Goal: Complete application form: Complete application form

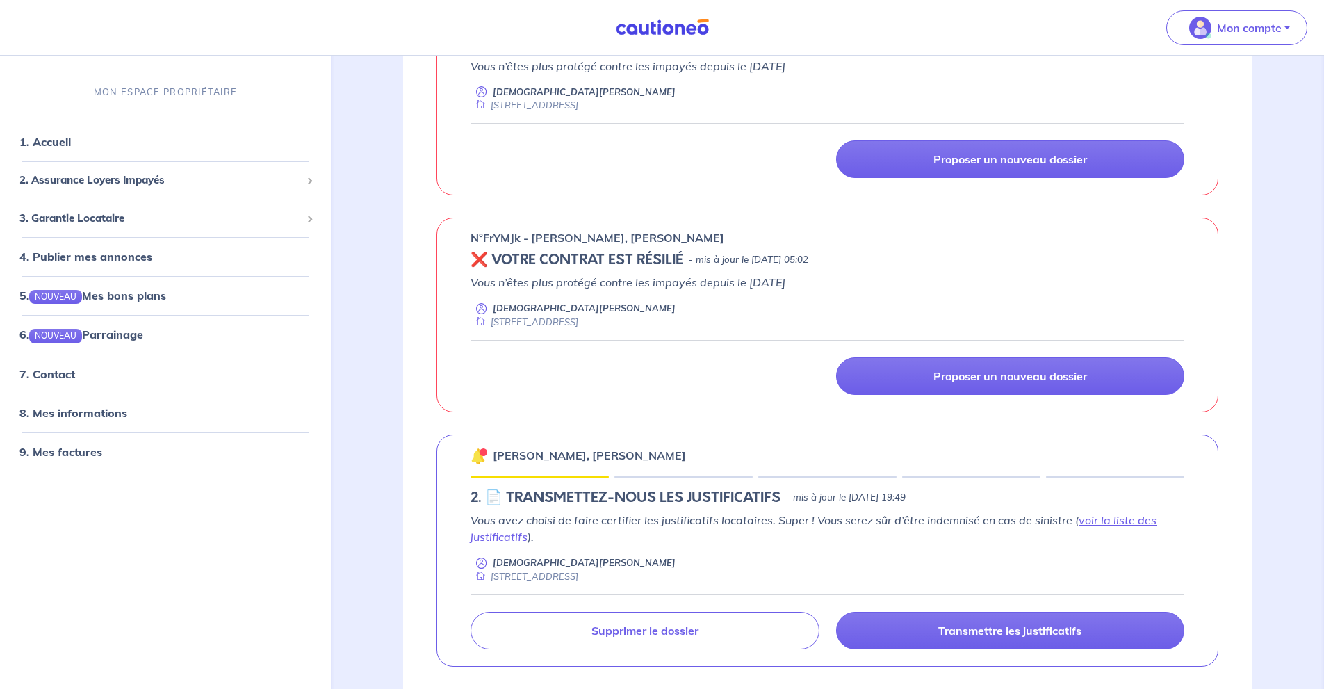
scroll to position [278, 0]
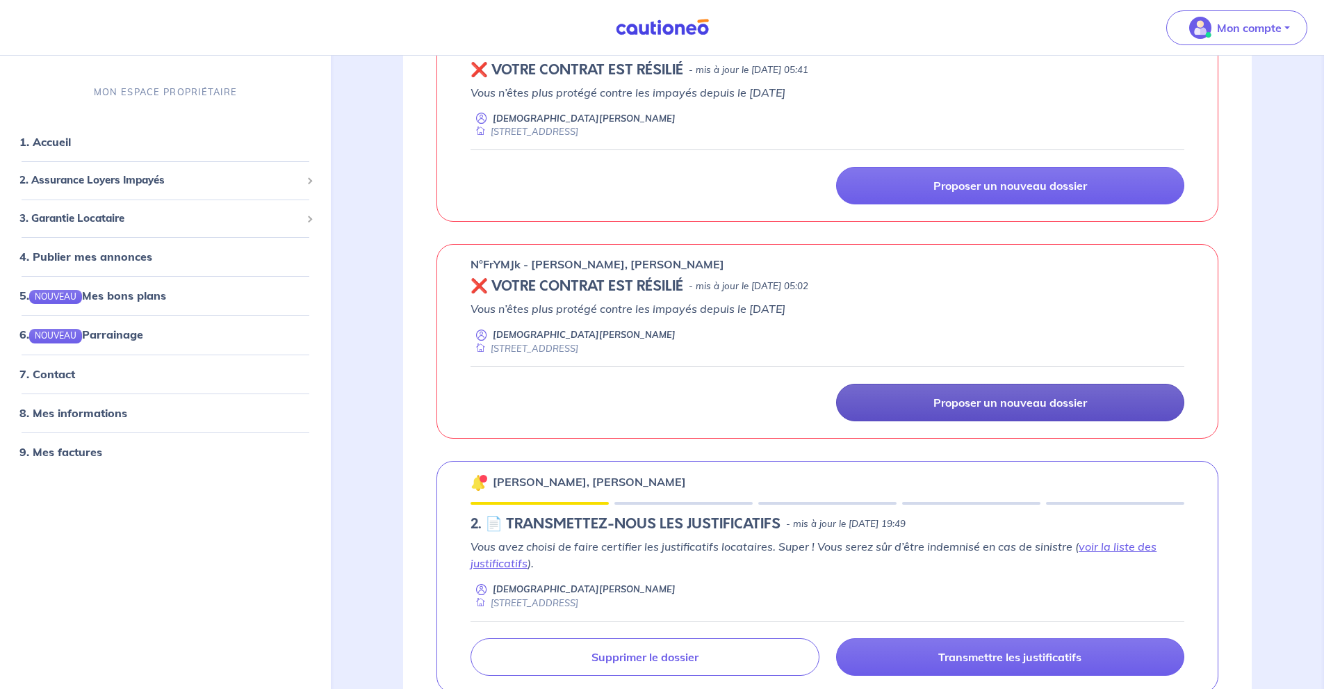
click at [1039, 398] on p "Proposer un nouveau dossier" at bounding box center [1011, 403] width 154 height 14
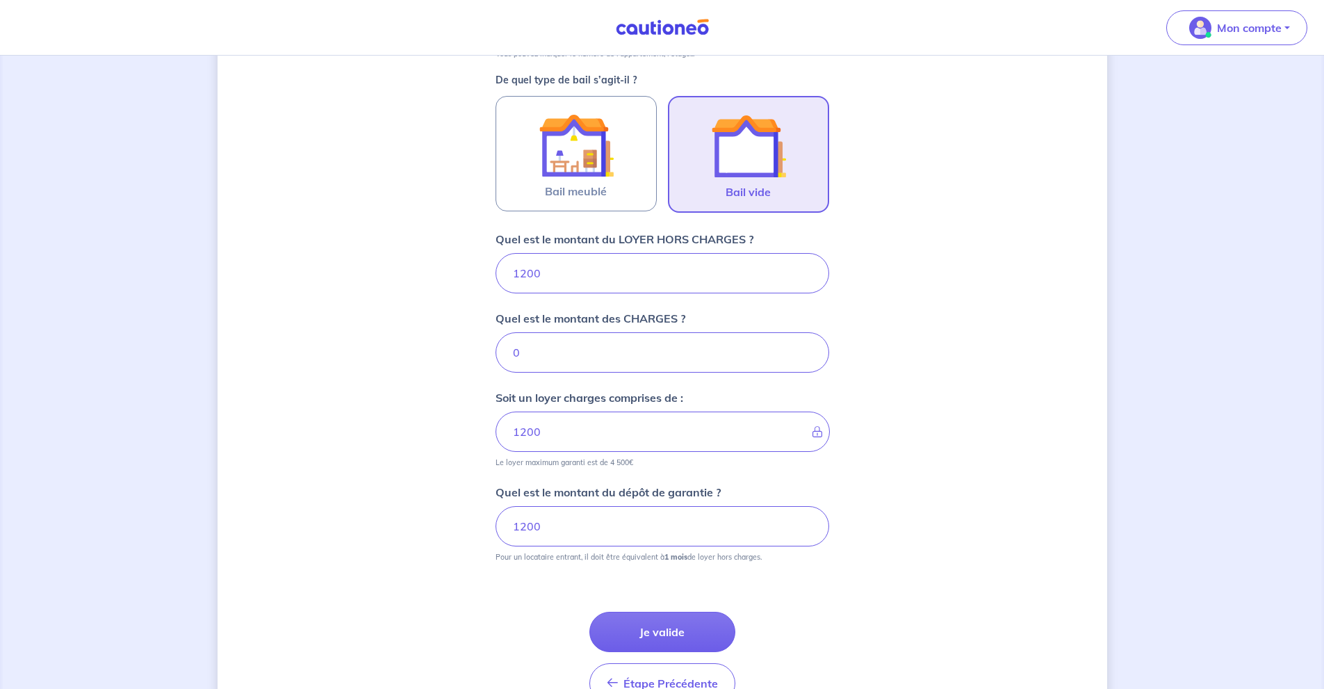
scroll to position [478, 0]
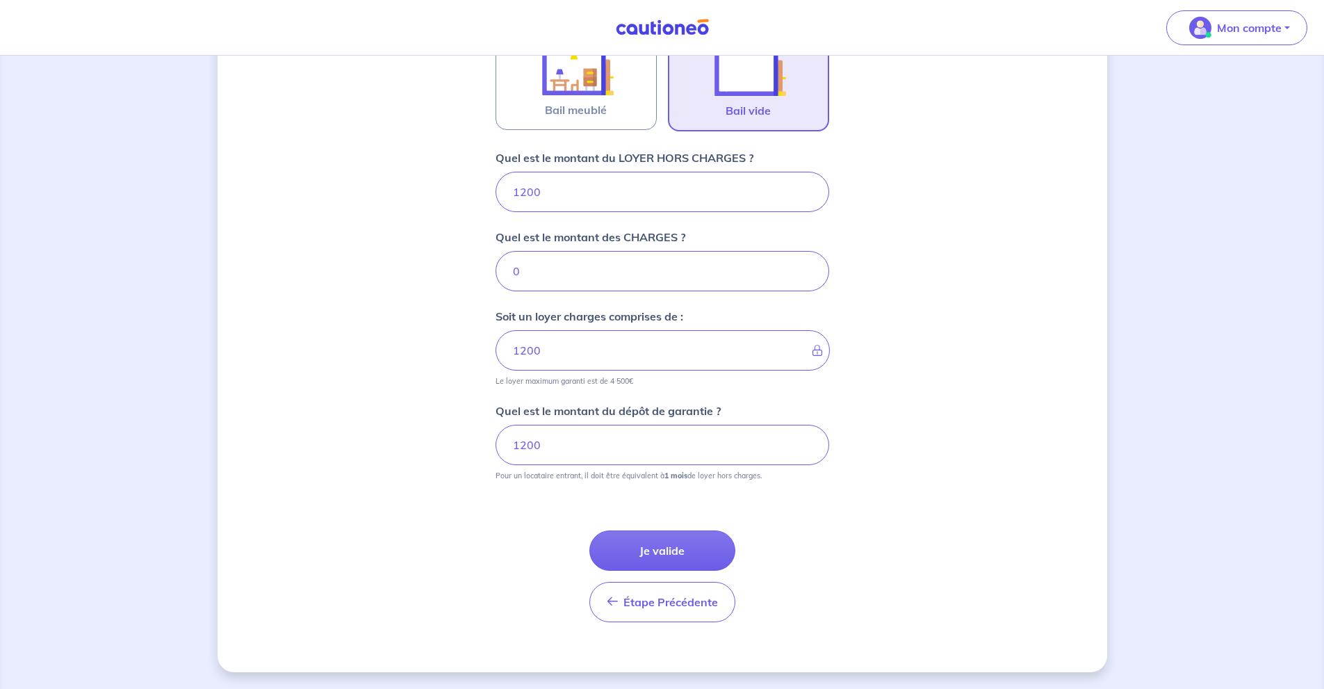
click at [688, 536] on button "Je valide" at bounding box center [663, 550] width 146 height 40
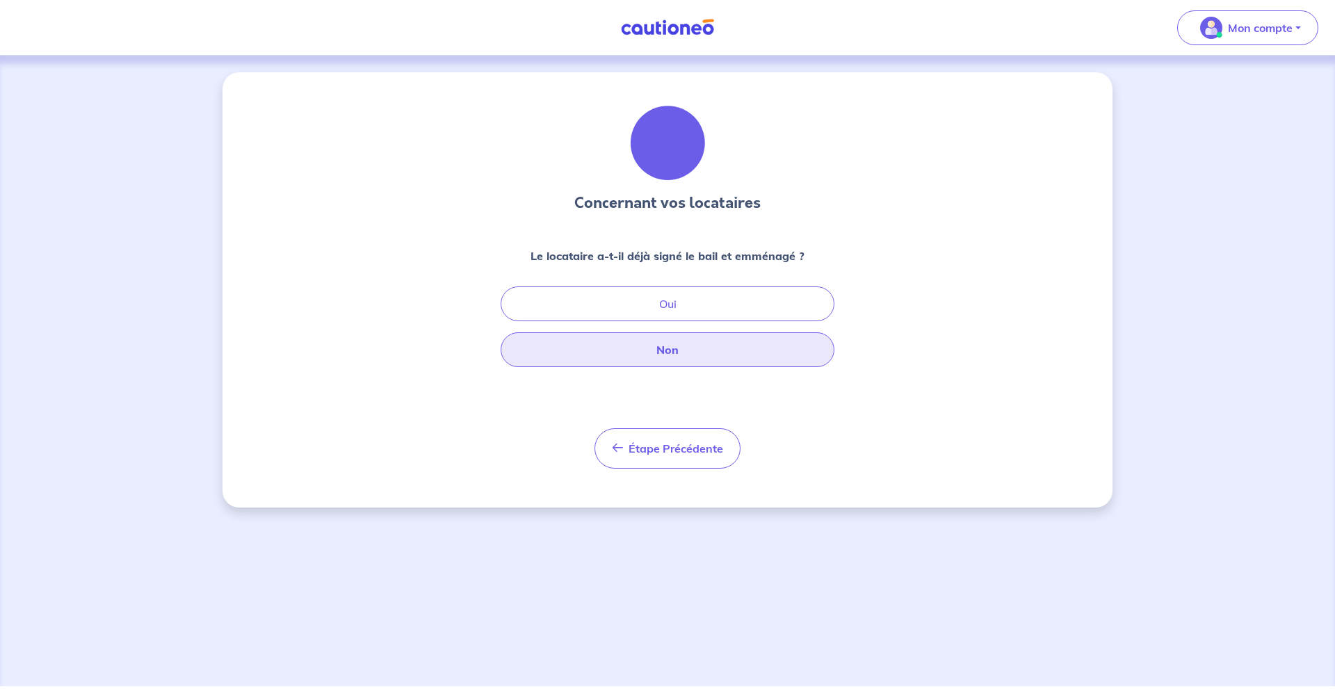
click at [692, 348] on button "Non" at bounding box center [668, 349] width 334 height 35
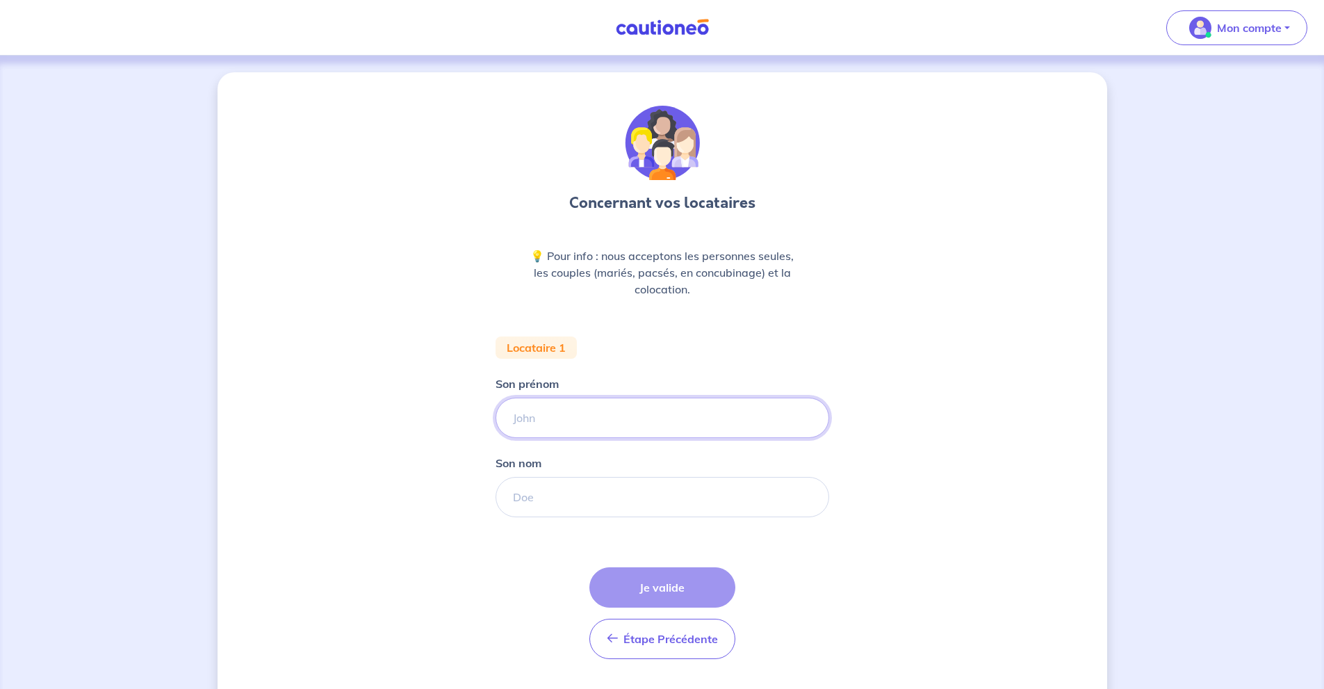
click at [641, 416] on input "Son prénom" at bounding box center [663, 418] width 334 height 40
type input "Emmanuelle"
click at [656, 489] on input "Son nom" at bounding box center [663, 497] width 334 height 40
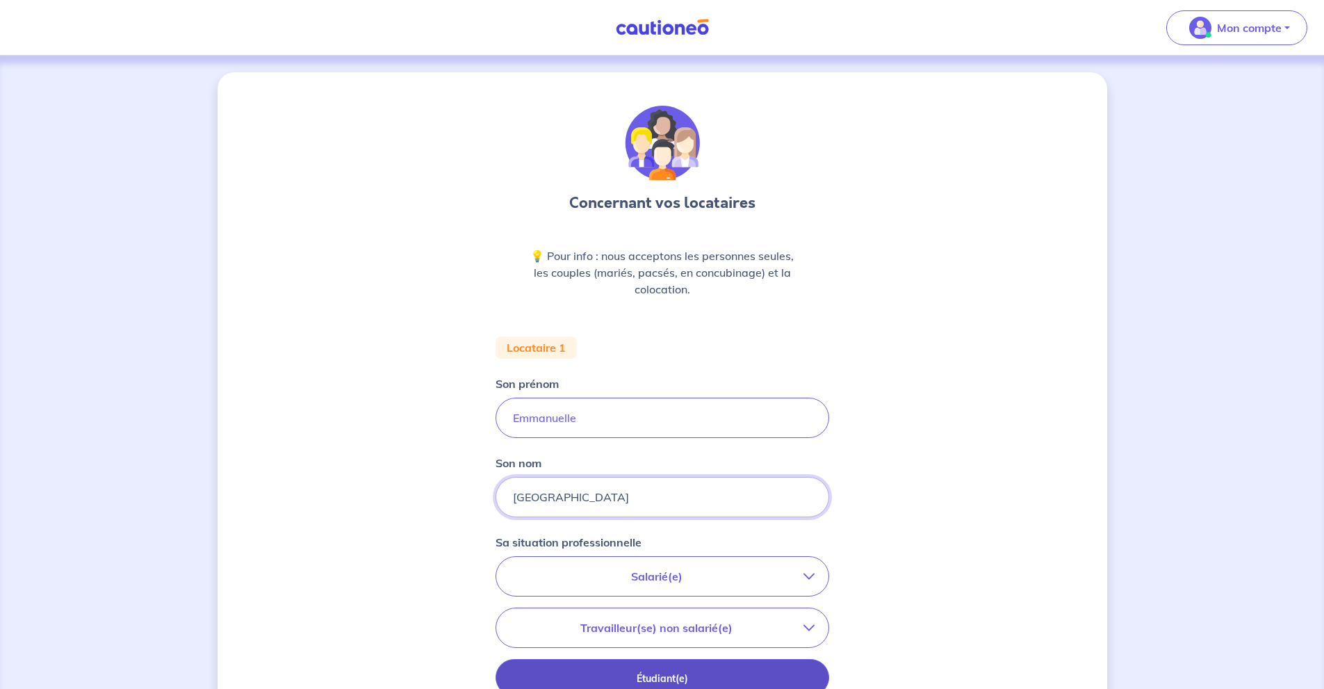
type input "[GEOGRAPHIC_DATA]"
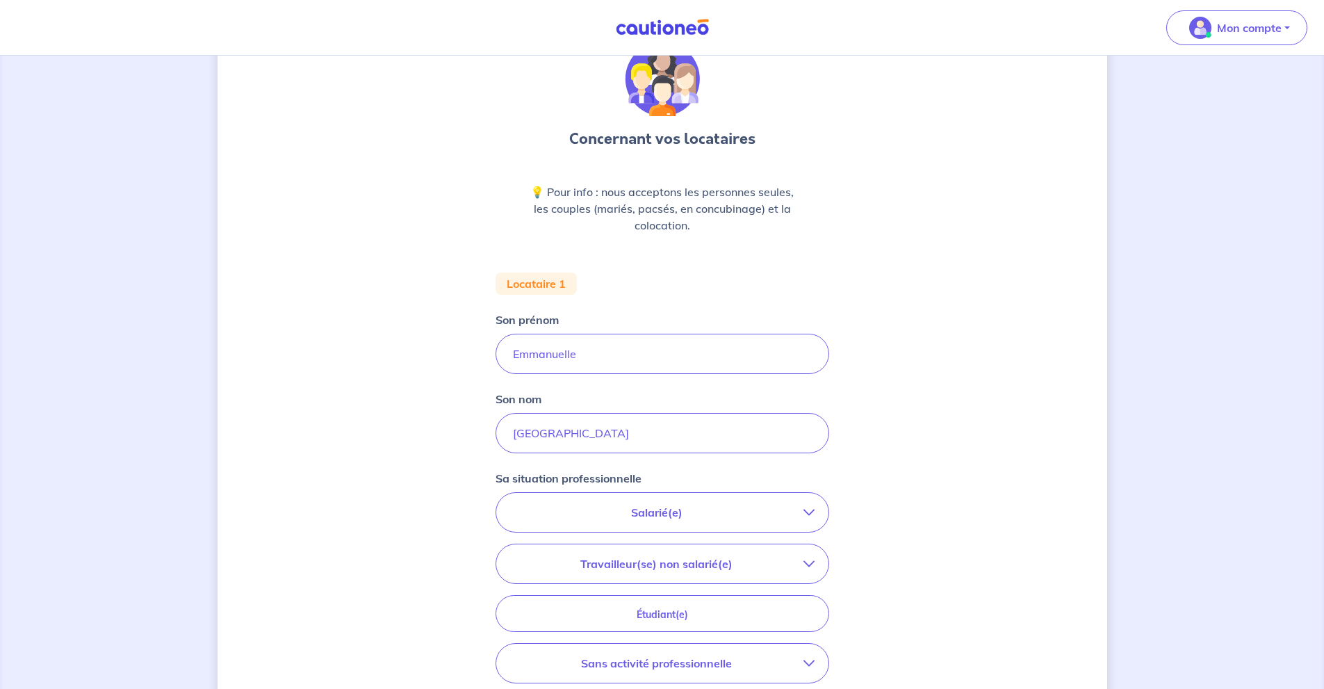
scroll to position [92, 0]
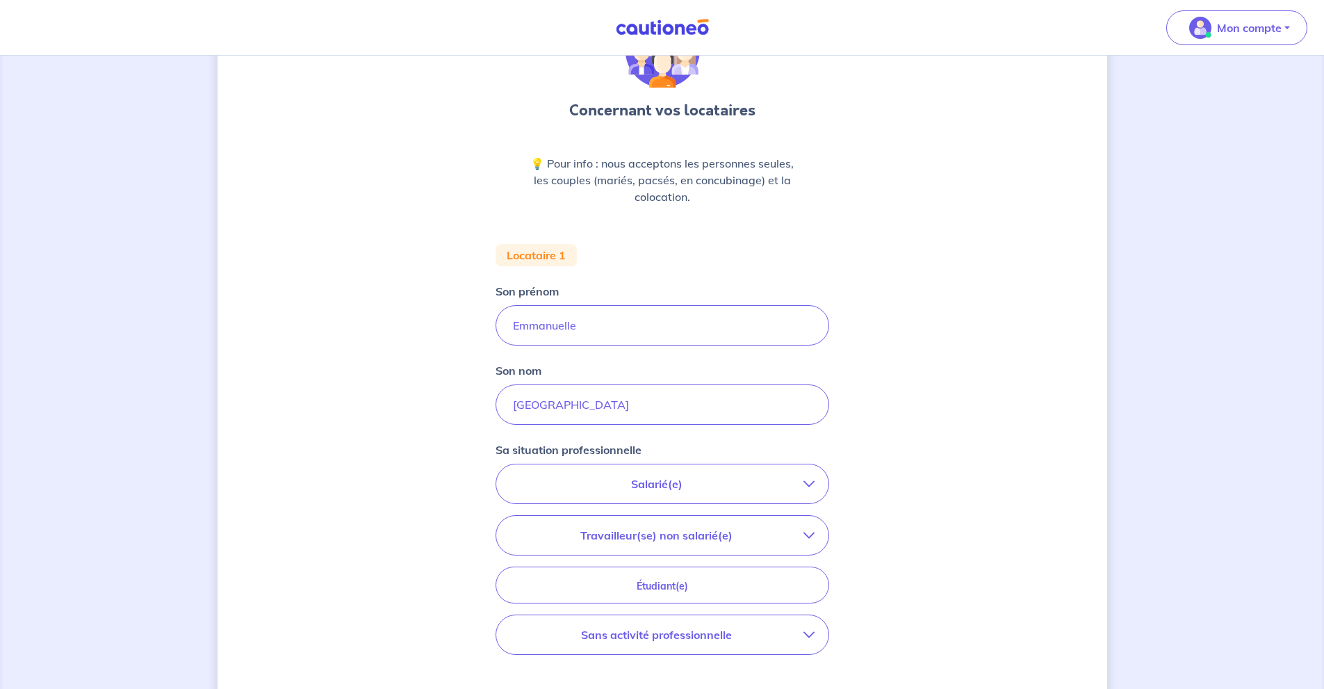
click at [733, 471] on button "Salarié(e)" at bounding box center [662, 483] width 332 height 39
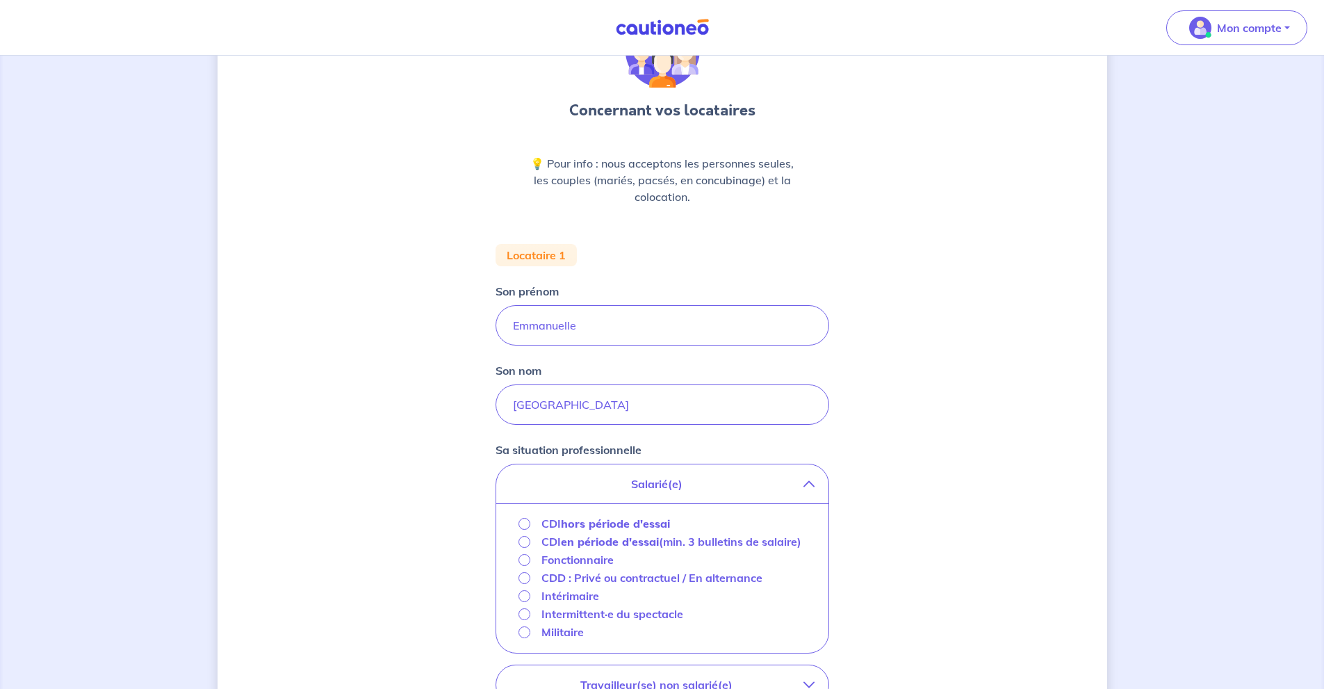
click at [638, 521] on strong "hors période d'essai" at bounding box center [615, 524] width 109 height 14
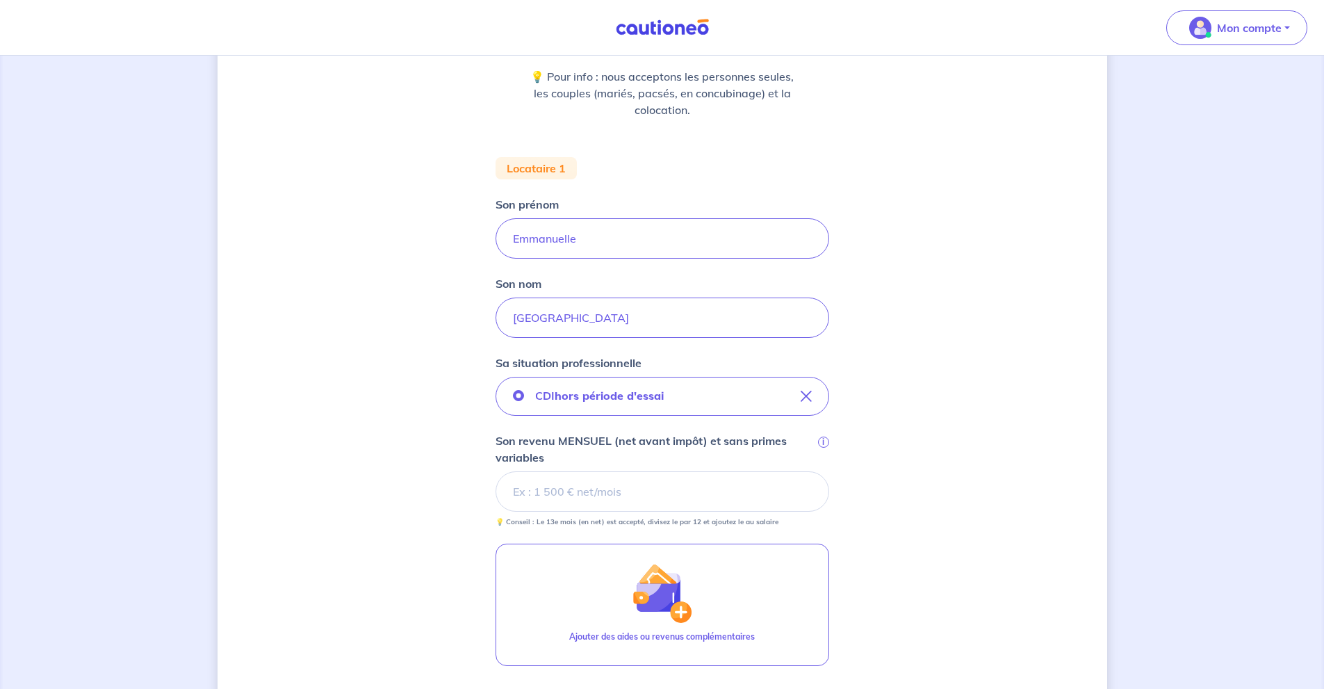
scroll to position [278, 0]
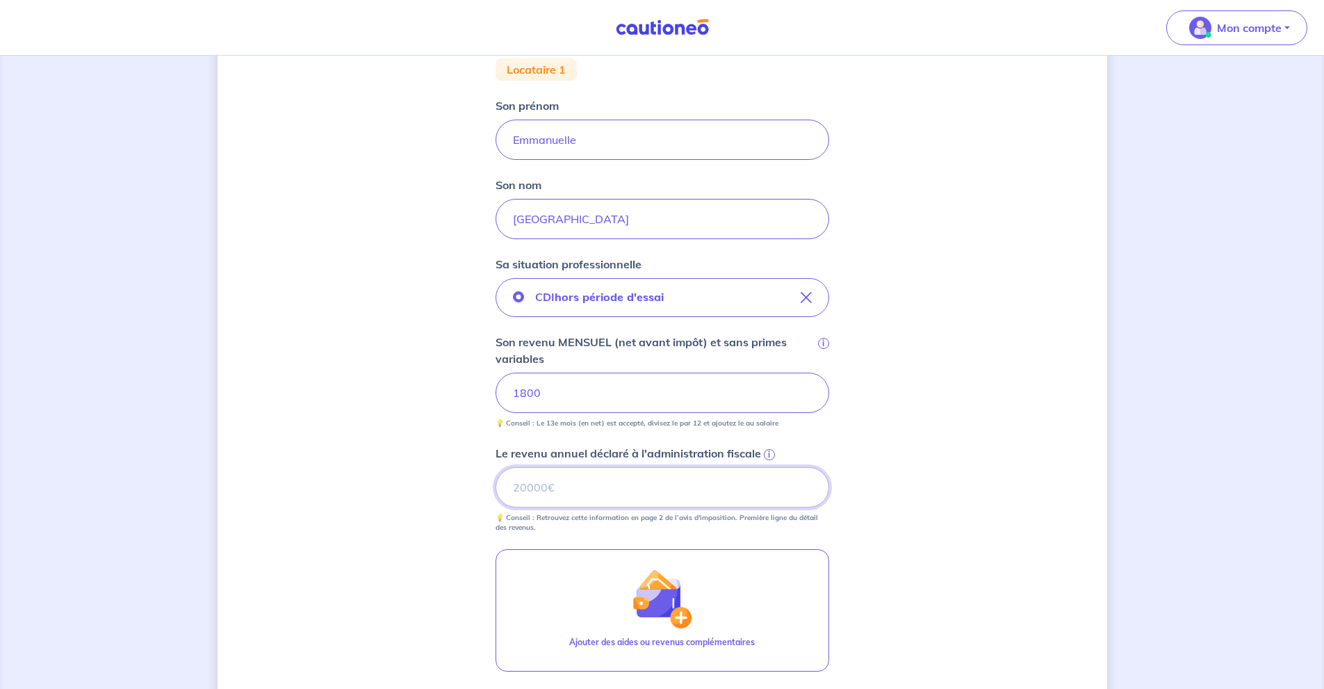
click at [635, 493] on input "Le revenu annuel déclaré à l'administration fiscale i" at bounding box center [663, 487] width 334 height 40
click at [632, 476] on input "Le revenu annuel déclaré à l'administration fiscale i" at bounding box center [663, 487] width 334 height 40
type input "14430"
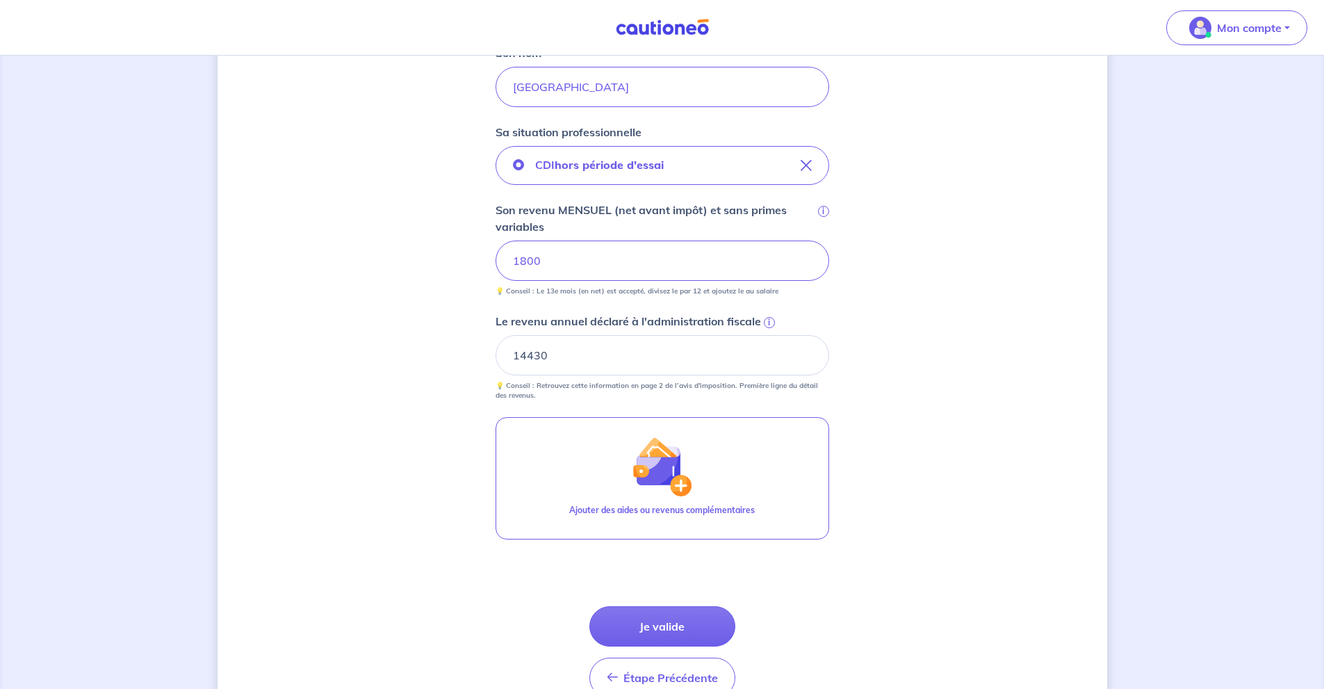
scroll to position [486, 0]
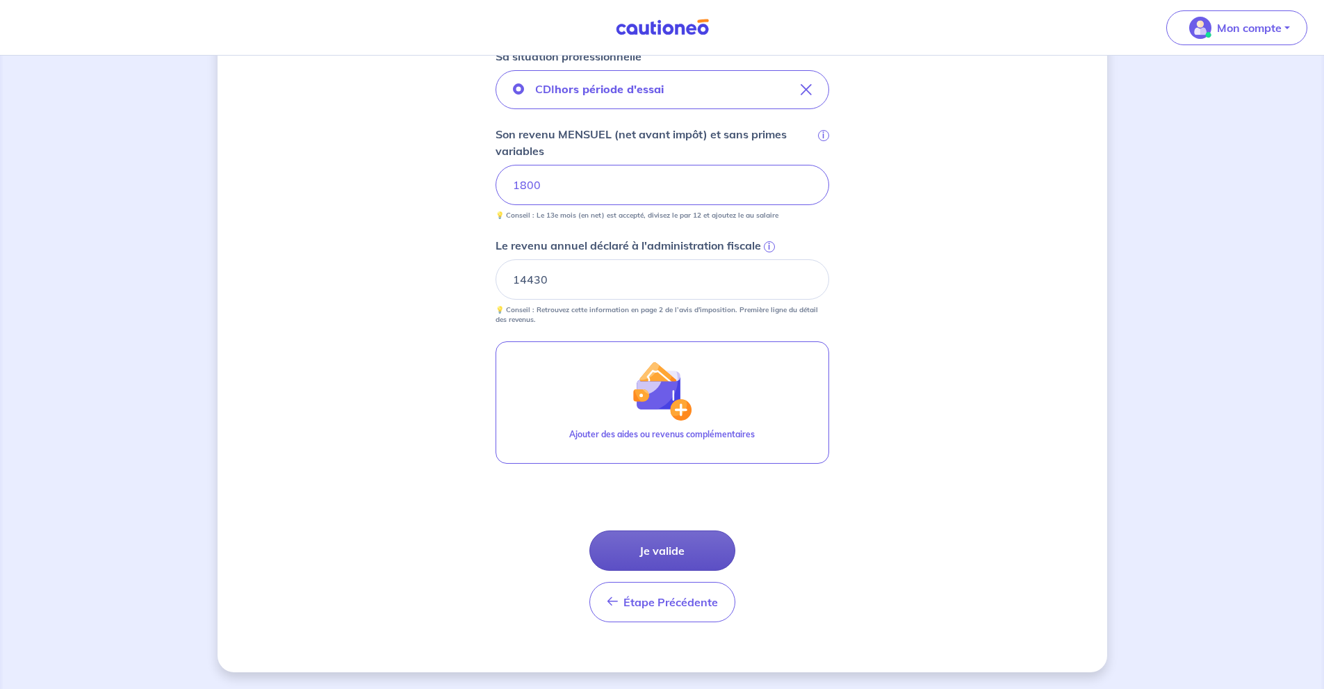
click at [711, 563] on button "Je valide" at bounding box center [663, 550] width 146 height 40
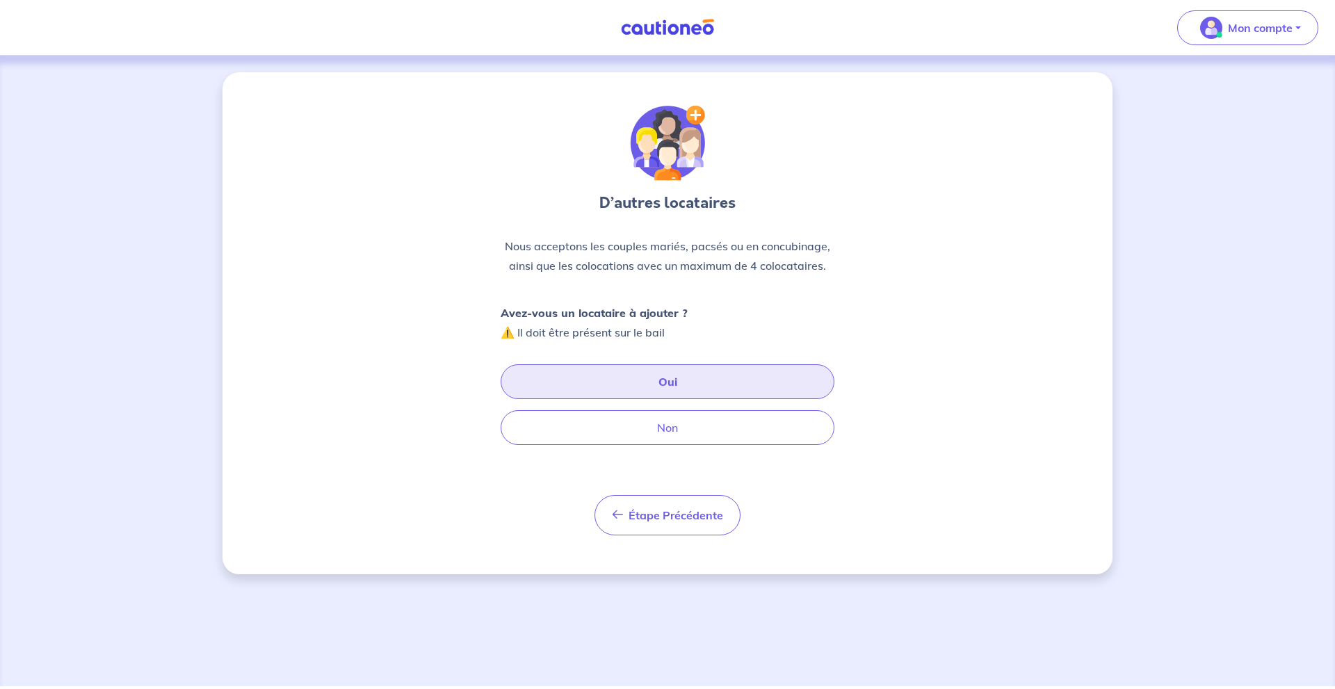
click at [727, 393] on button "Oui" at bounding box center [668, 381] width 334 height 35
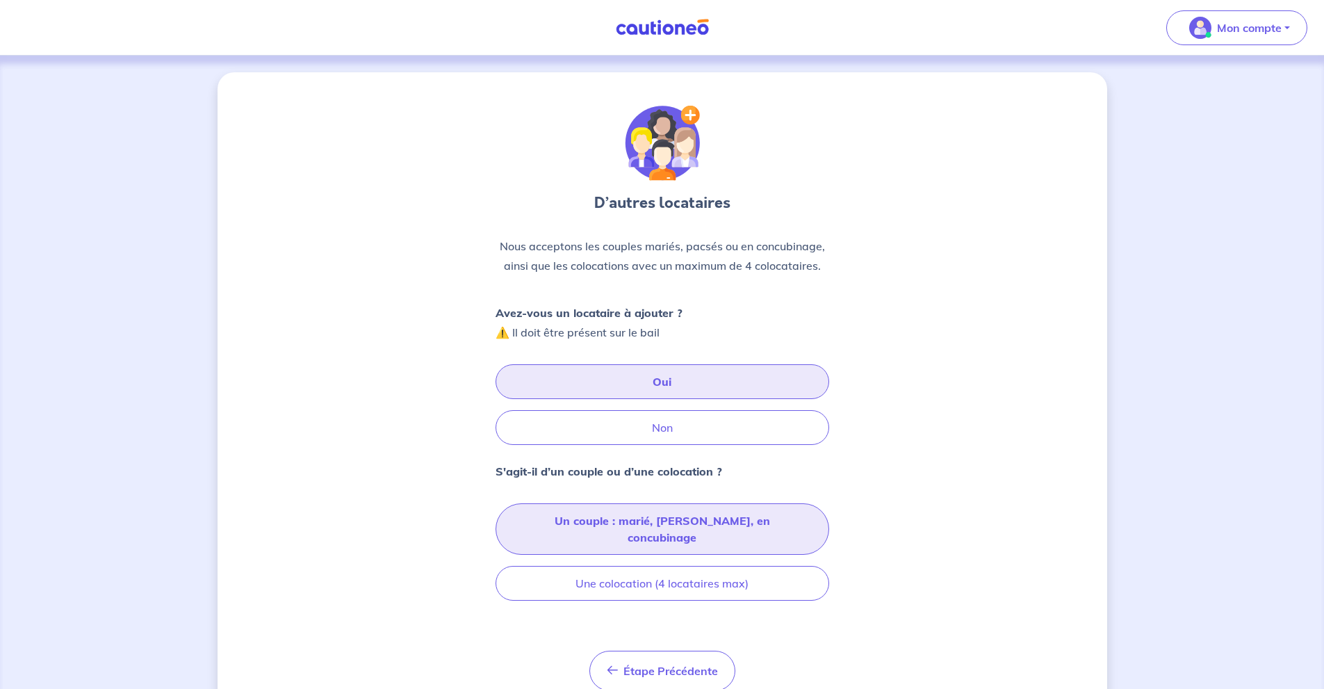
click at [722, 518] on button "Un couple : marié, [PERSON_NAME], en concubinage" at bounding box center [663, 528] width 334 height 51
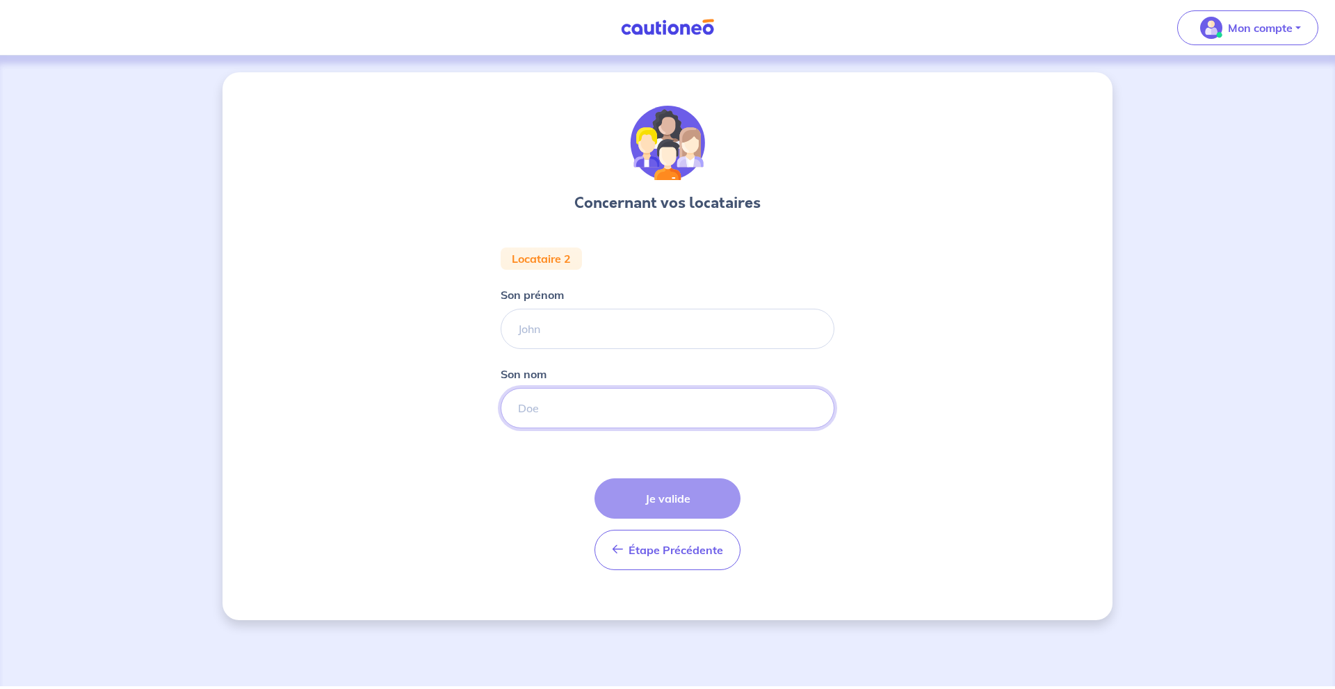
click at [675, 408] on input "Son nom" at bounding box center [668, 408] width 334 height 40
type input "Challam"
click at [590, 329] on input "Son prénom" at bounding box center [668, 329] width 334 height 40
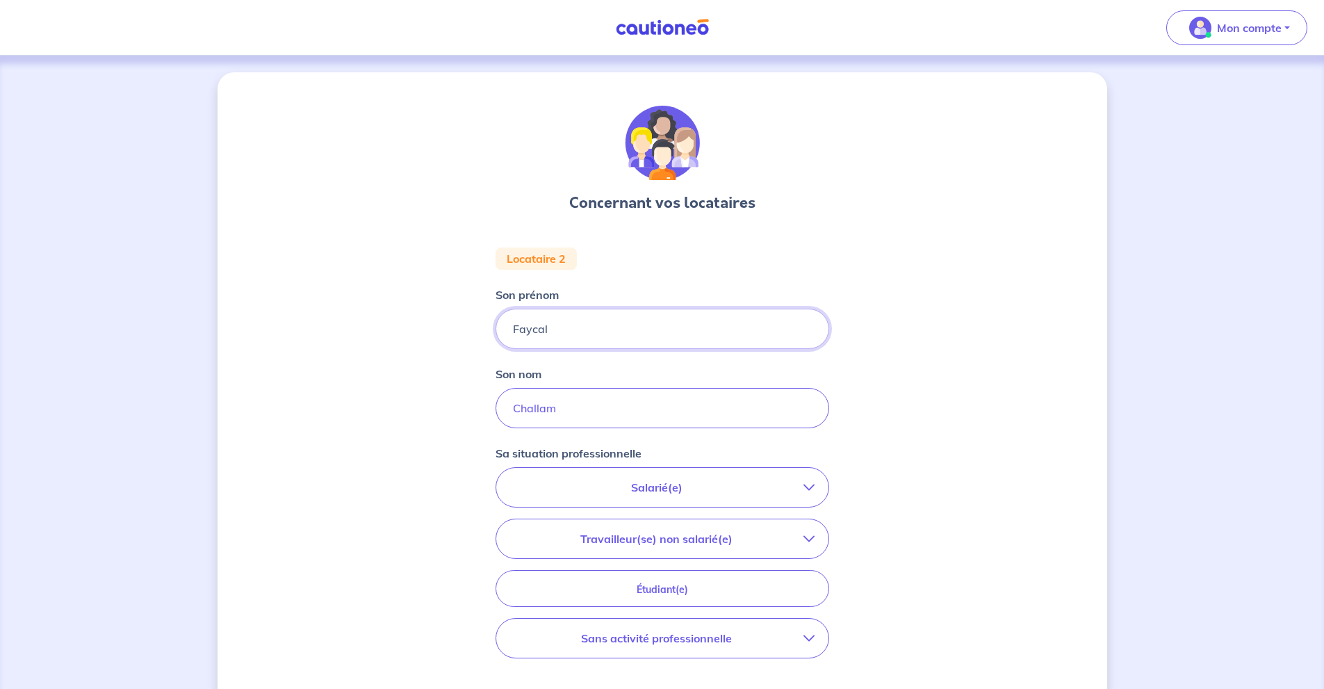
type input "Faycal"
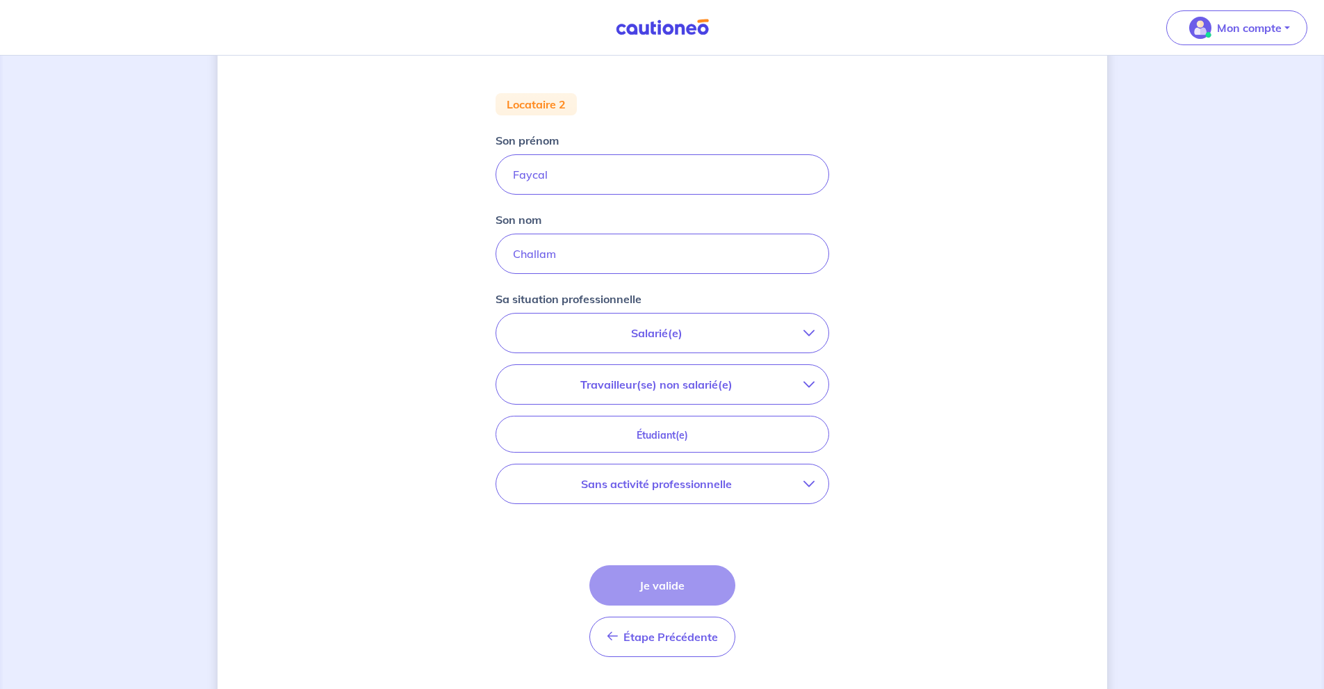
scroll to position [186, 0]
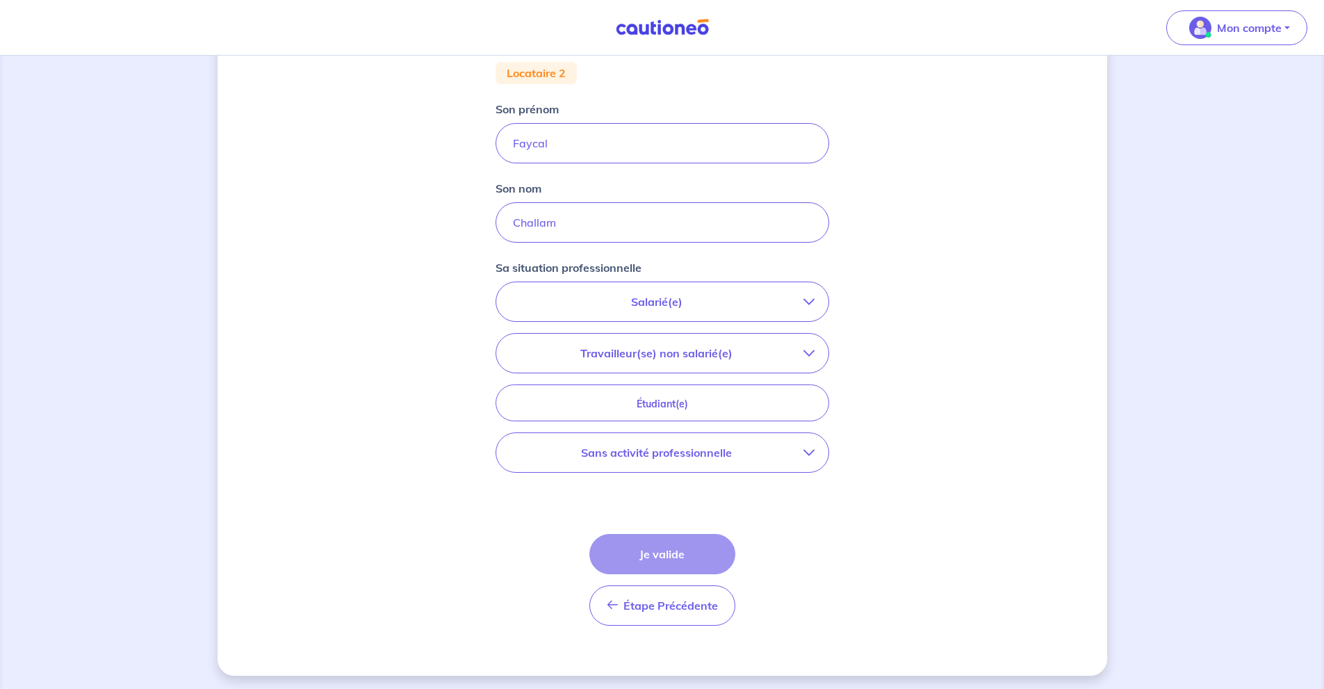
click at [780, 300] on p "Salarié(e)" at bounding box center [656, 301] width 293 height 17
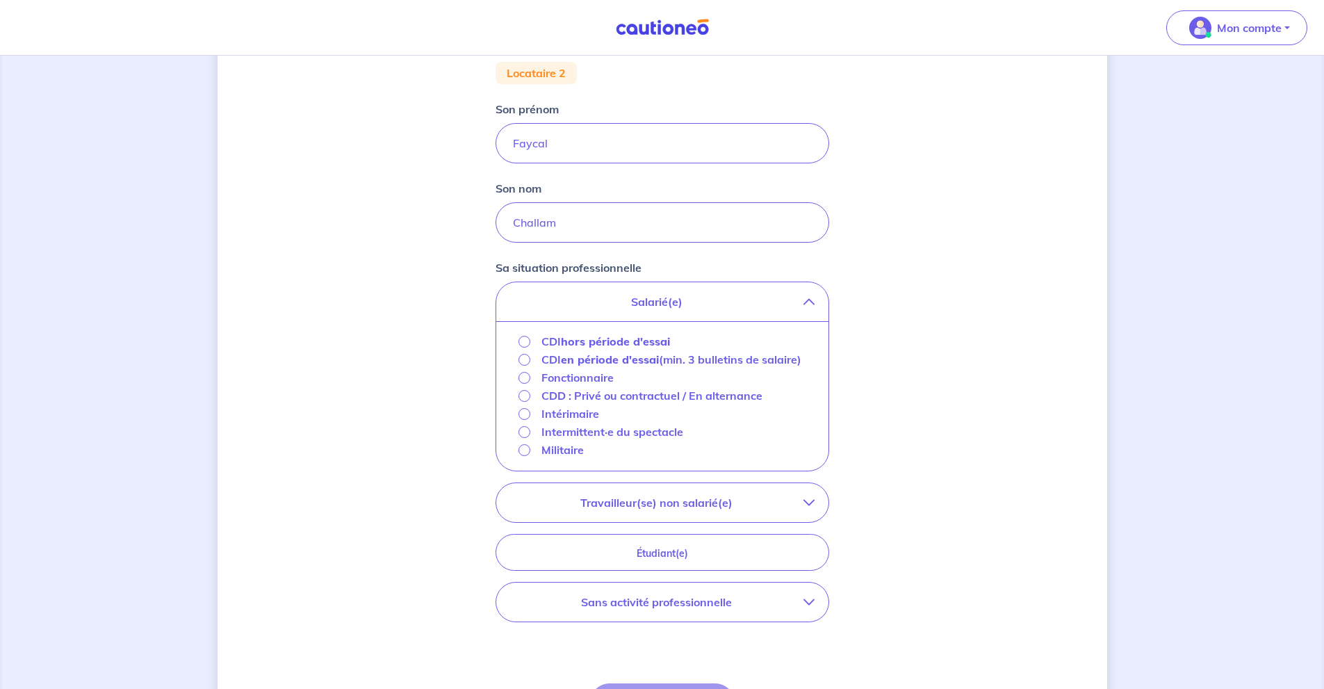
click at [647, 343] on strong "hors période d'essai" at bounding box center [615, 341] width 109 height 14
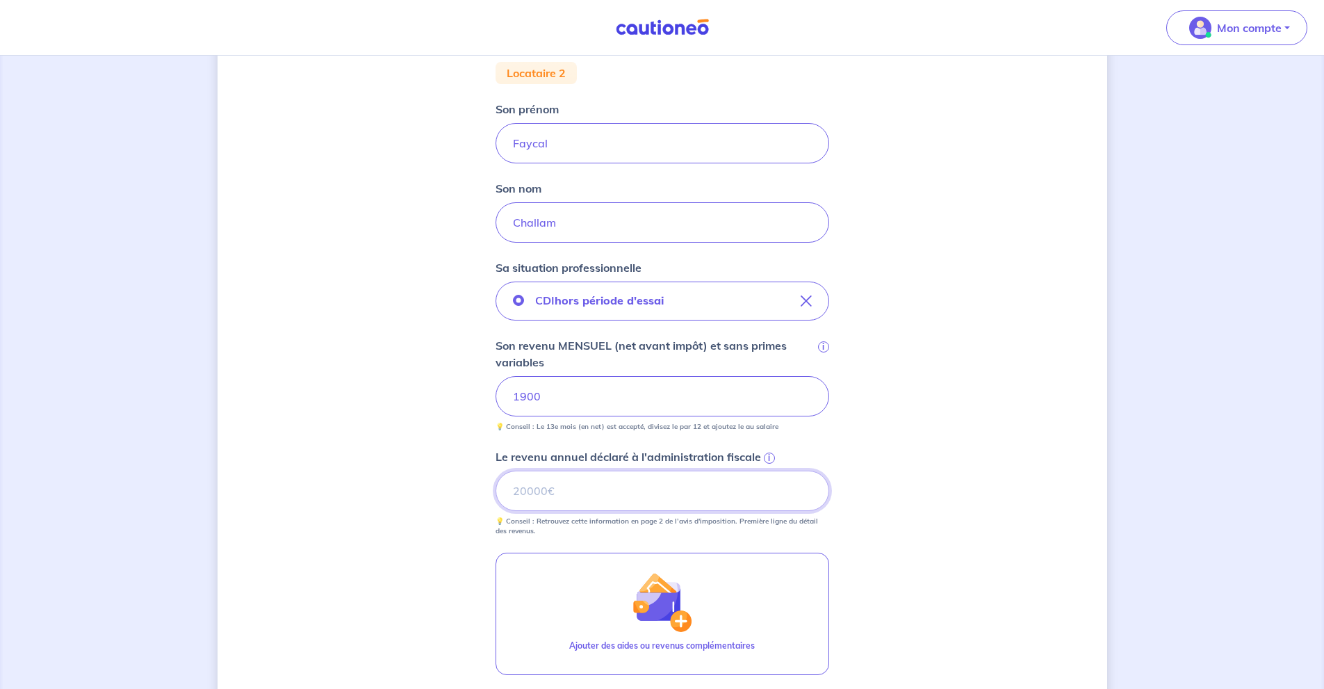
click at [615, 489] on input "Le revenu annuel déclaré à l'administration fiscale i" at bounding box center [663, 491] width 334 height 40
type input "27891"
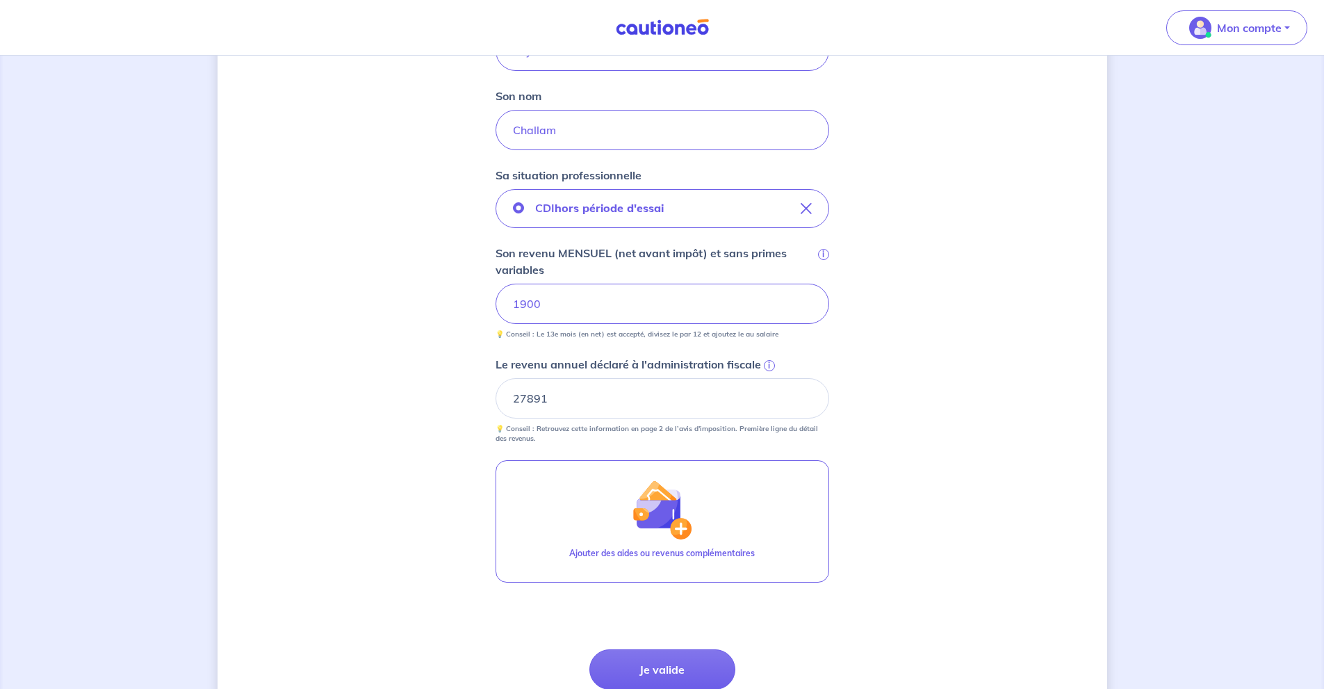
scroll to position [371, 0]
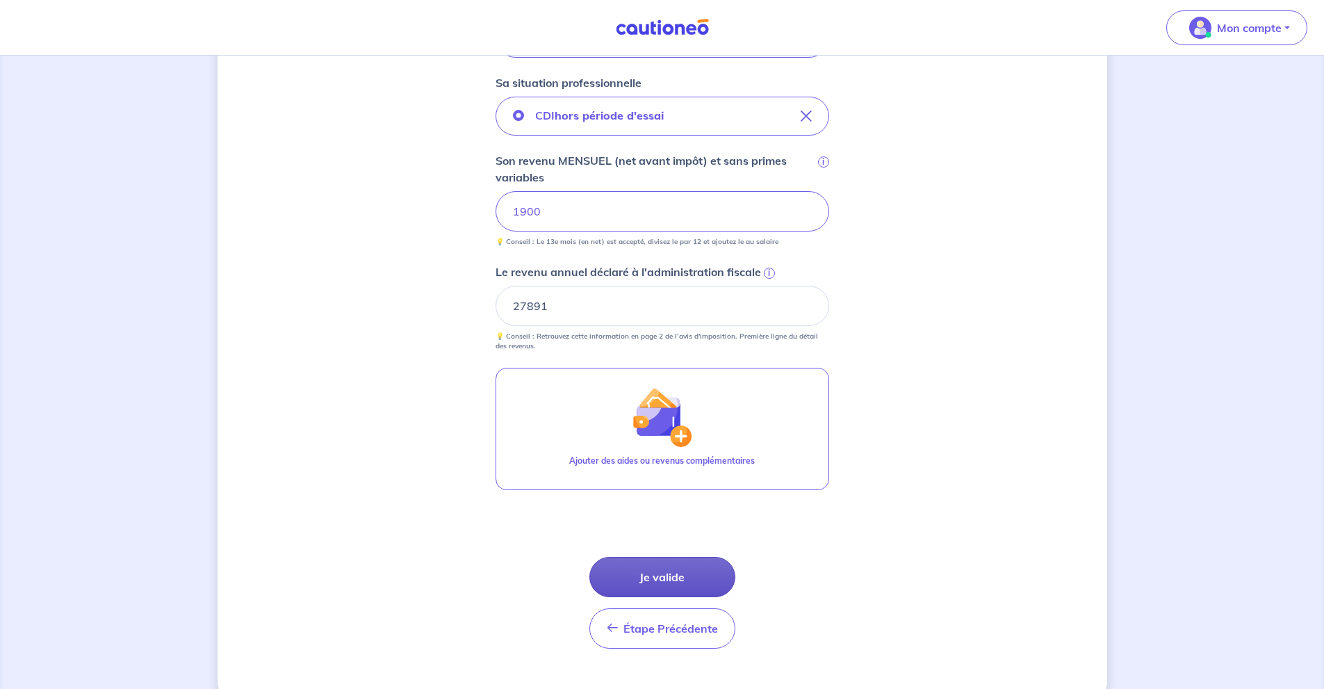
click at [659, 559] on button "Je valide" at bounding box center [663, 577] width 146 height 40
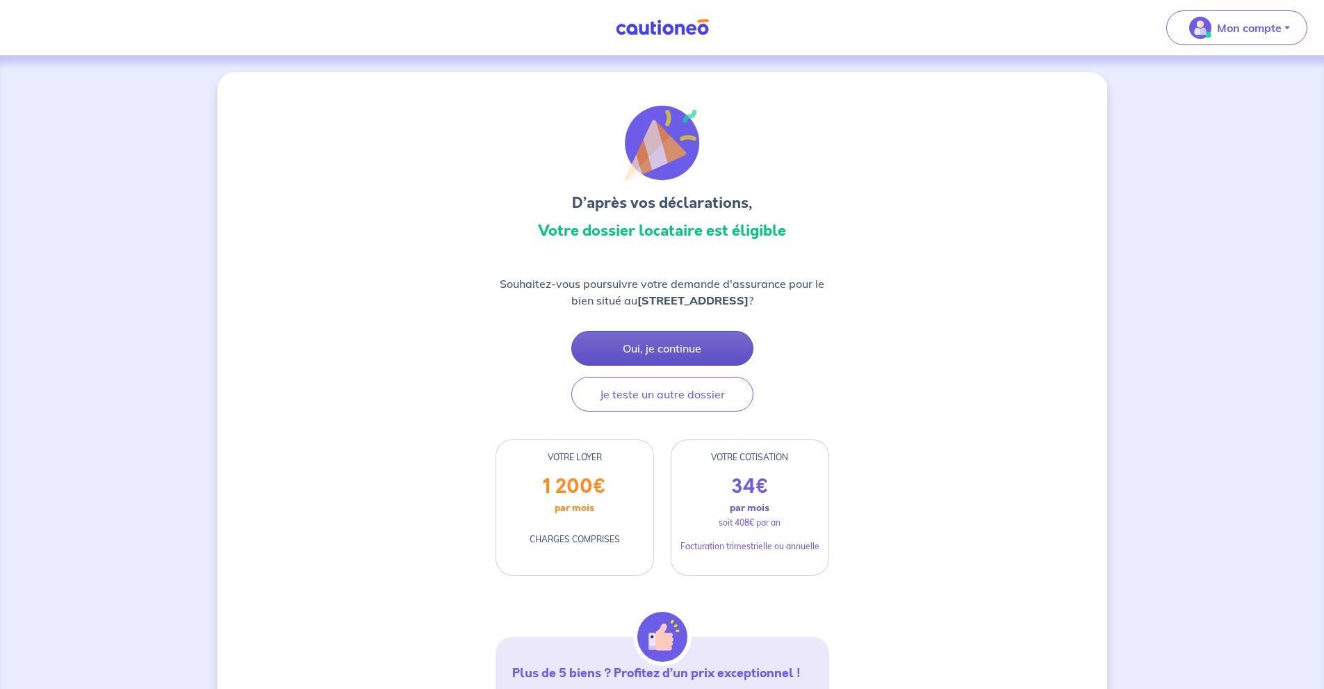
click at [701, 363] on button "Oui, je continue" at bounding box center [662, 348] width 182 height 35
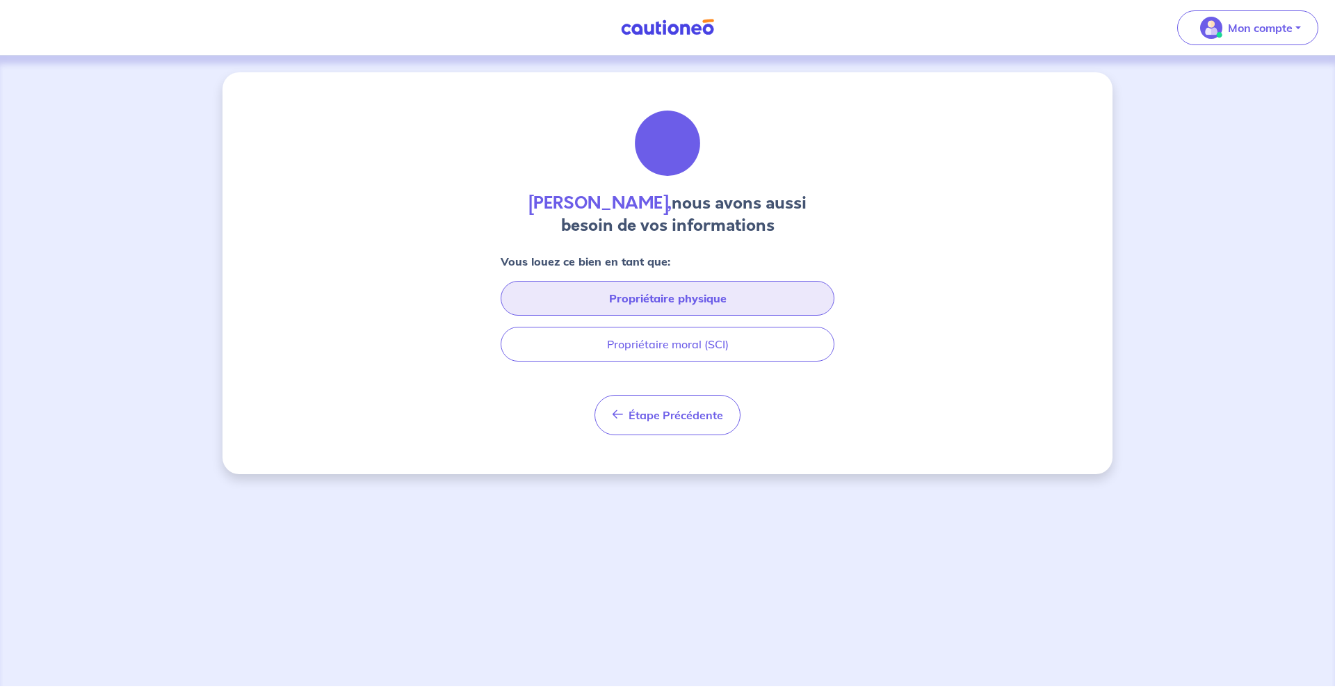
click at [724, 302] on button "Propriétaire physique" at bounding box center [668, 298] width 334 height 35
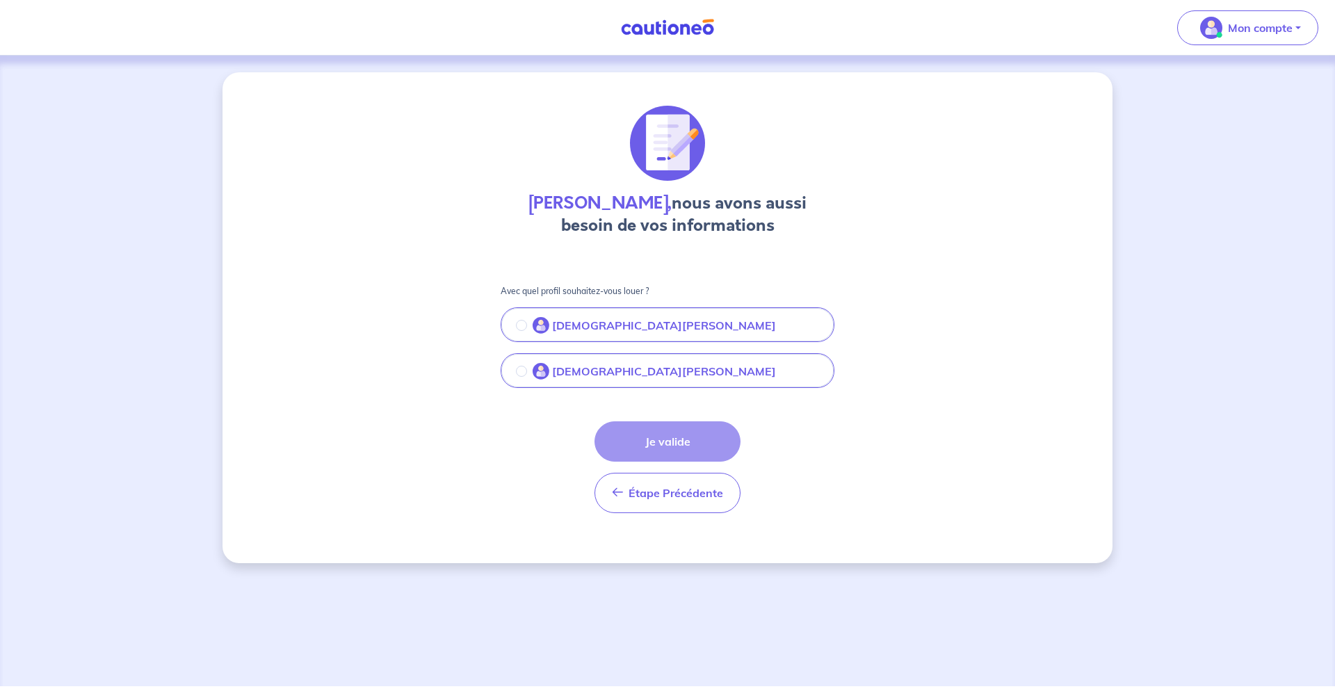
click at [727, 319] on button "[DEMOGRAPHIC_DATA][PERSON_NAME]" at bounding box center [667, 325] width 331 height 29
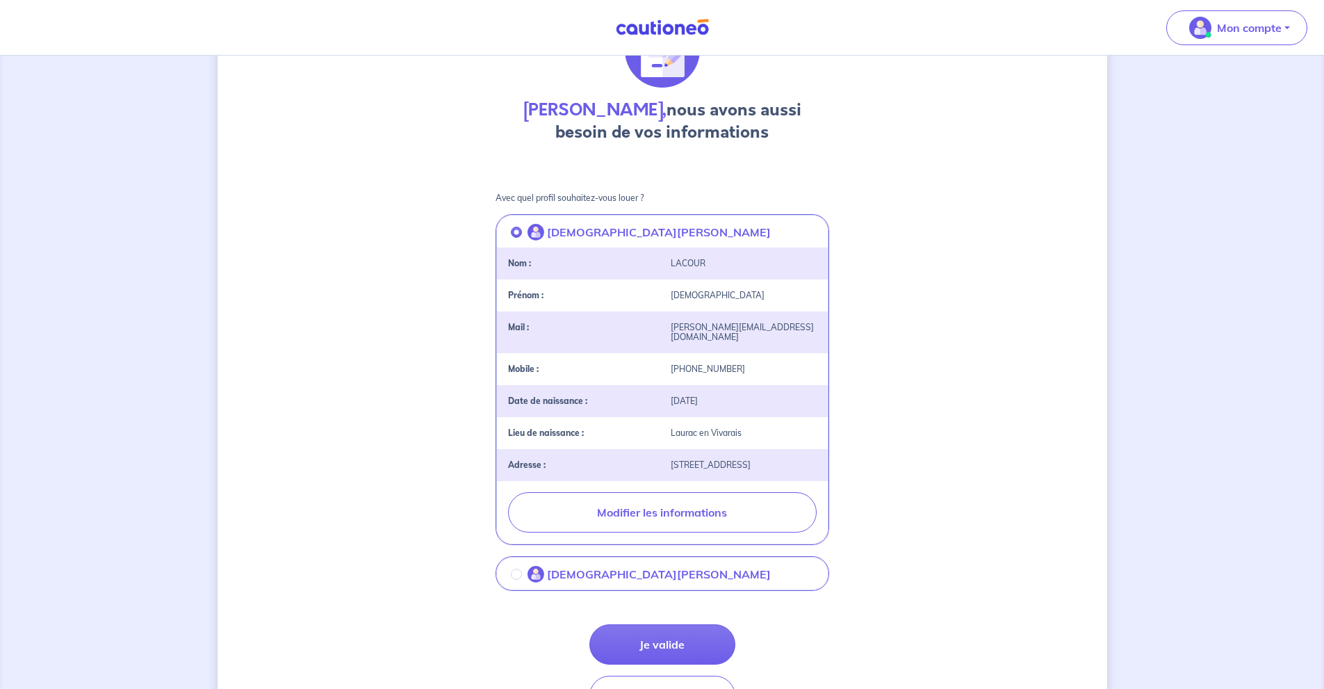
scroll to position [187, 0]
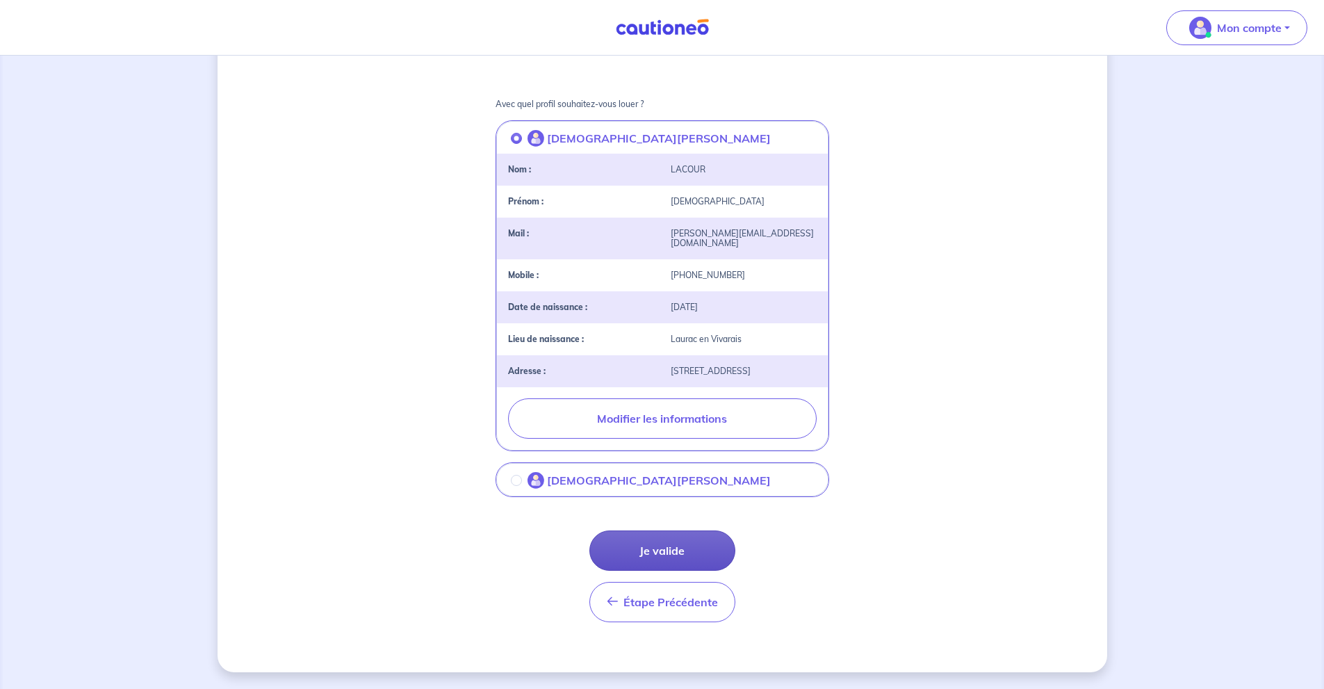
click at [711, 558] on button "Je valide" at bounding box center [663, 550] width 146 height 40
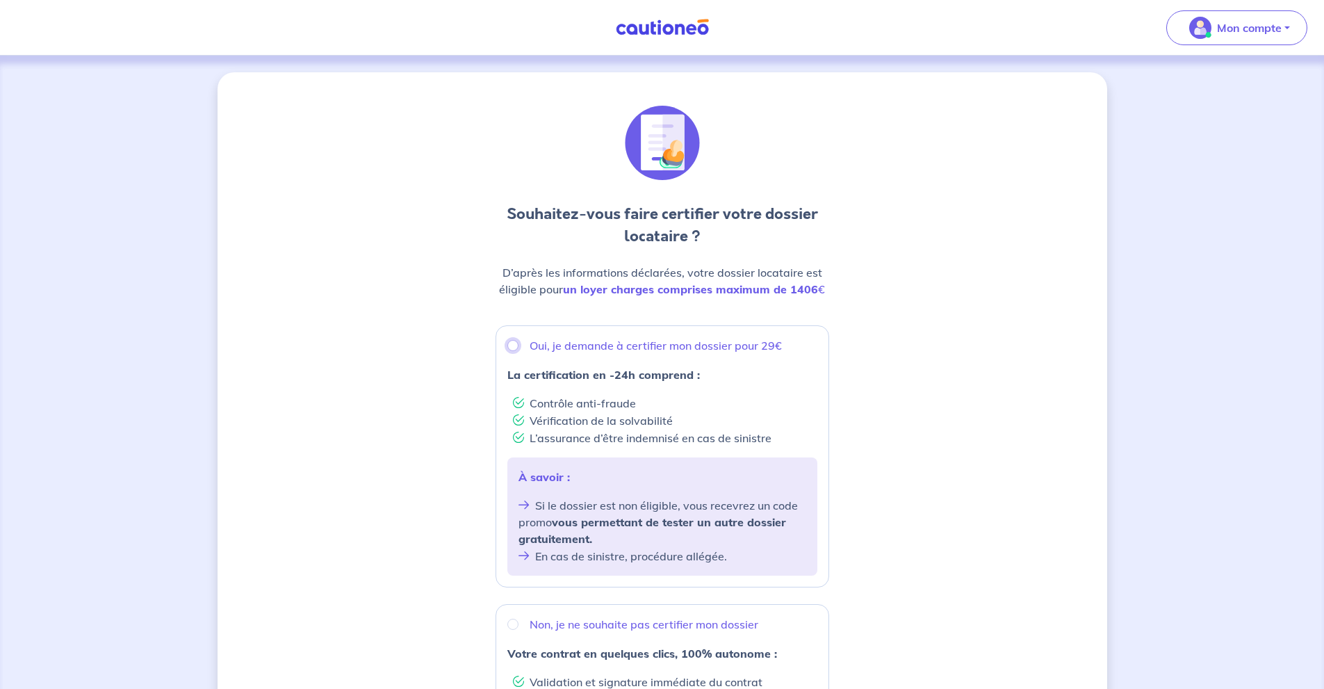
click at [510, 345] on input "Oui, je demande à certifier mon dossier pour 29€" at bounding box center [513, 345] width 11 height 11
radio input "true"
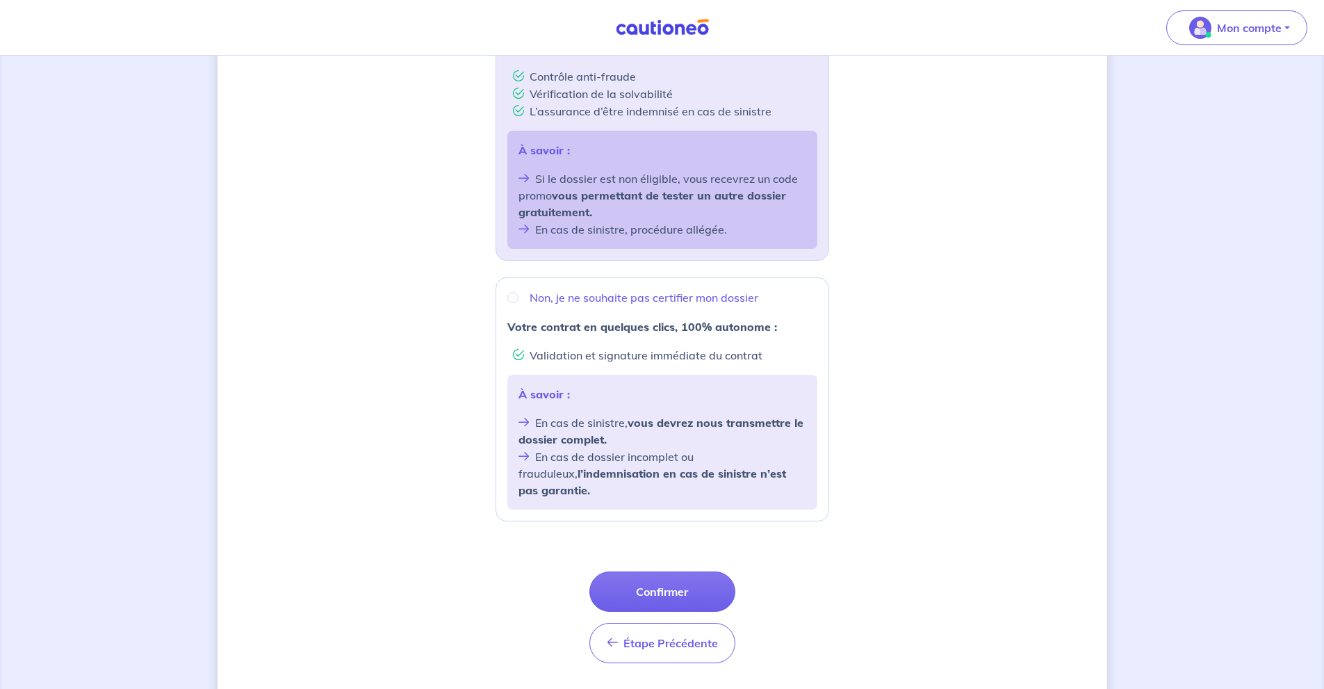
scroll to position [351, 0]
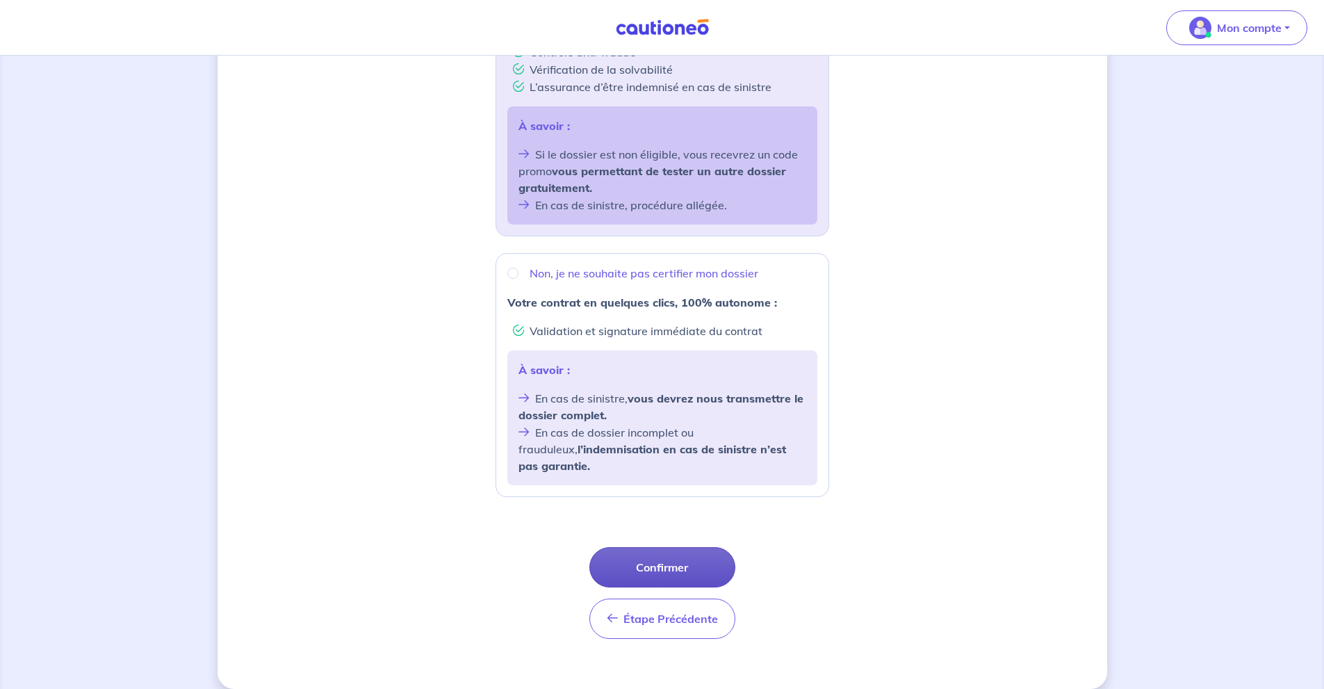
click at [696, 559] on button "Confirmer" at bounding box center [663, 567] width 146 height 40
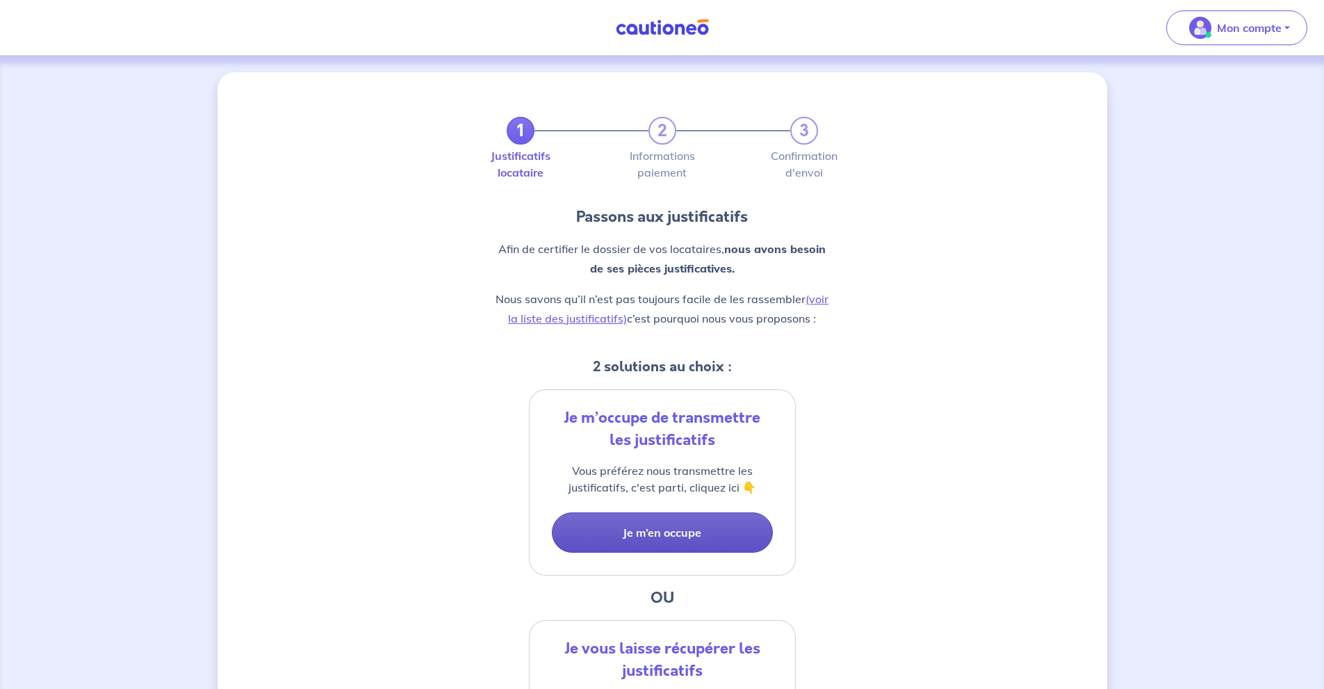
click at [696, 540] on button "Je m’en occupe" at bounding box center [662, 532] width 221 height 40
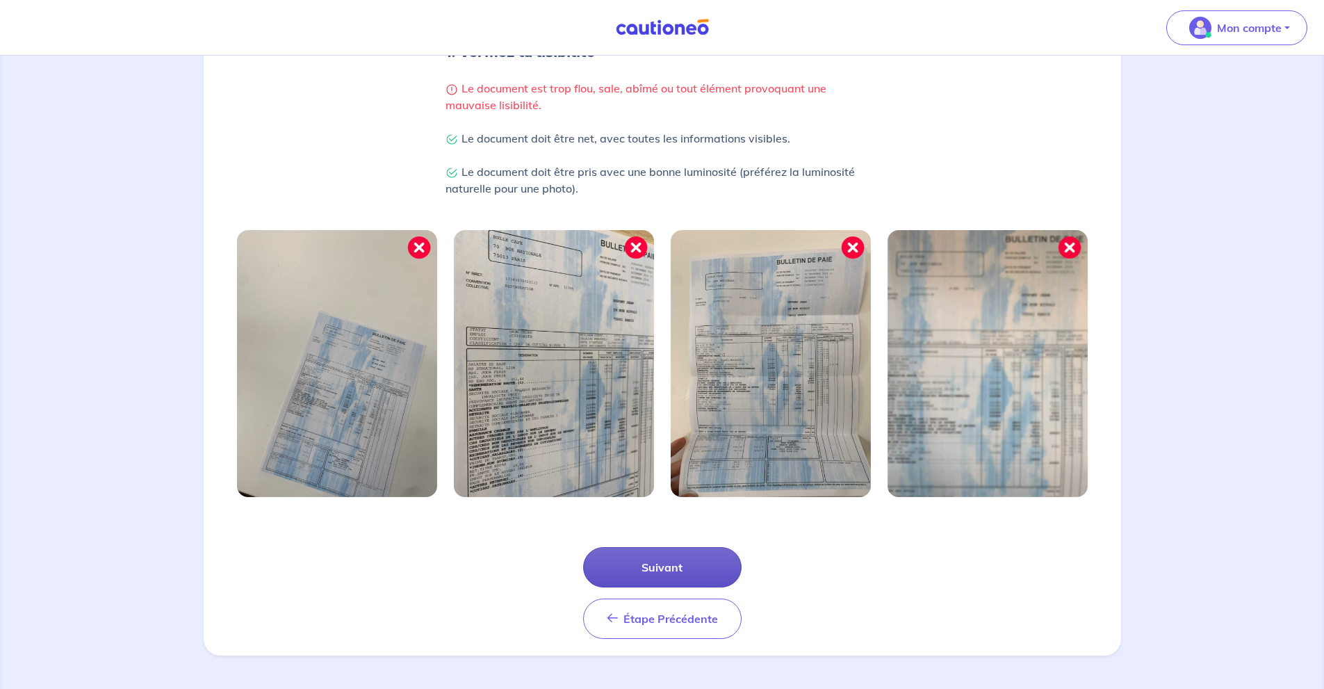
click at [693, 576] on button "Suivant" at bounding box center [662, 567] width 159 height 40
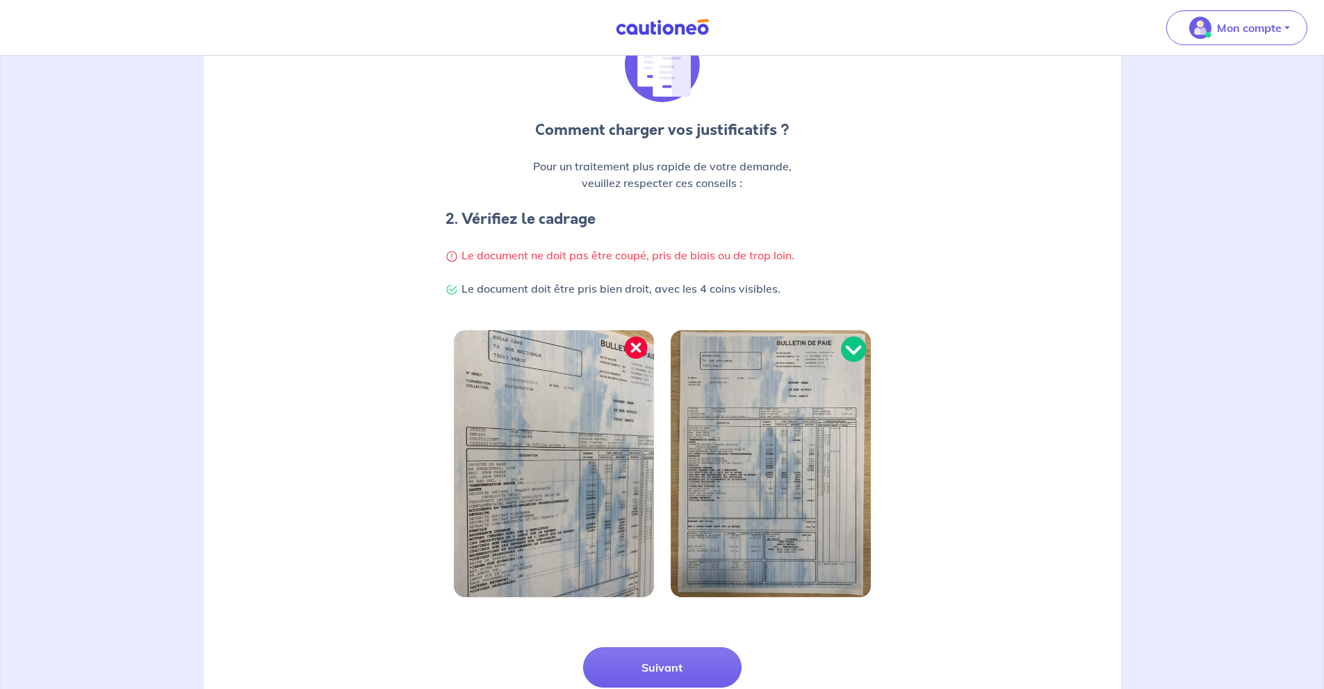
scroll to position [240, 0]
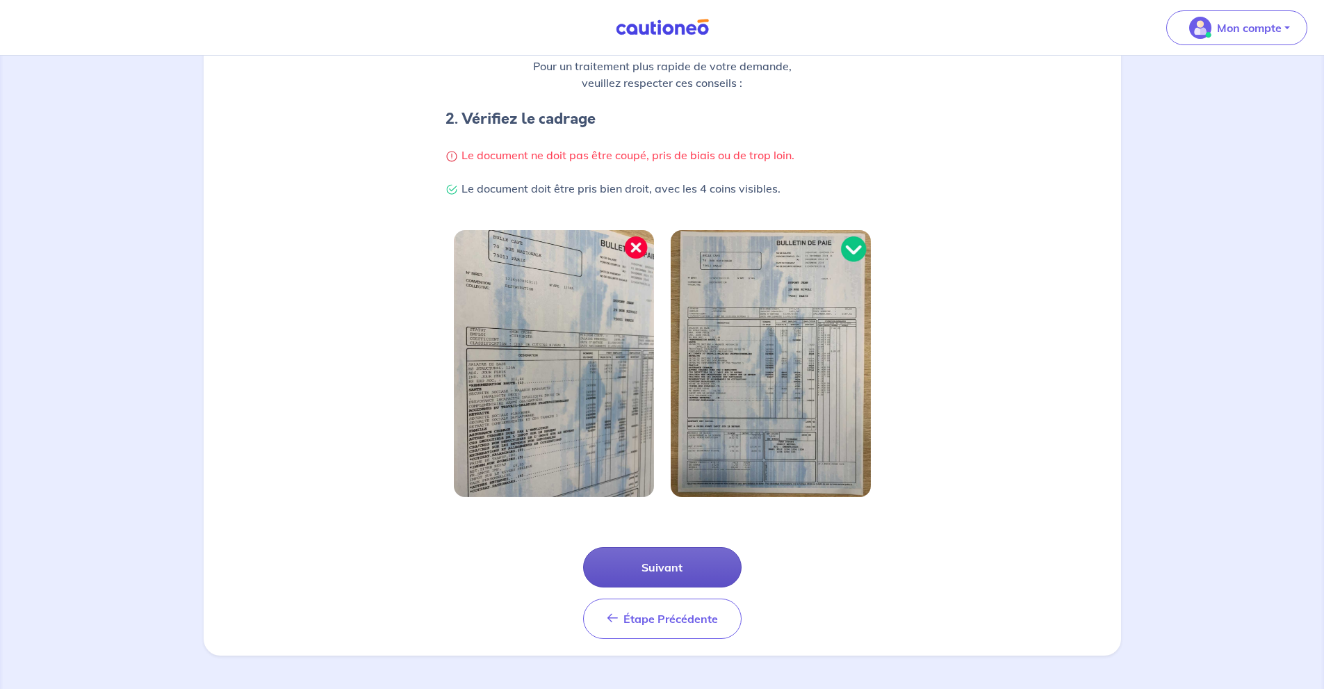
click at [699, 562] on button "Suivant" at bounding box center [662, 567] width 159 height 40
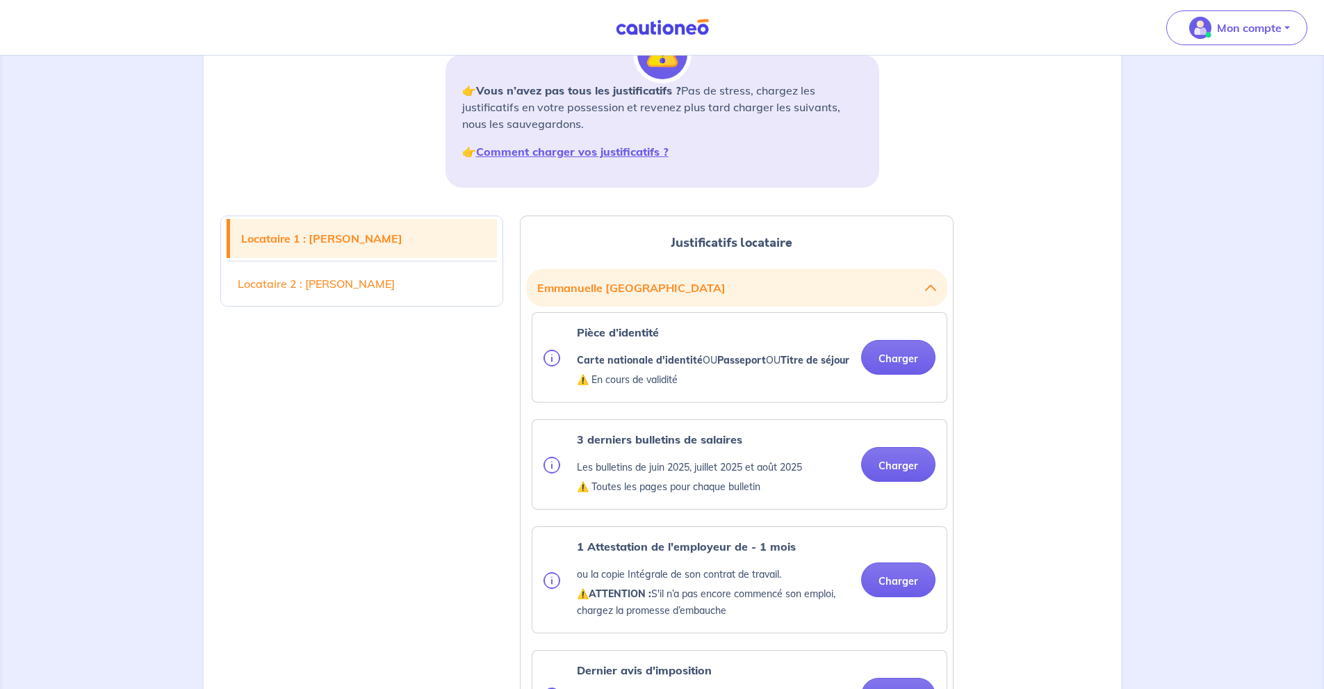
scroll to position [278, 0]
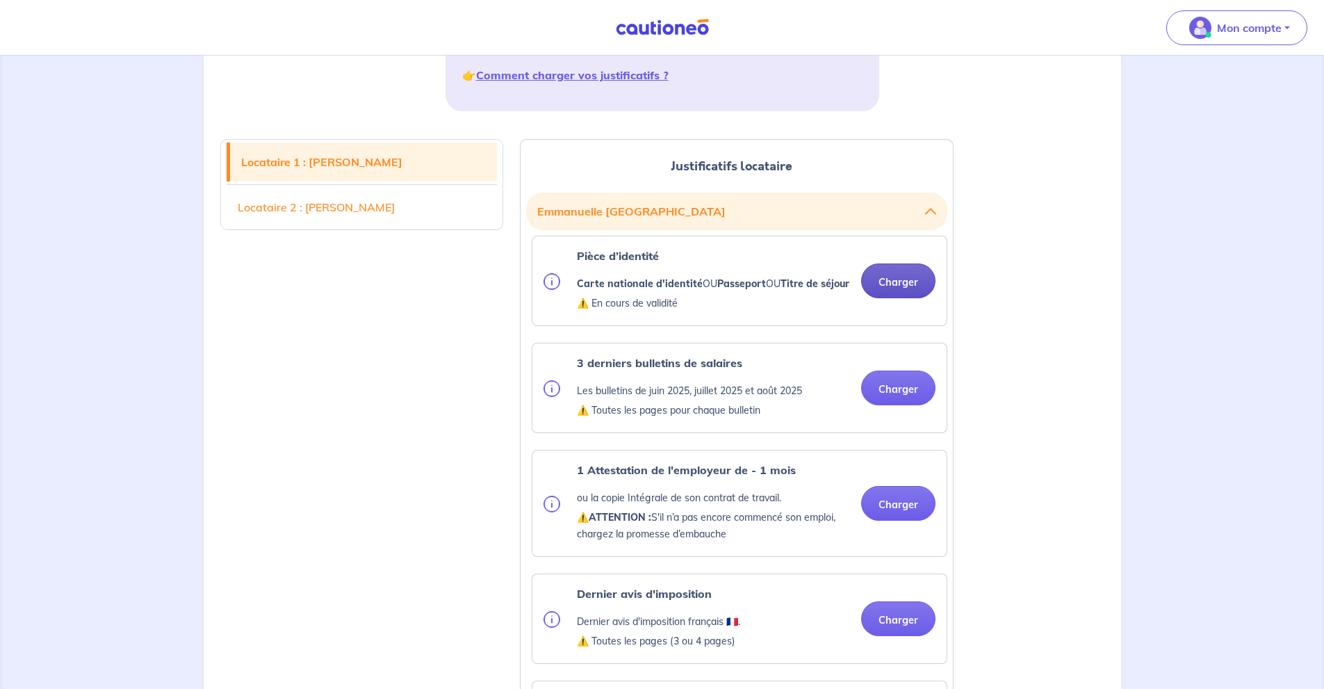
click at [920, 289] on button "Charger" at bounding box center [898, 280] width 74 height 35
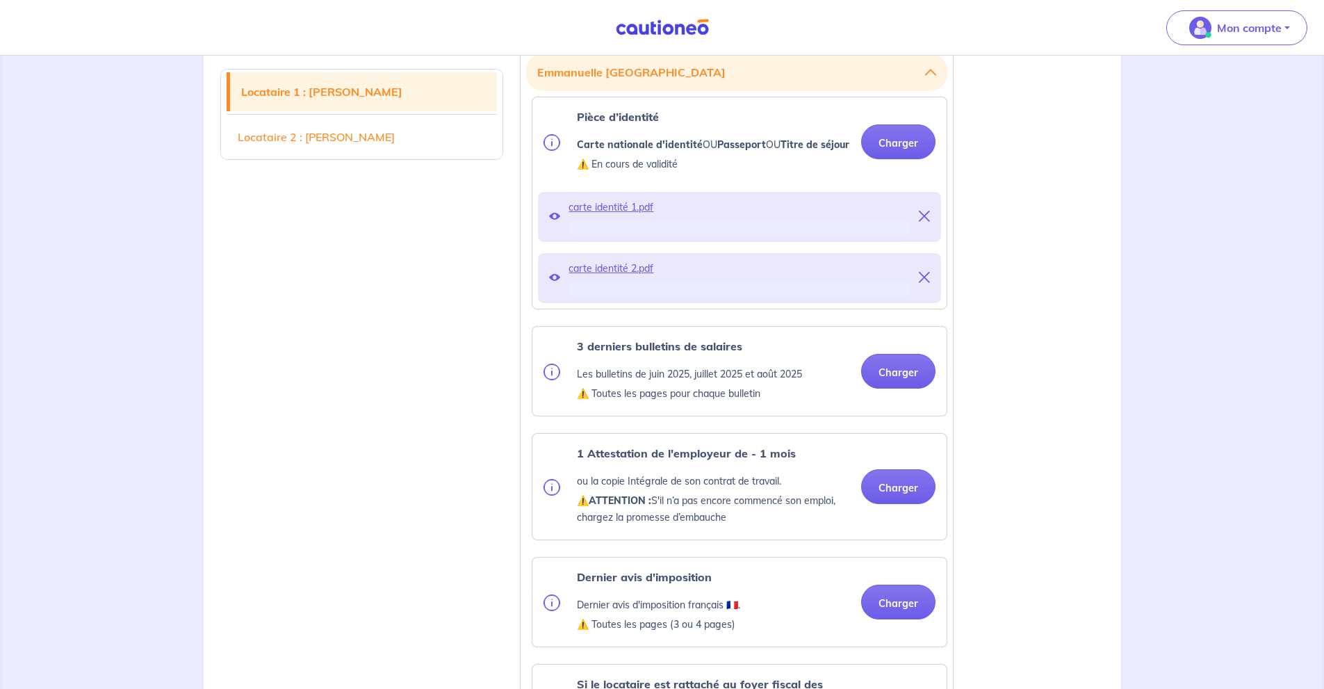
scroll to position [464, 0]
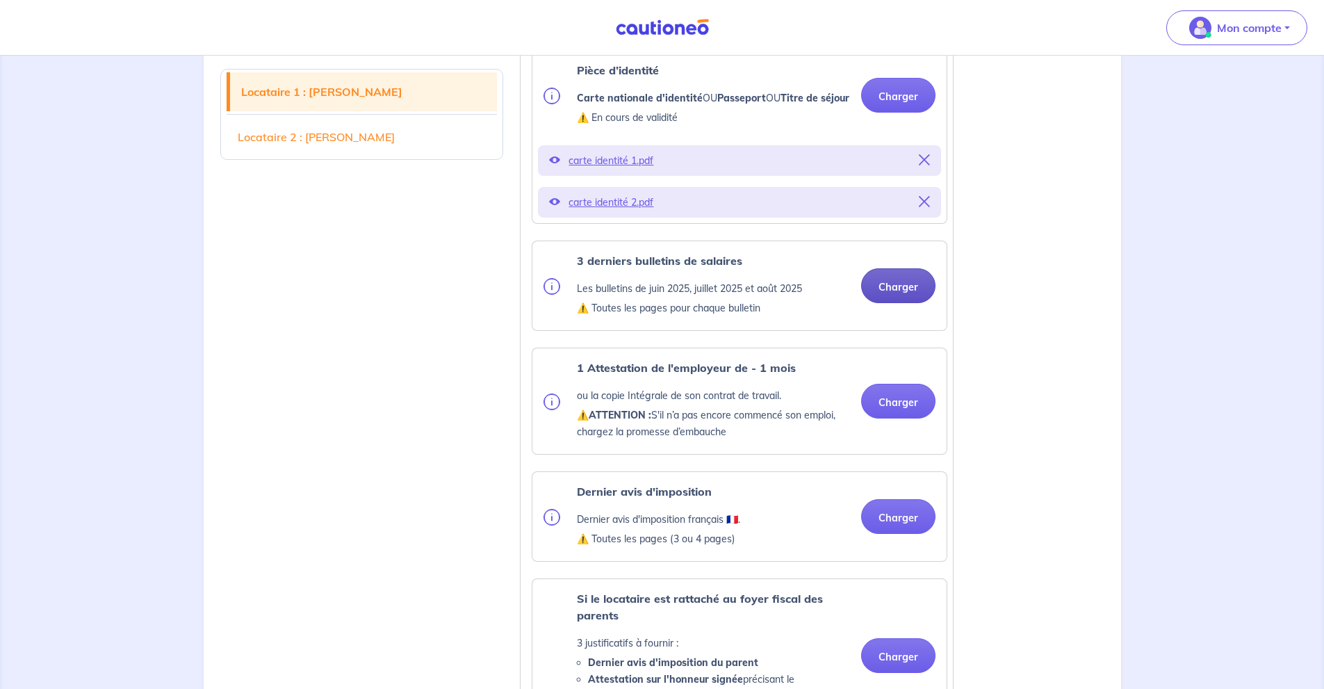
click at [900, 303] on button "Charger" at bounding box center [898, 285] width 74 height 35
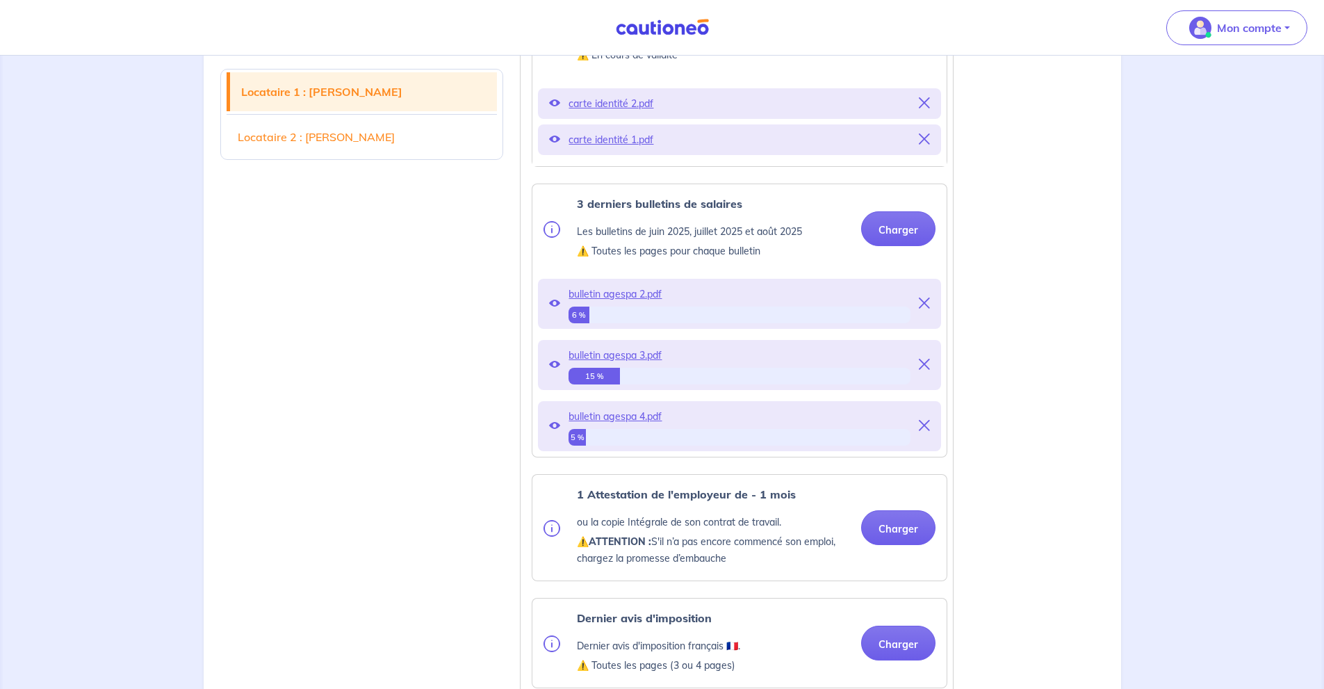
scroll to position [556, 0]
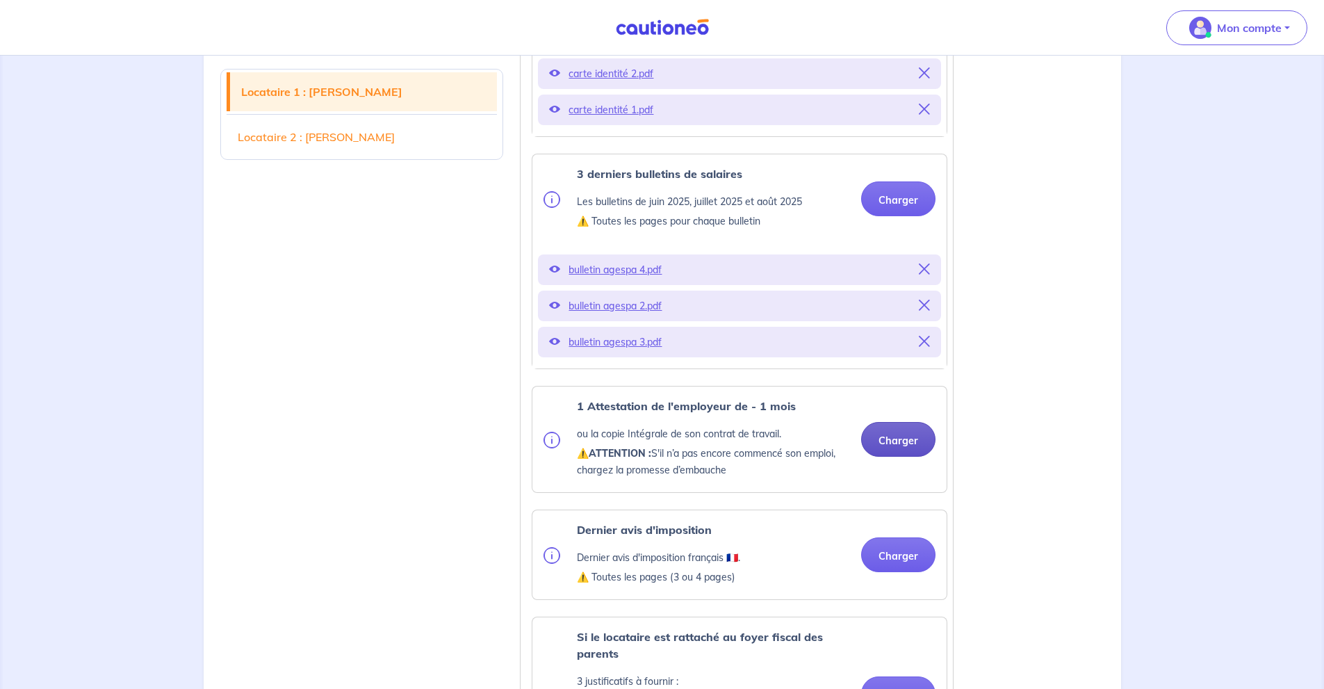
click at [875, 457] on button "Charger" at bounding box center [898, 439] width 74 height 35
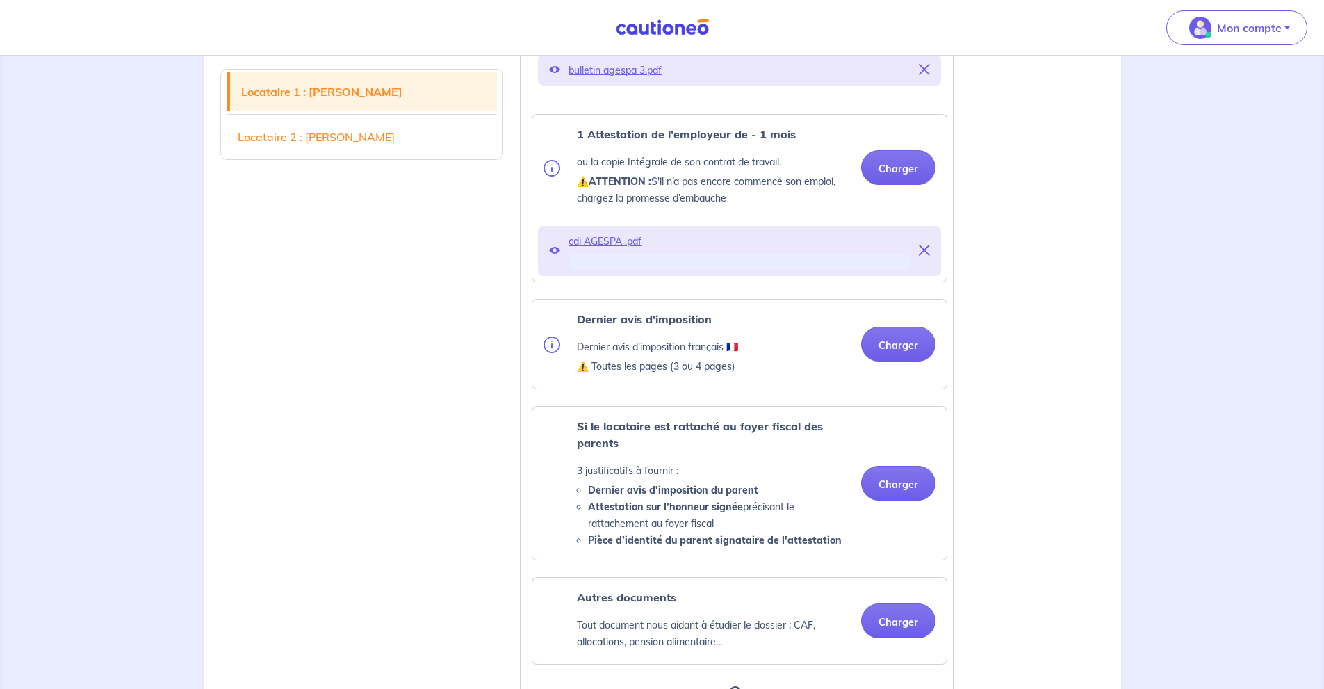
scroll to position [834, 0]
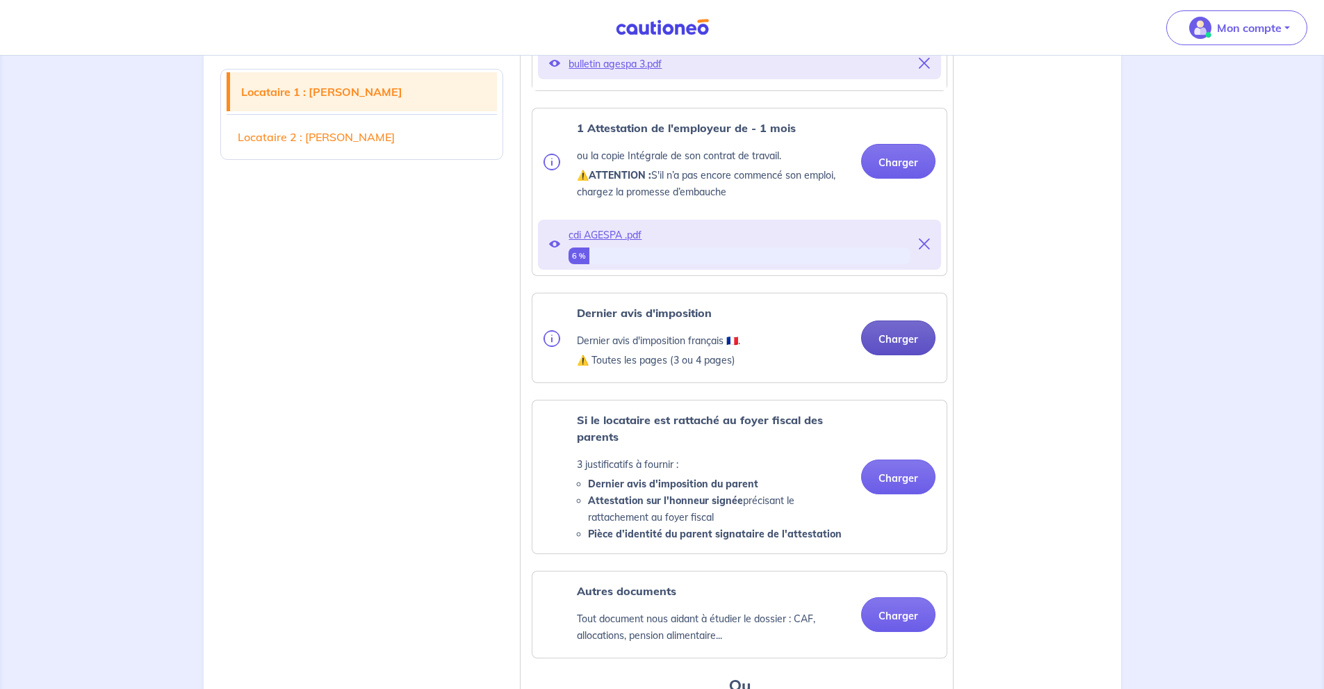
click at [891, 355] on button "Charger" at bounding box center [898, 338] width 74 height 35
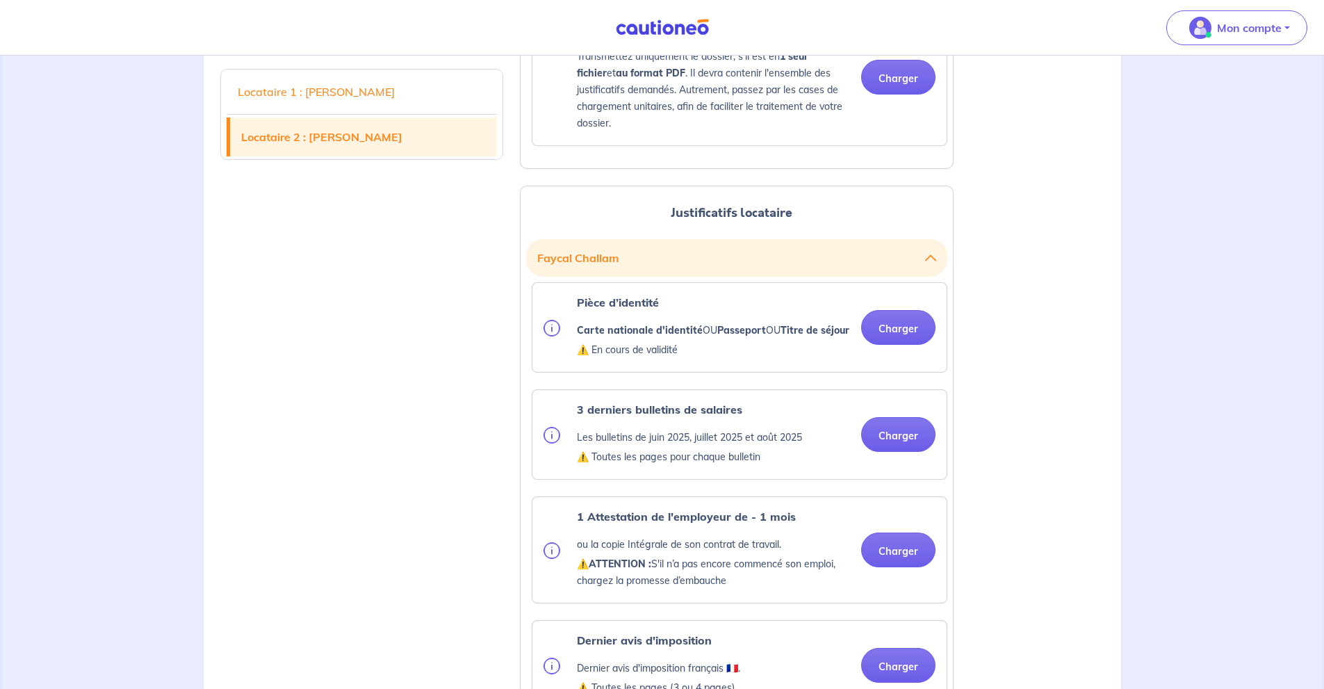
scroll to position [1669, 0]
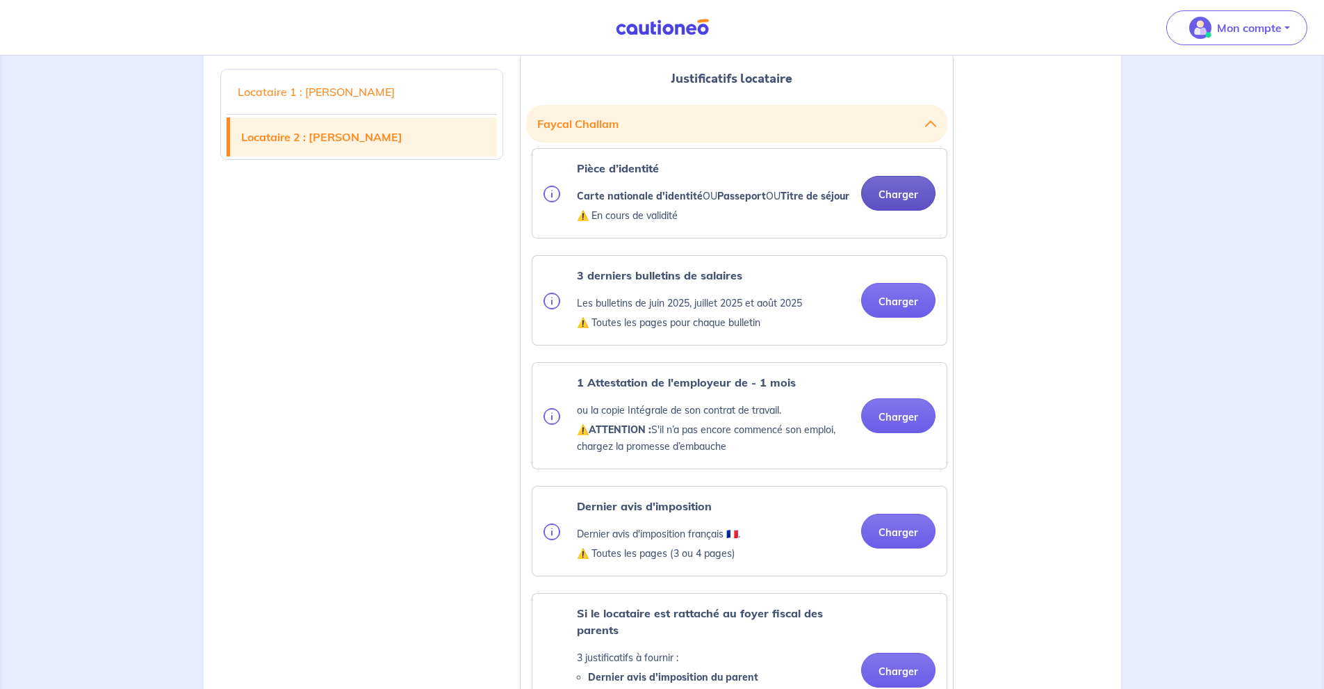
click at [907, 211] on button "Charger" at bounding box center [898, 193] width 74 height 35
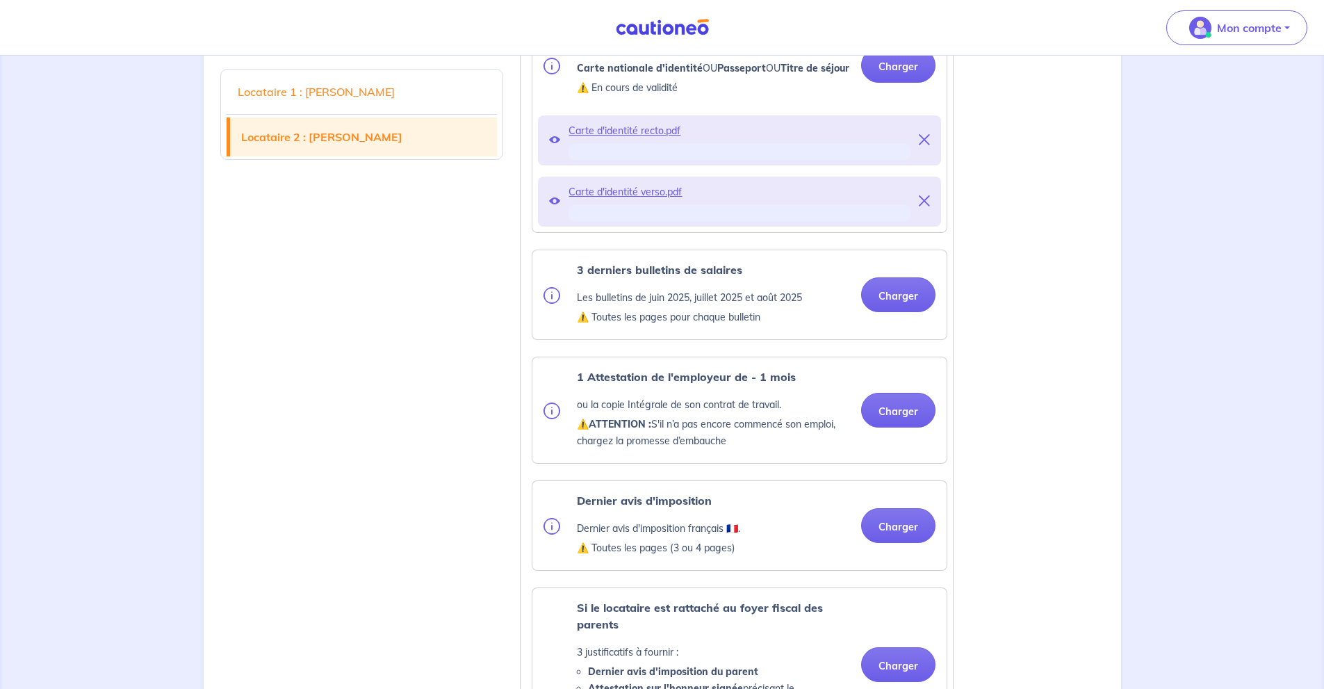
scroll to position [1854, 0]
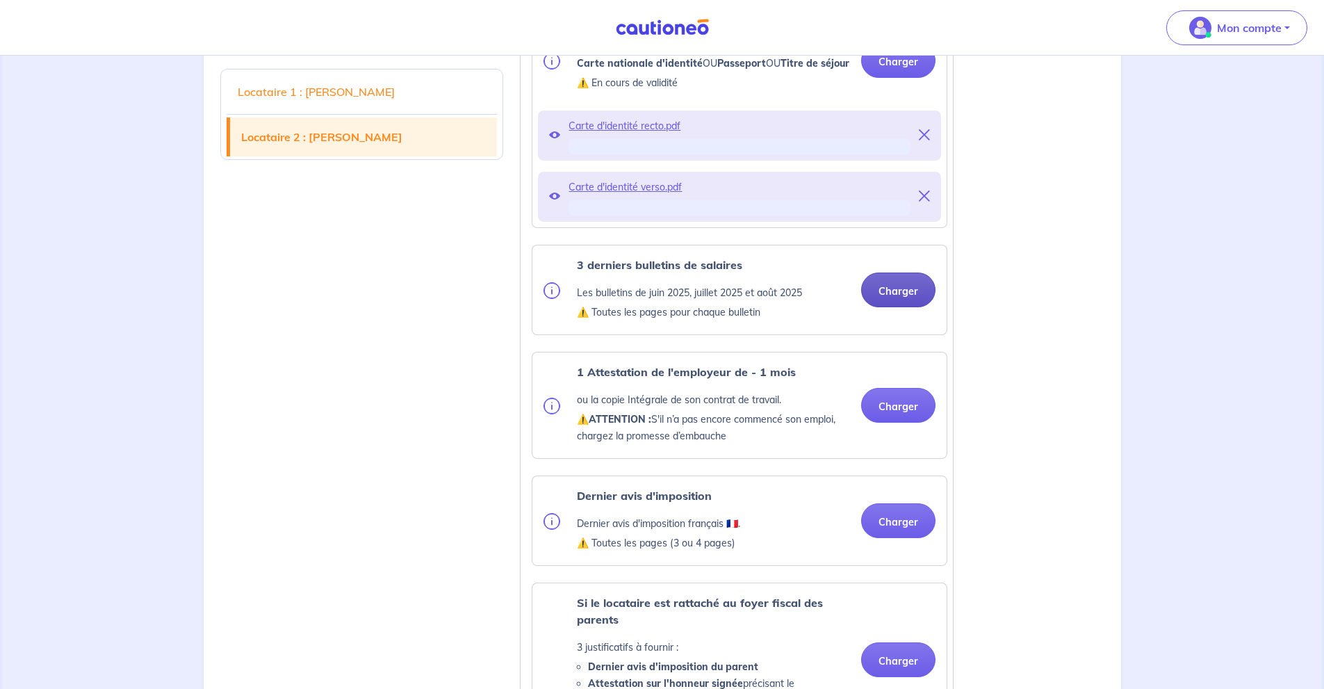
click at [894, 307] on button "Charger" at bounding box center [898, 290] width 74 height 35
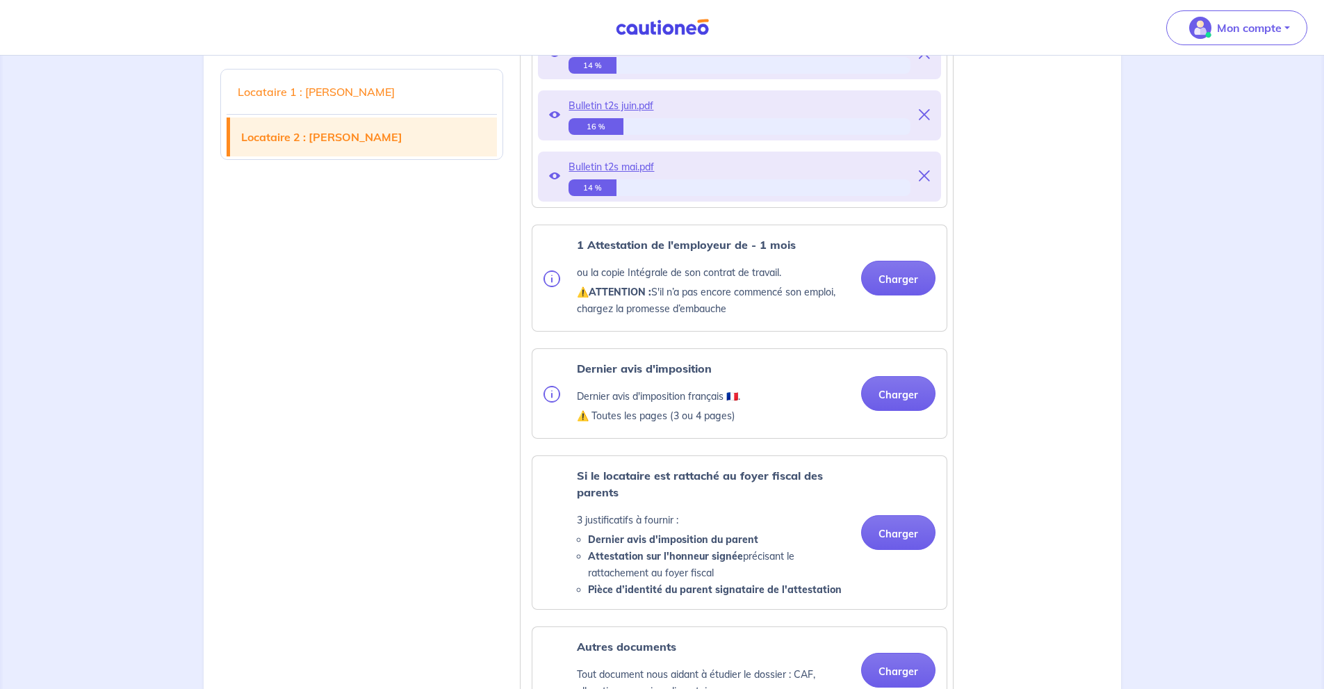
scroll to position [2317, 0]
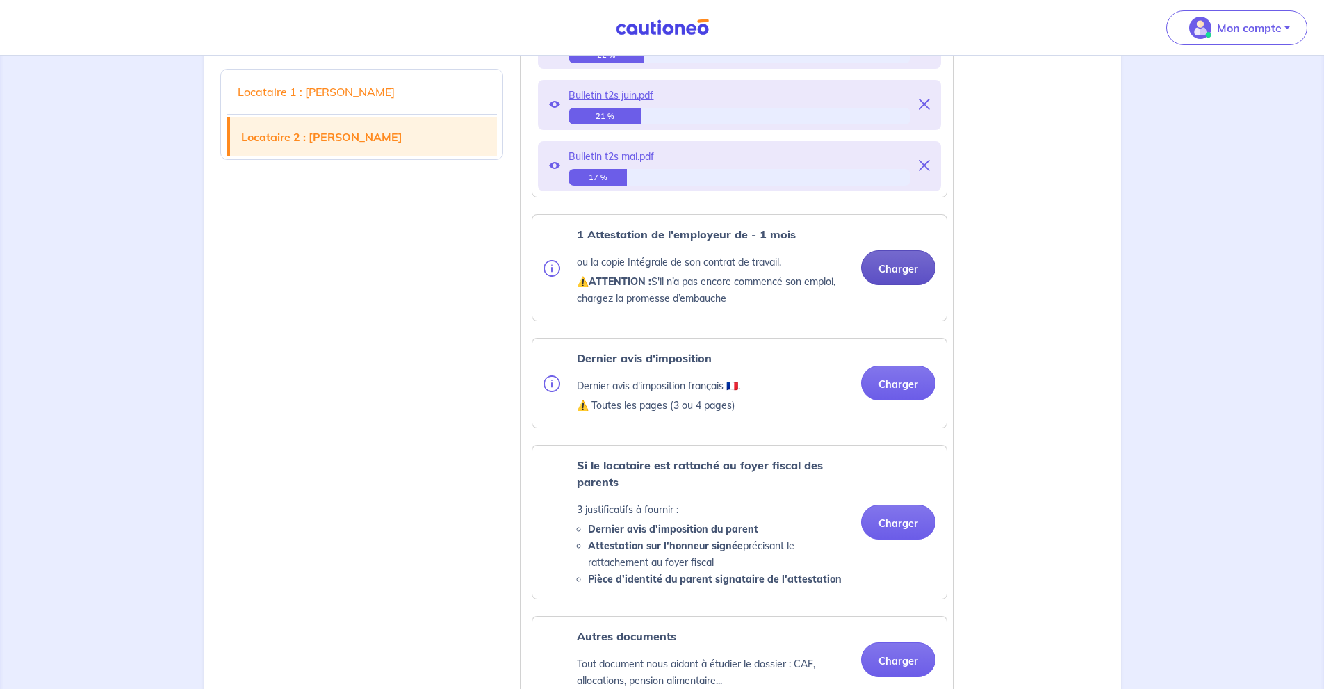
click at [907, 285] on button "Charger" at bounding box center [898, 267] width 74 height 35
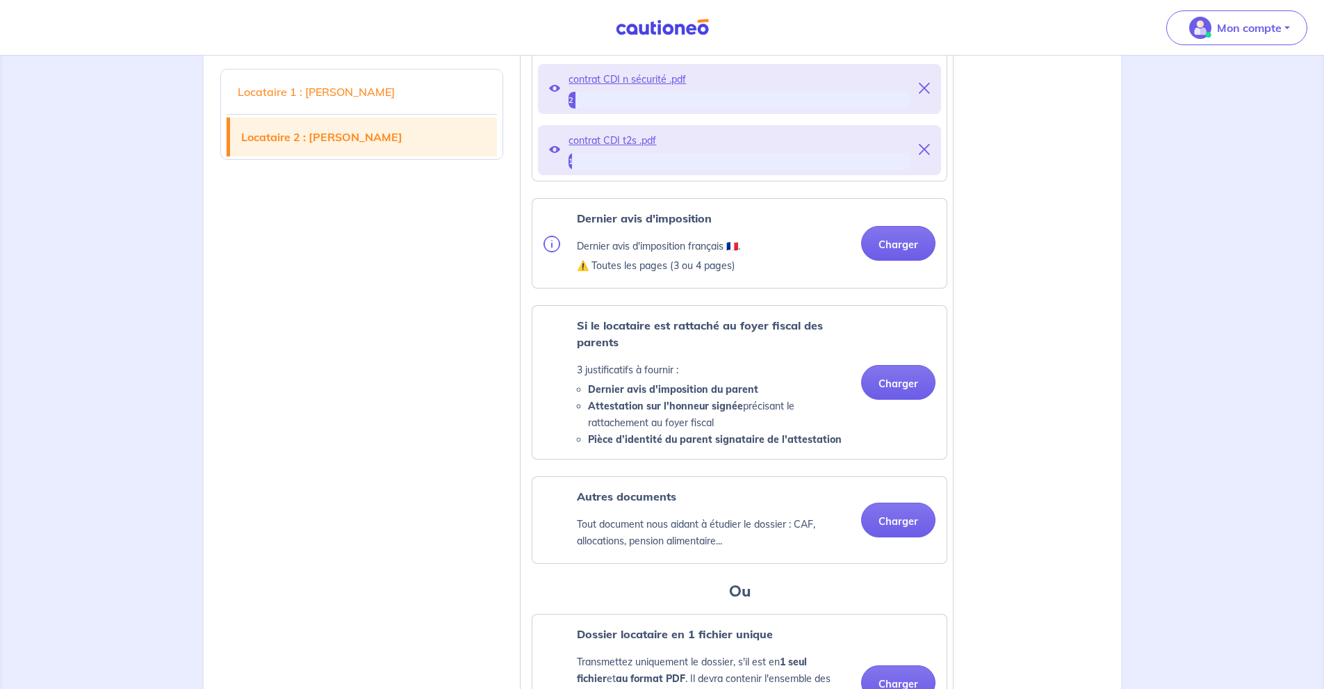
scroll to position [2503, 0]
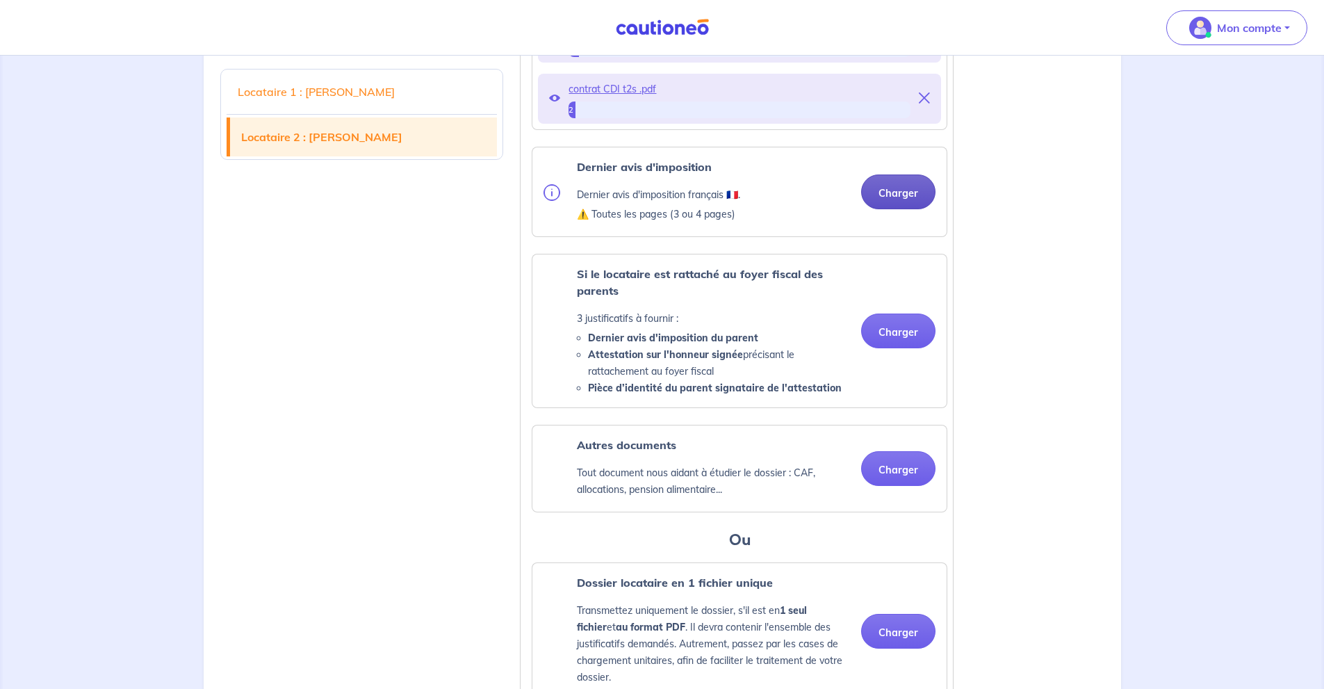
click at [902, 209] on button "Charger" at bounding box center [898, 192] width 74 height 35
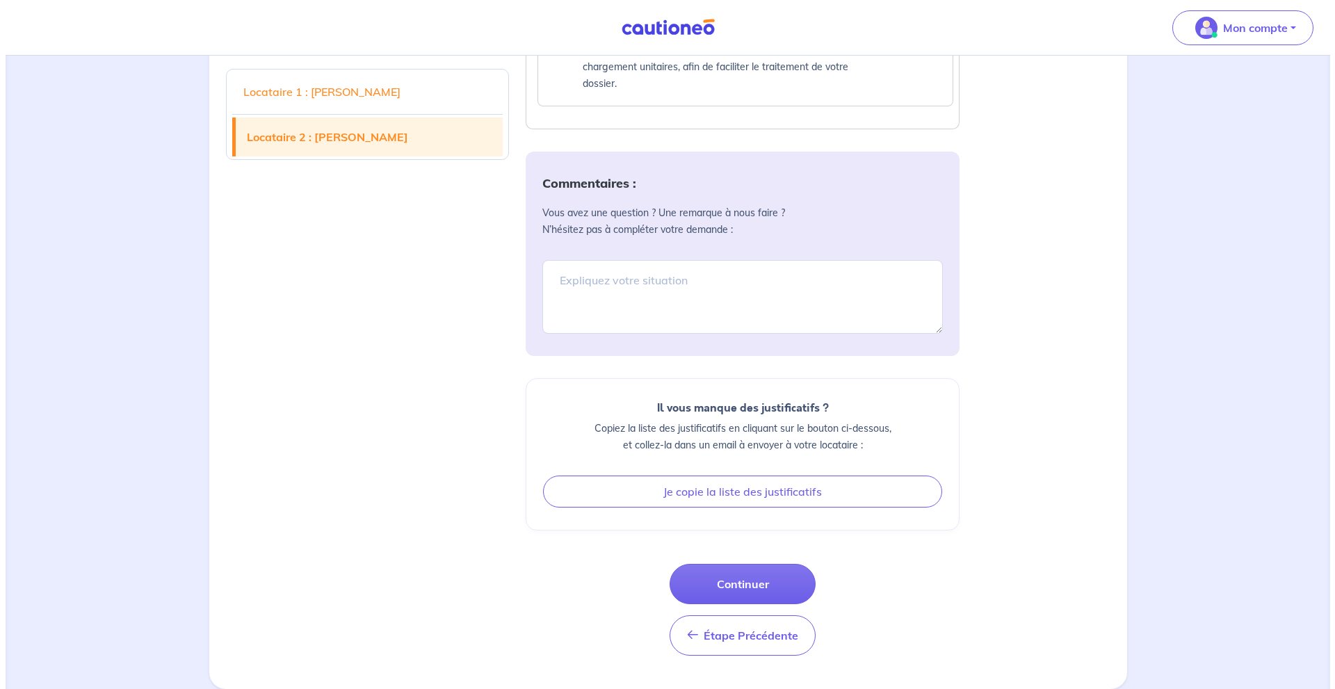
scroll to position [2952, 0]
click at [770, 583] on button "Continuer" at bounding box center [737, 584] width 146 height 40
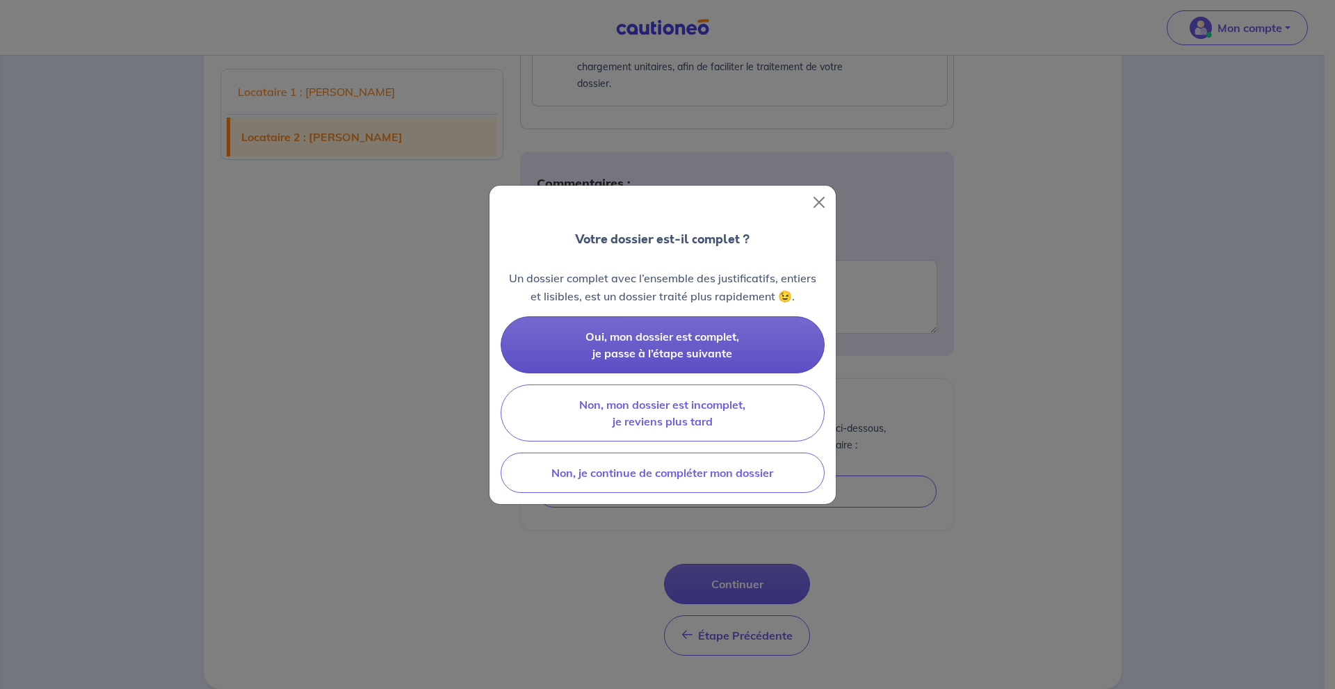
click at [776, 357] on button "Oui, mon dossier est complet, je passe à l’étape suivante" at bounding box center [663, 344] width 324 height 57
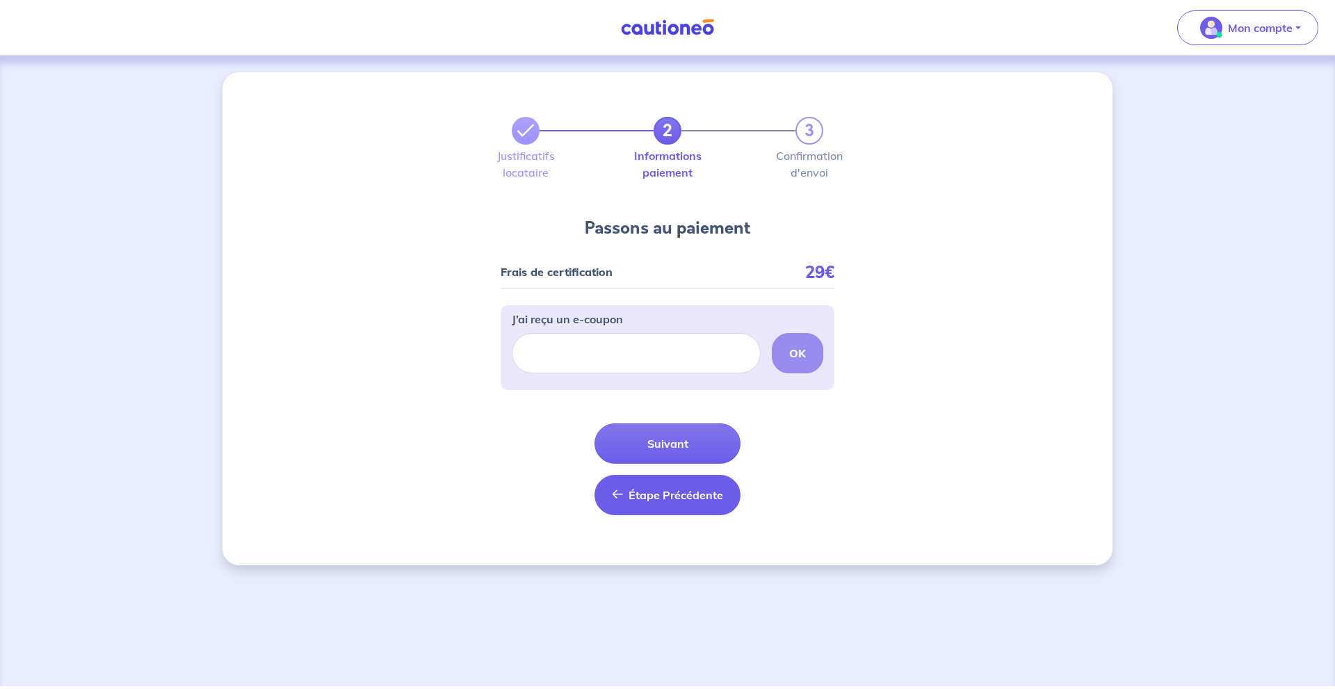
click at [710, 496] on span "Étape Précédente" at bounding box center [675, 495] width 95 height 14
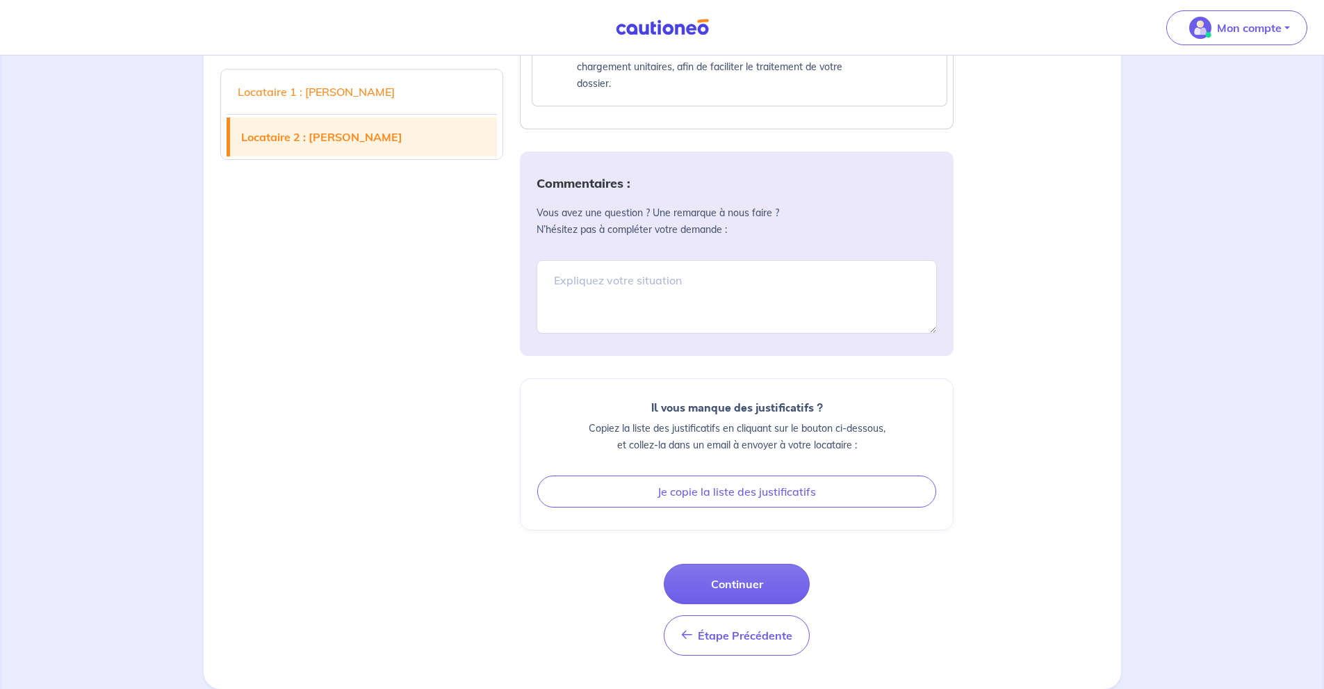
scroll to position [2952, 0]
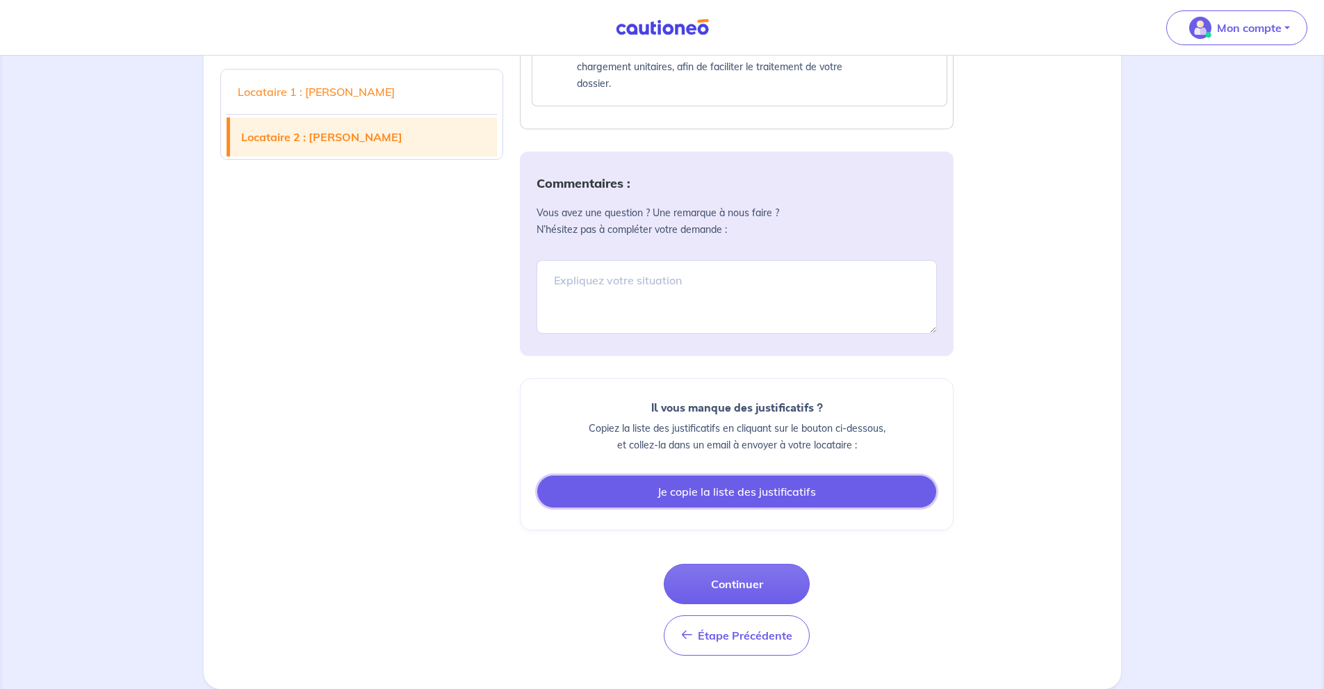
click at [759, 497] on button "Je copie la liste des justificatifs" at bounding box center [736, 492] width 399 height 32
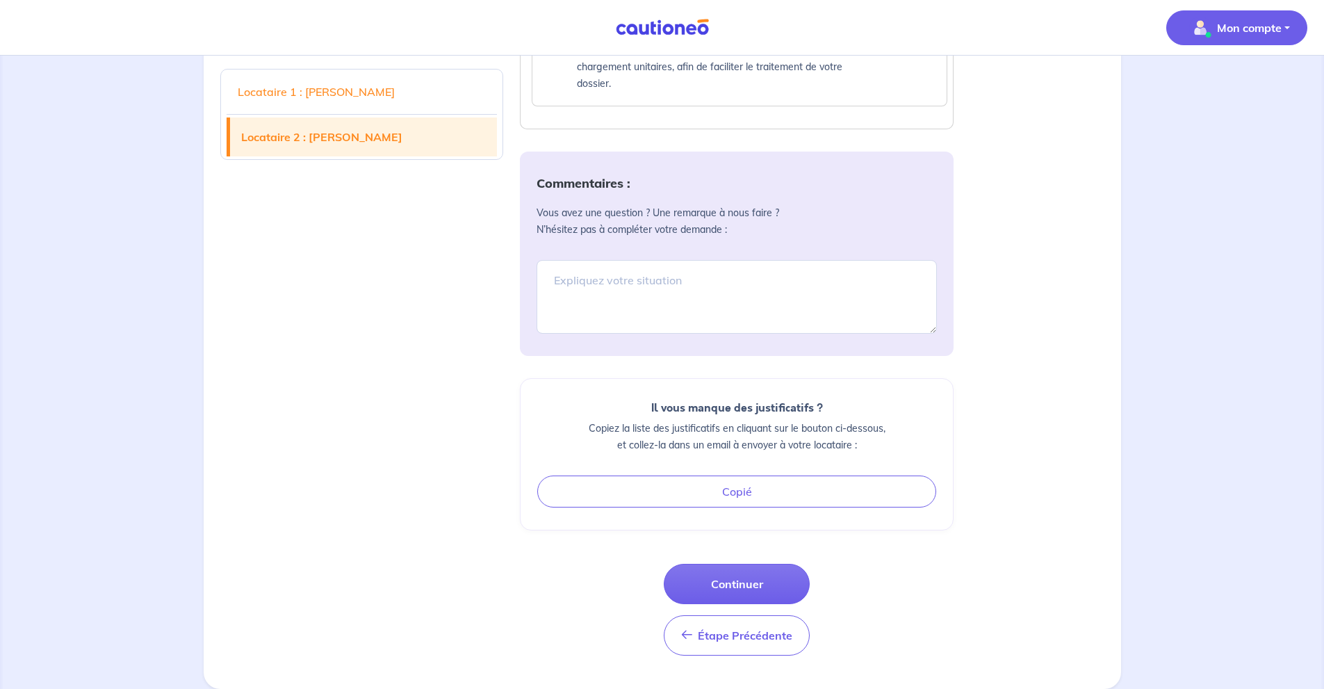
click at [1274, 32] on p "Mon compte" at bounding box center [1249, 27] width 65 height 17
click at [1244, 86] on link "Mes informations" at bounding box center [1223, 86] width 112 height 22
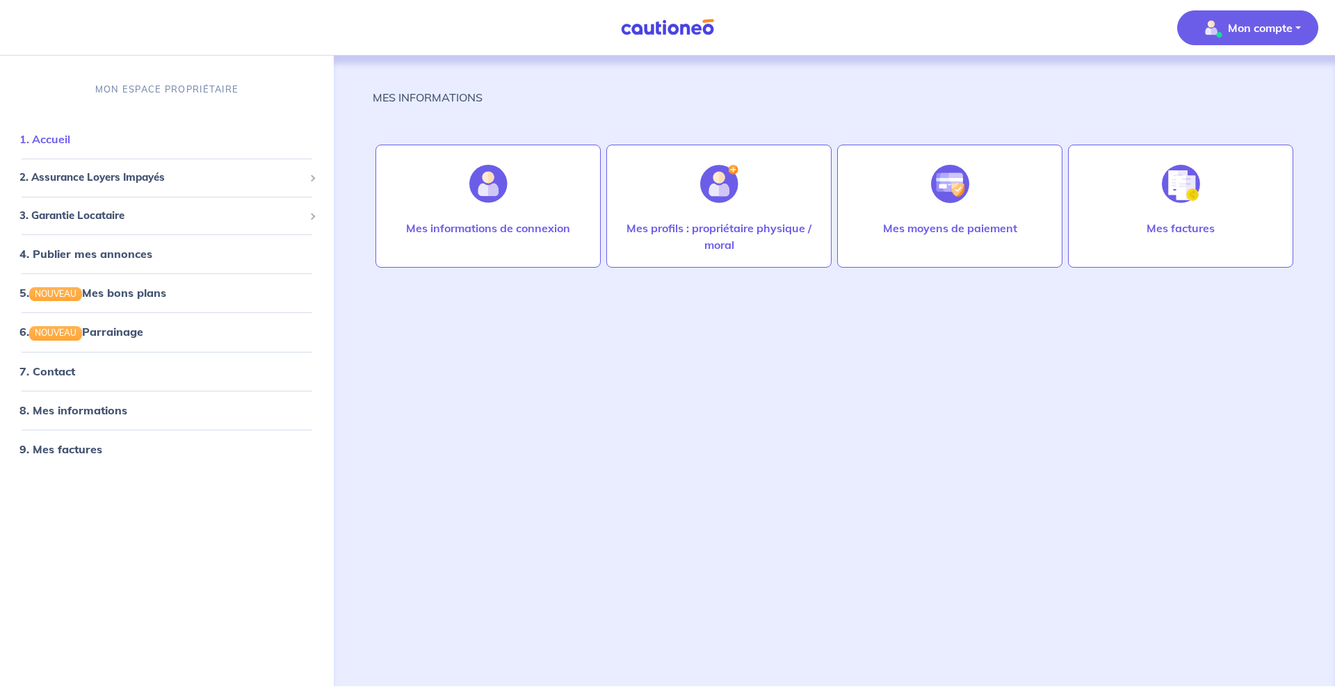
click at [51, 141] on link "1. Accueil" at bounding box center [44, 139] width 51 height 14
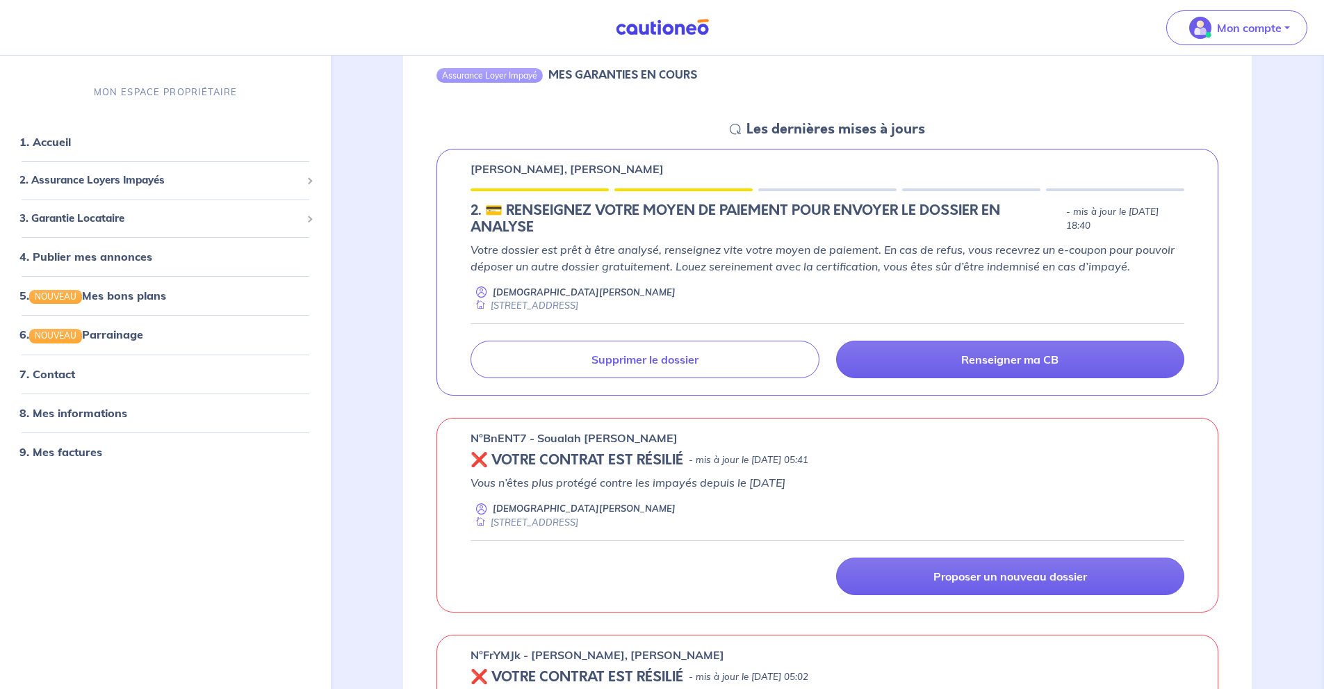
scroll to position [186, 0]
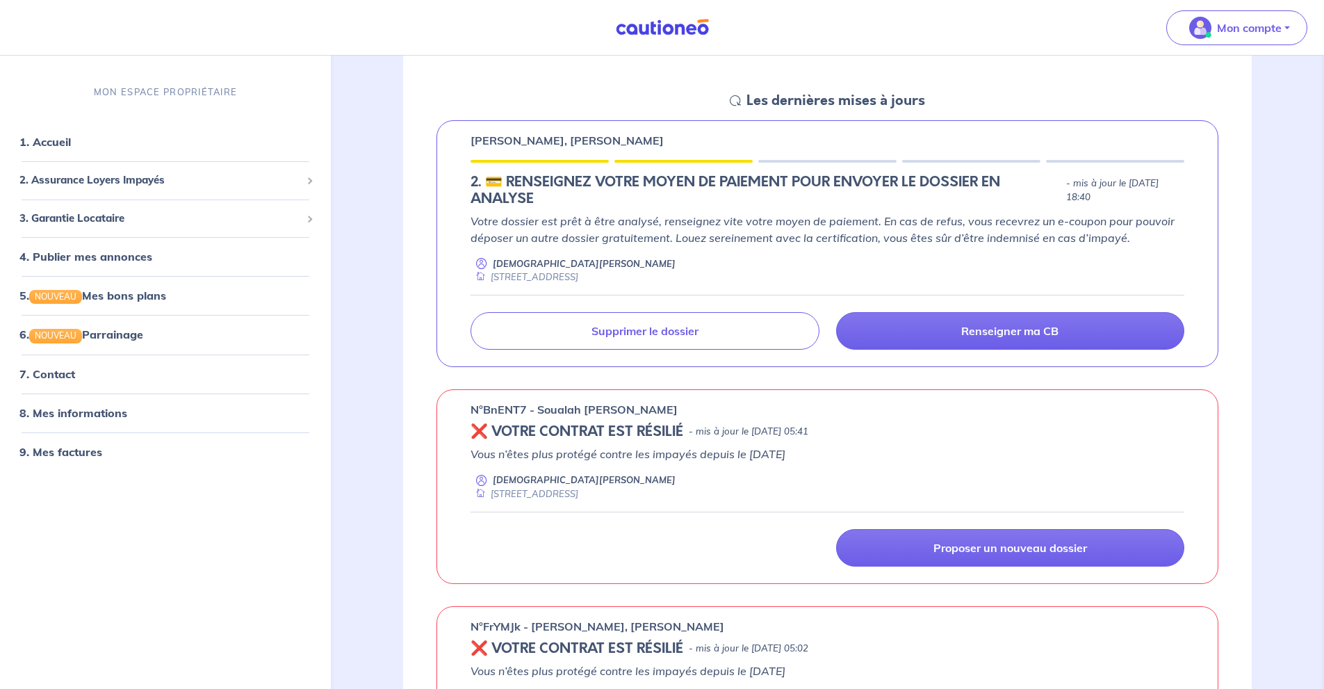
click at [275, 518] on div "MON ESPACE PROPRIÉTAIRE 1. Accueil 2. Assurance Loyers Impayés Souscrire Suivre…" at bounding box center [165, 379] width 331 height 620
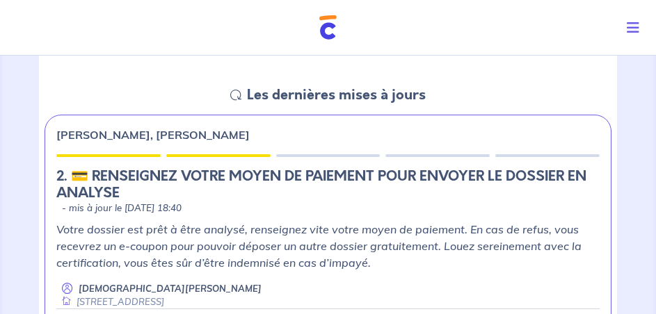
click at [615, 3] on nav "Mon compte MON ESPACE PROPRIÉTAIRE 1. Accueil 2. Assurance Loyers Impayés Sousc…" at bounding box center [328, 28] width 656 height 56
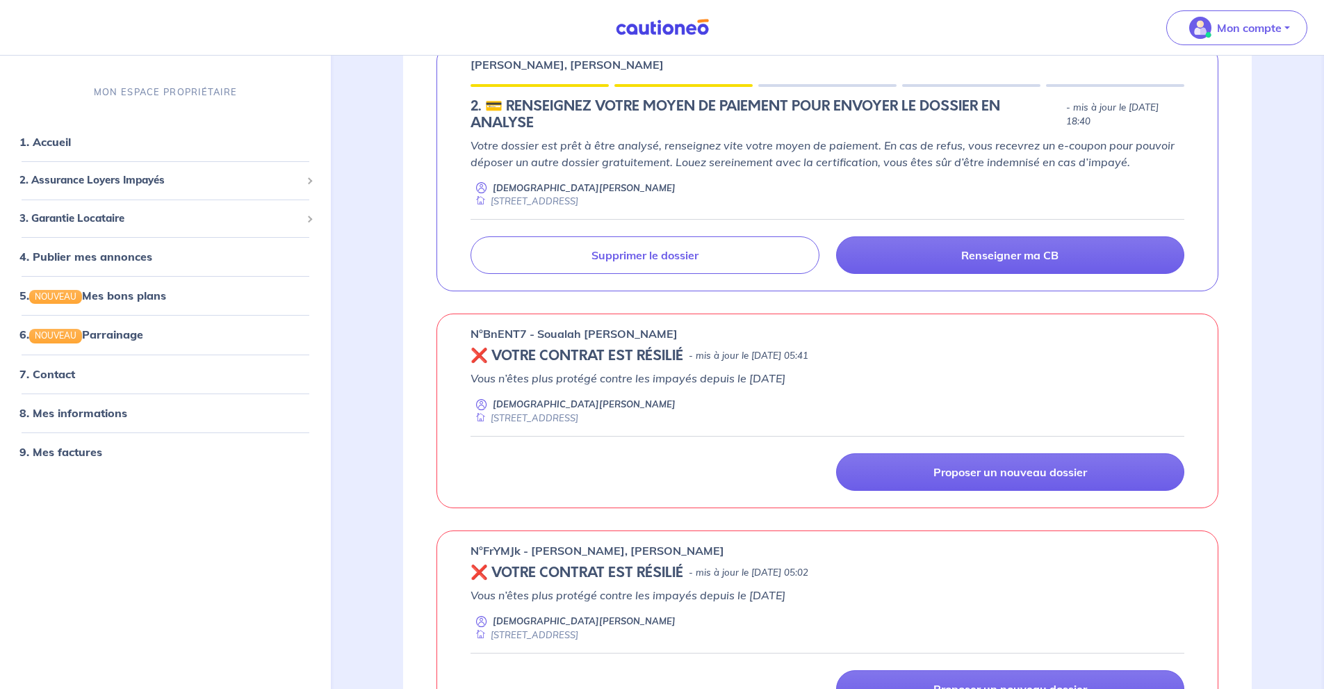
scroll to position [371, 0]
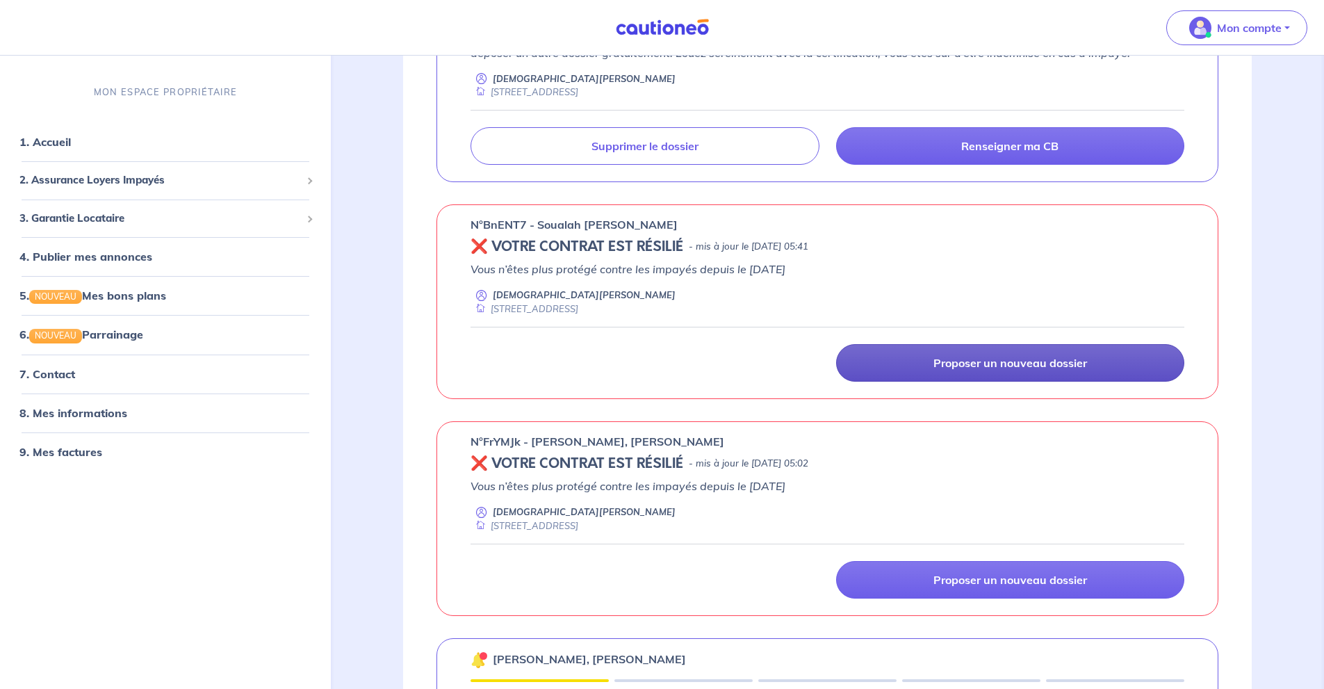
click at [992, 367] on p "Proposer un nouveau dossier" at bounding box center [1011, 363] width 154 height 14
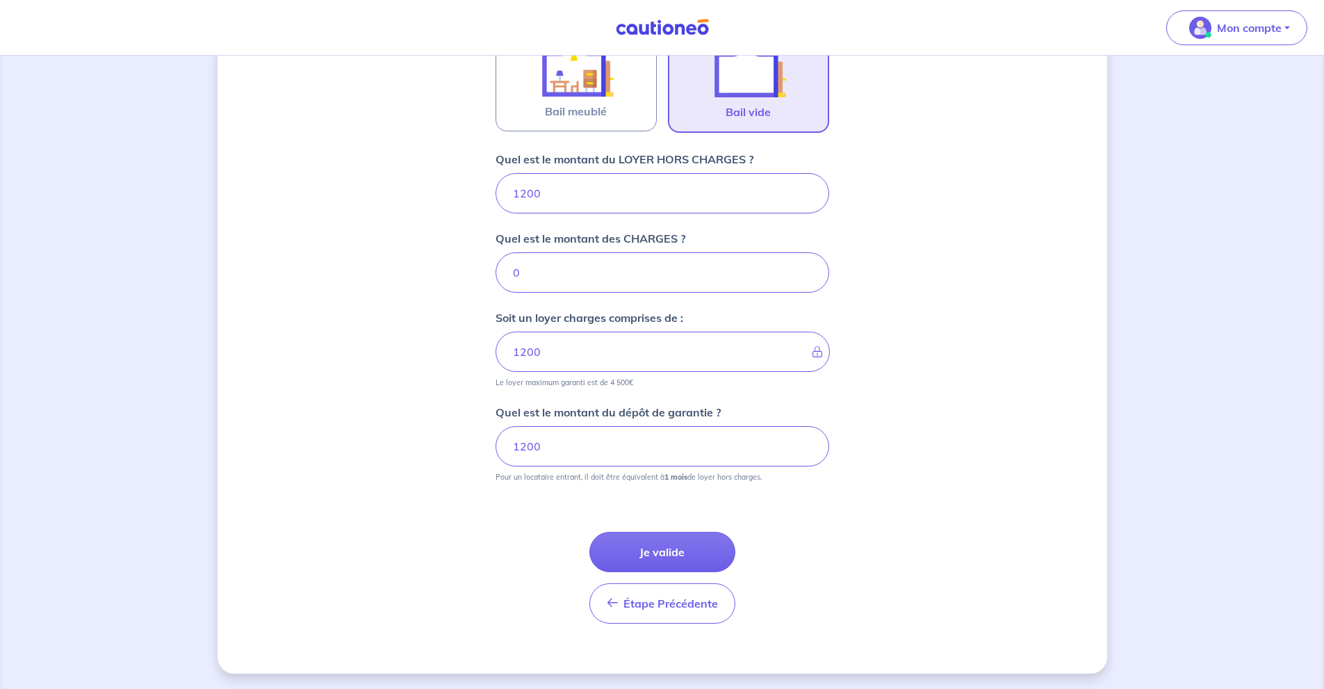
scroll to position [478, 0]
click at [704, 547] on button "Je valide" at bounding box center [663, 550] width 146 height 40
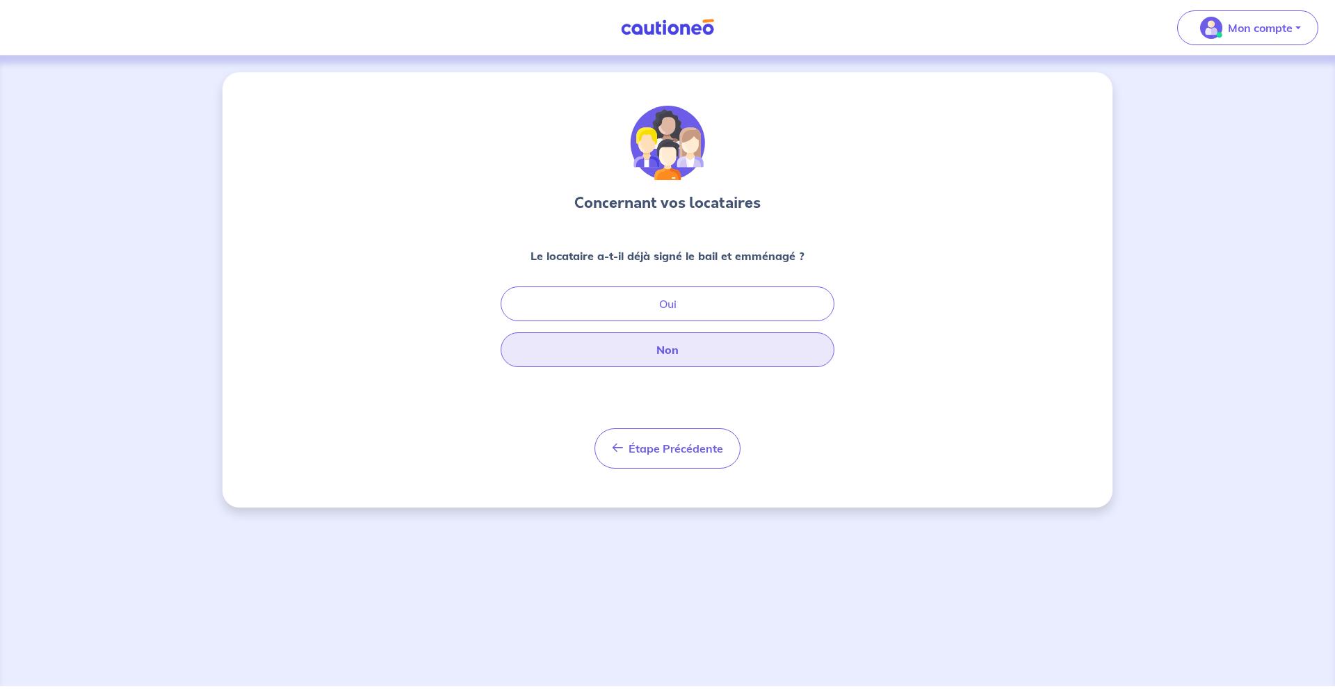
click at [749, 338] on button "Non" at bounding box center [668, 349] width 334 height 35
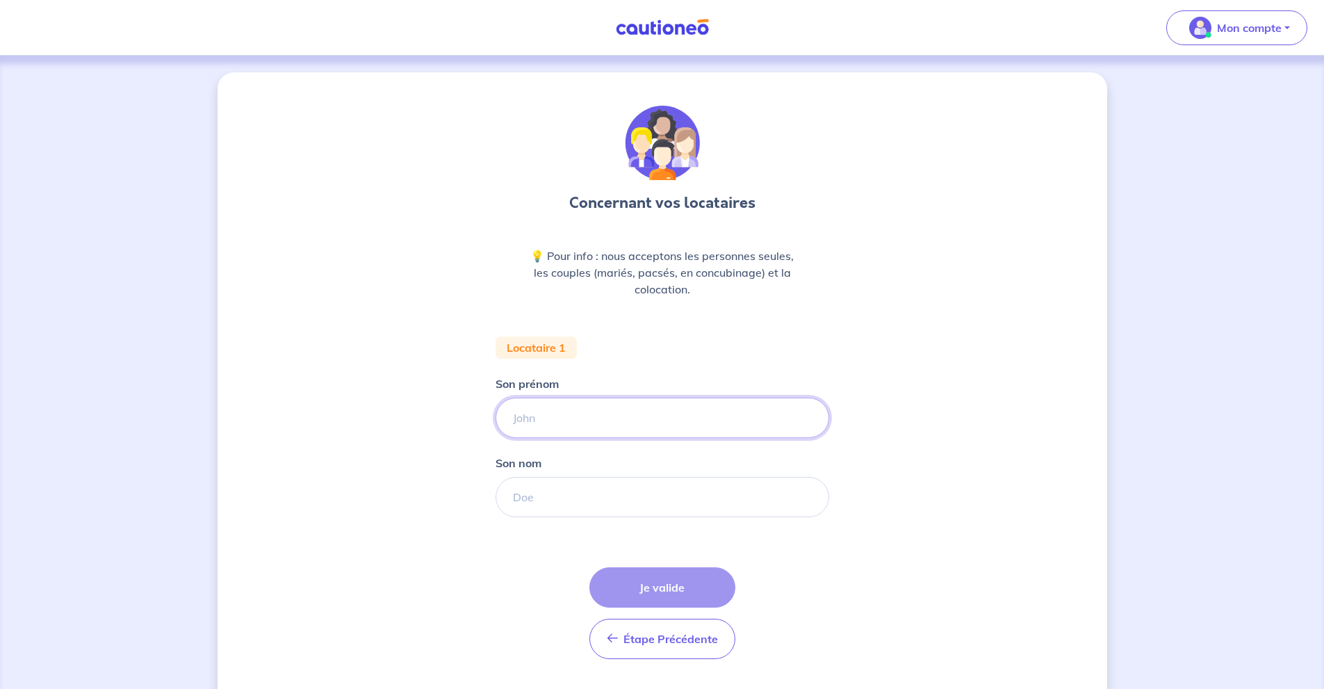
click at [632, 403] on input "Son prénom" at bounding box center [663, 418] width 334 height 40
type input "[PERSON_NAME]"
click at [643, 502] on input "Son nom" at bounding box center [663, 497] width 334 height 40
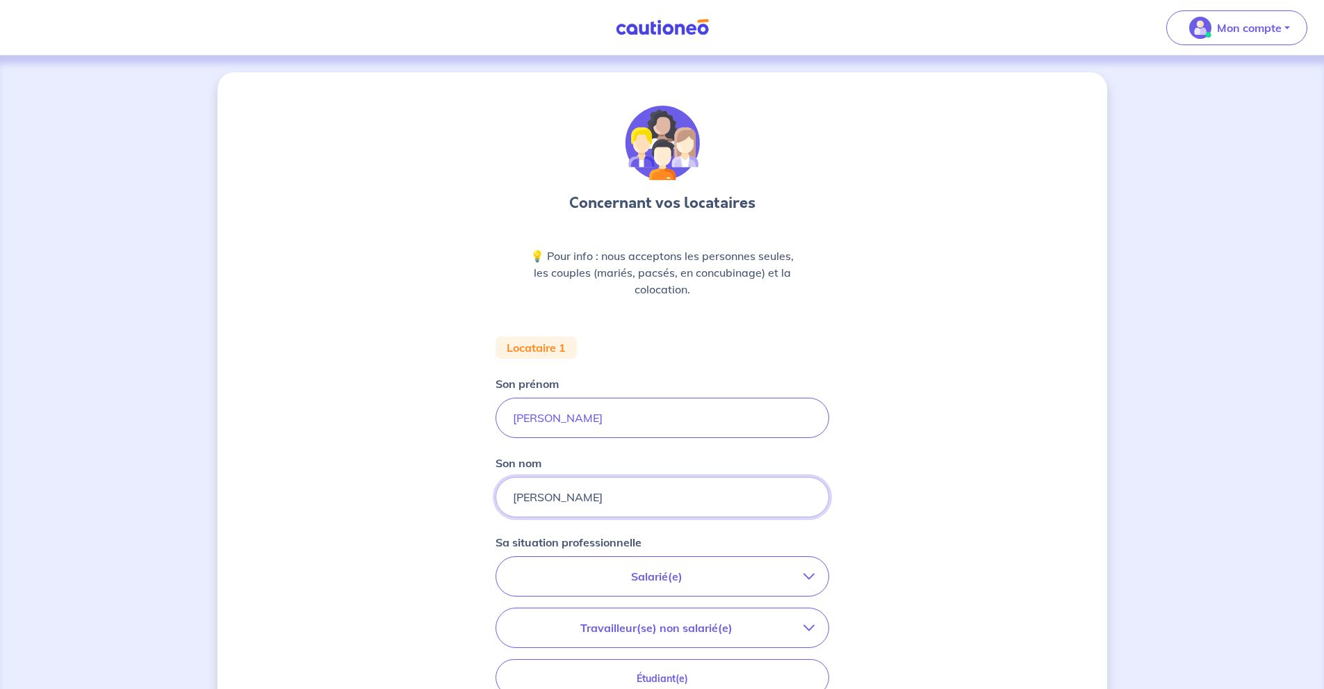
type input "[PERSON_NAME]"
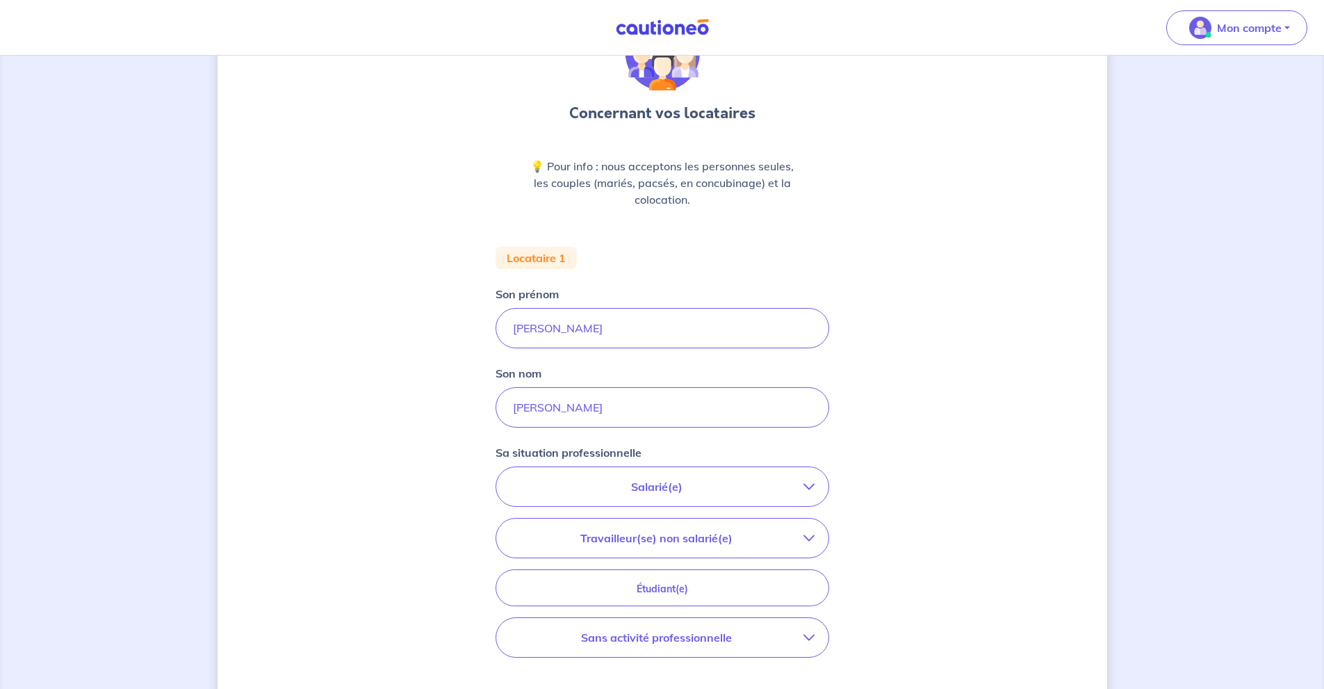
scroll to position [186, 0]
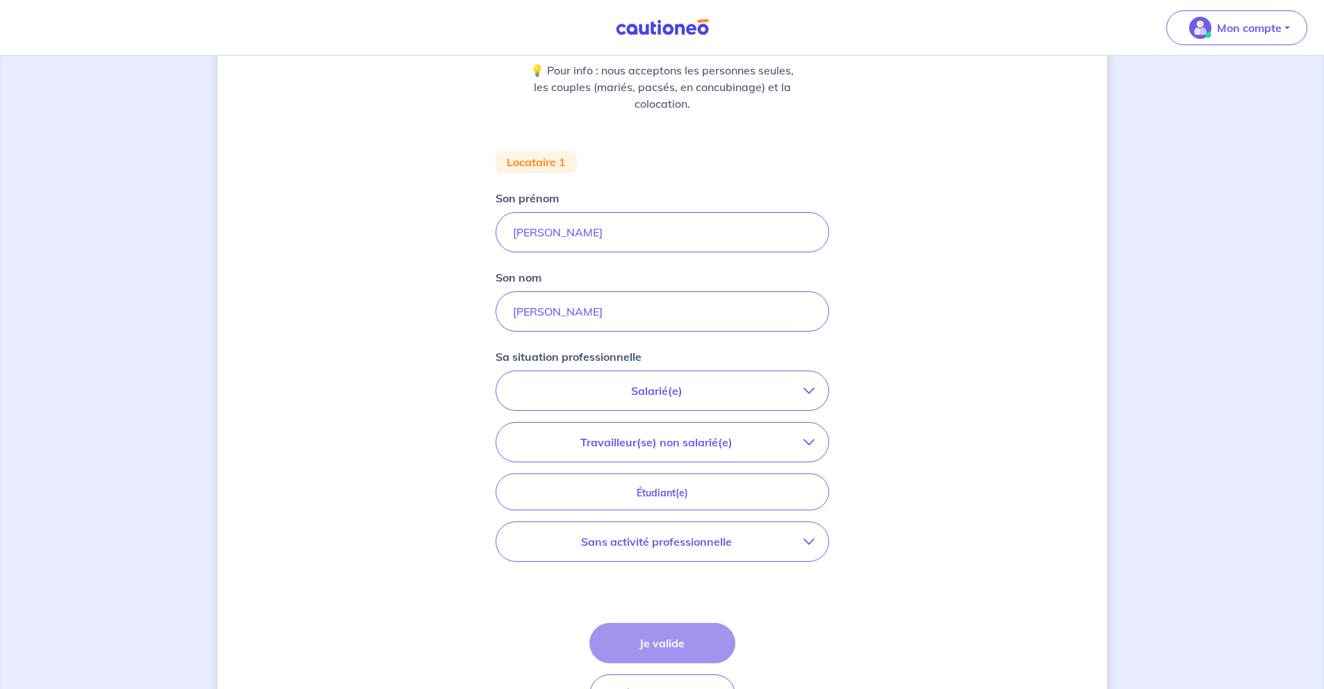
click at [788, 382] on button "Salarié(e)" at bounding box center [662, 390] width 332 height 39
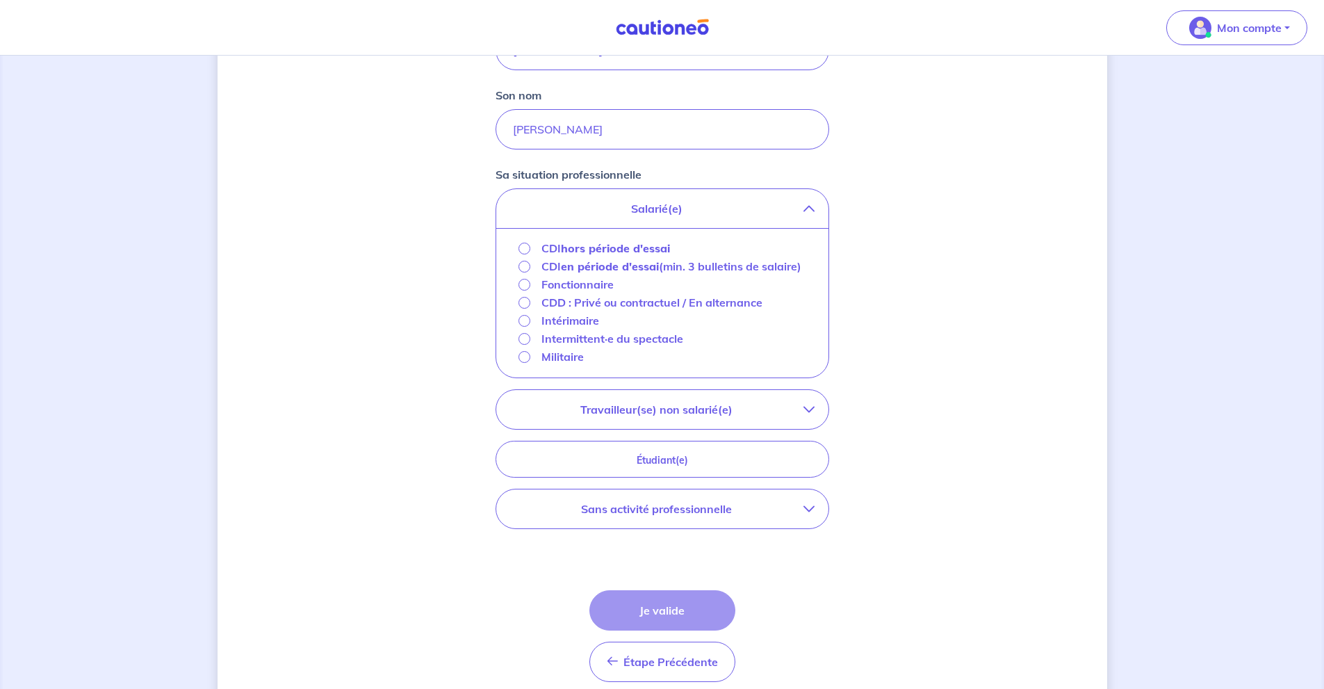
scroll to position [371, 0]
click at [797, 526] on button "Sans activité professionnelle" at bounding box center [662, 506] width 332 height 39
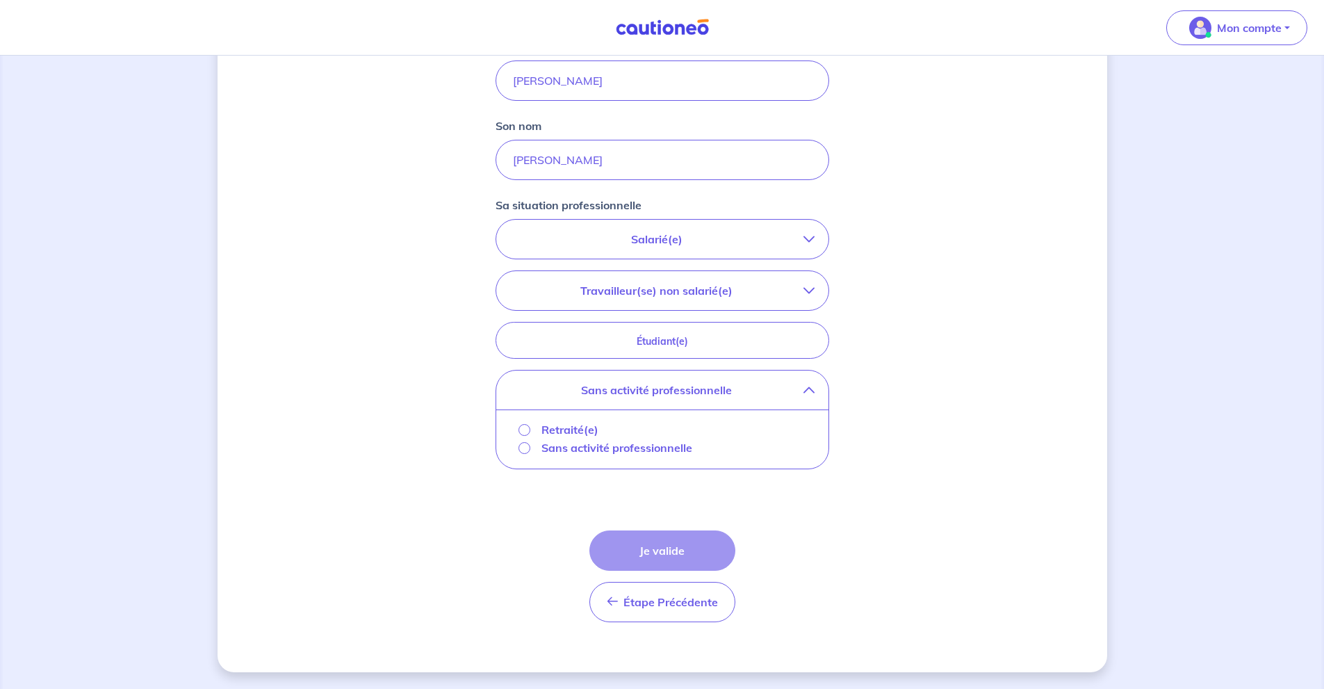
scroll to position [337, 0]
click at [524, 431] on input "Retraité(e)" at bounding box center [525, 430] width 12 height 12
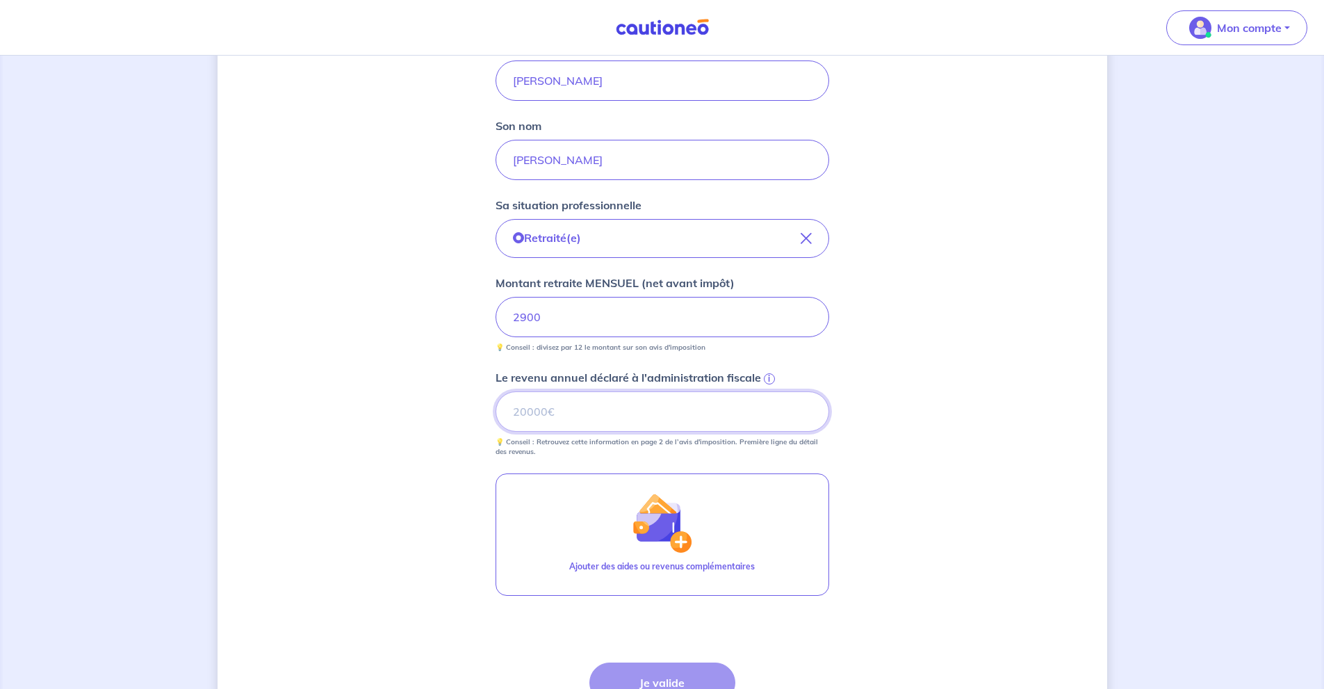
click at [662, 407] on input "Le revenu annuel déclaré à l'administration fiscale i" at bounding box center [663, 411] width 334 height 40
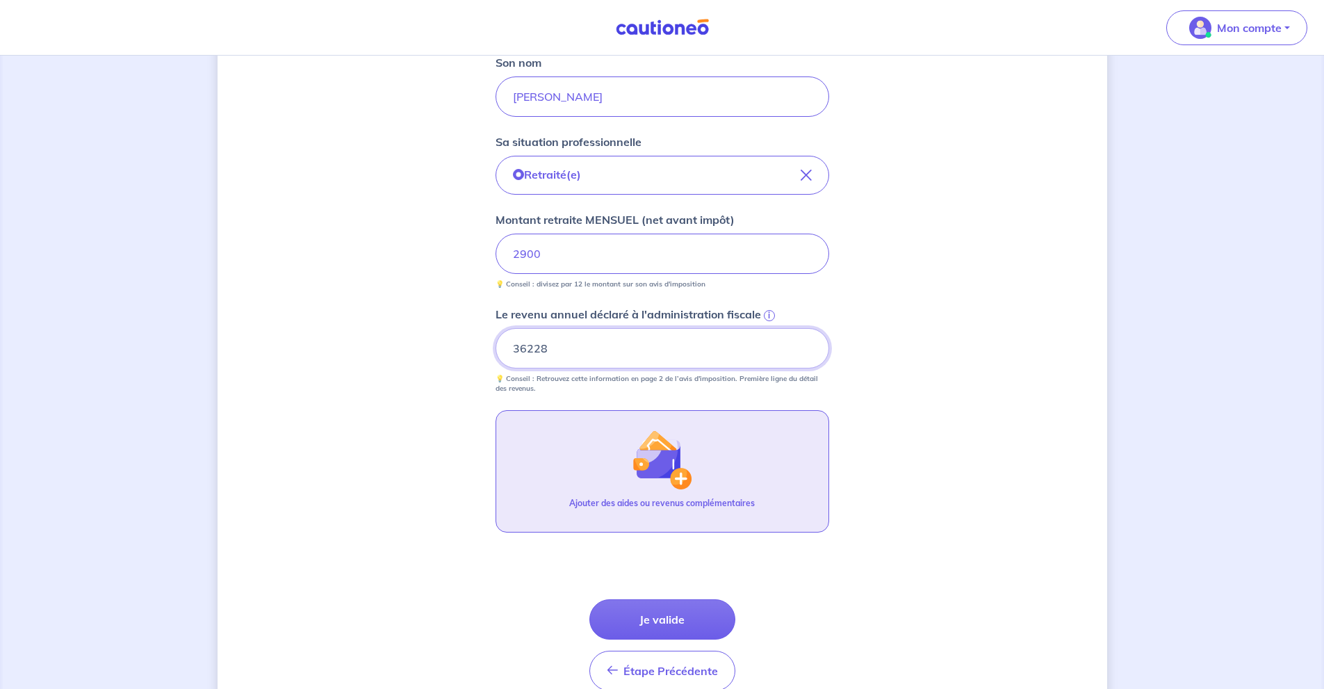
scroll to position [469, 0]
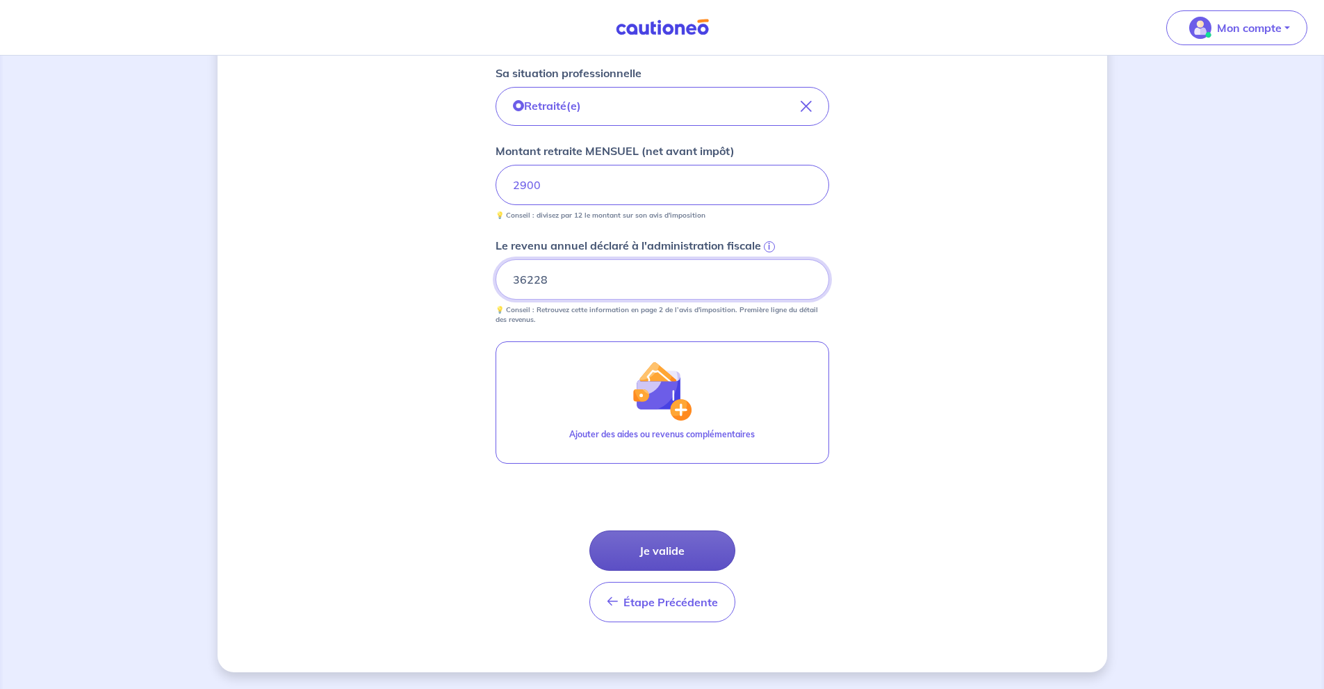
type input "36228"
click at [692, 547] on button "Je valide" at bounding box center [663, 550] width 146 height 40
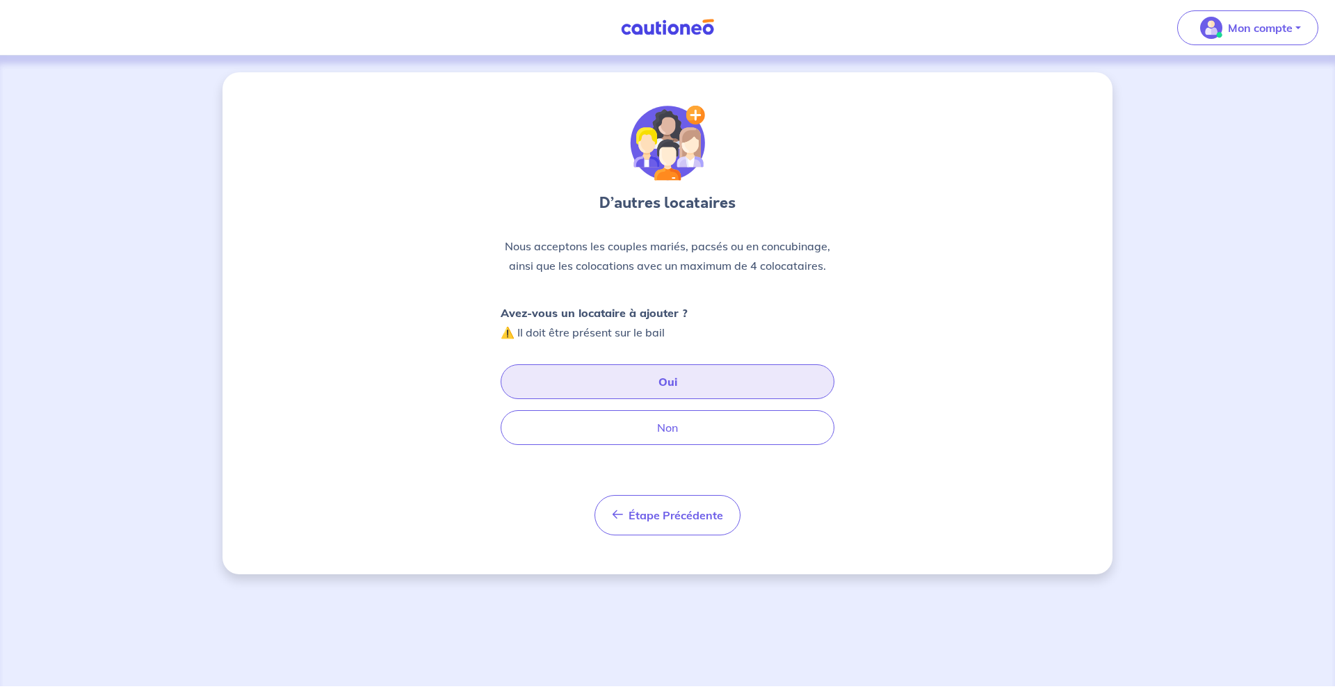
click at [702, 382] on button "Oui" at bounding box center [668, 381] width 334 height 35
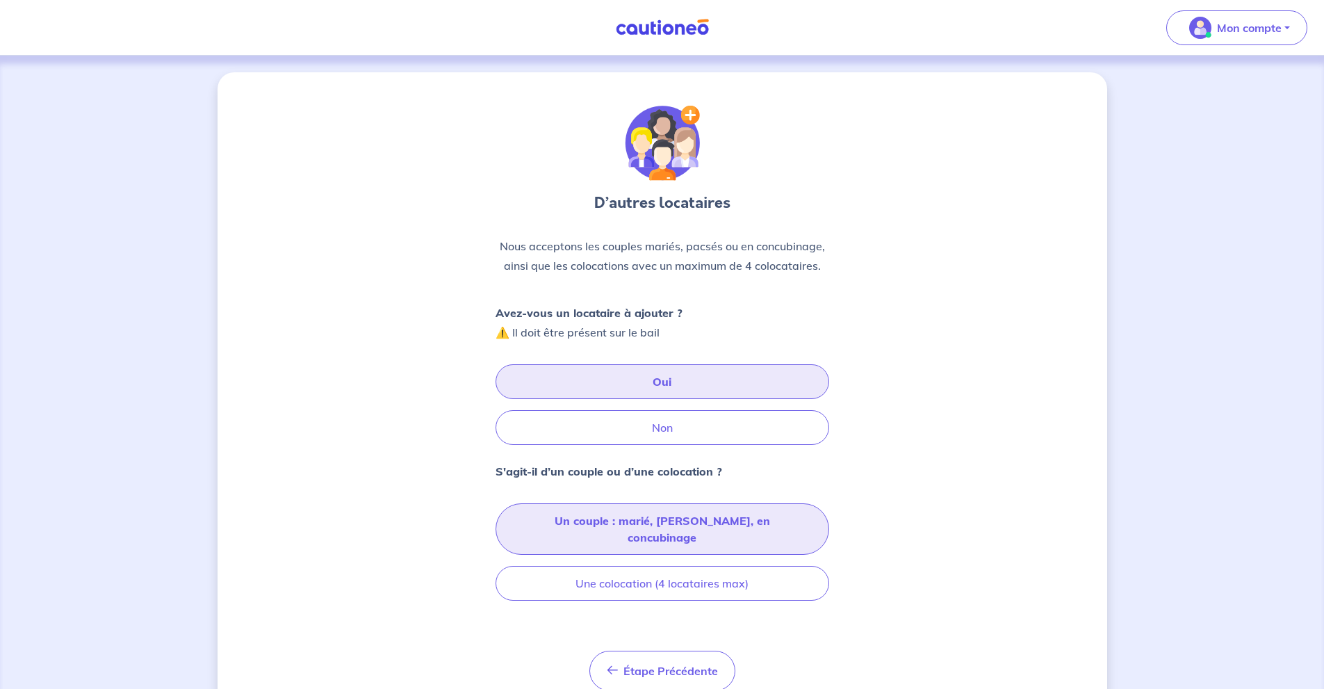
click at [723, 518] on button "Un couple : marié, [PERSON_NAME], en concubinage" at bounding box center [663, 528] width 334 height 51
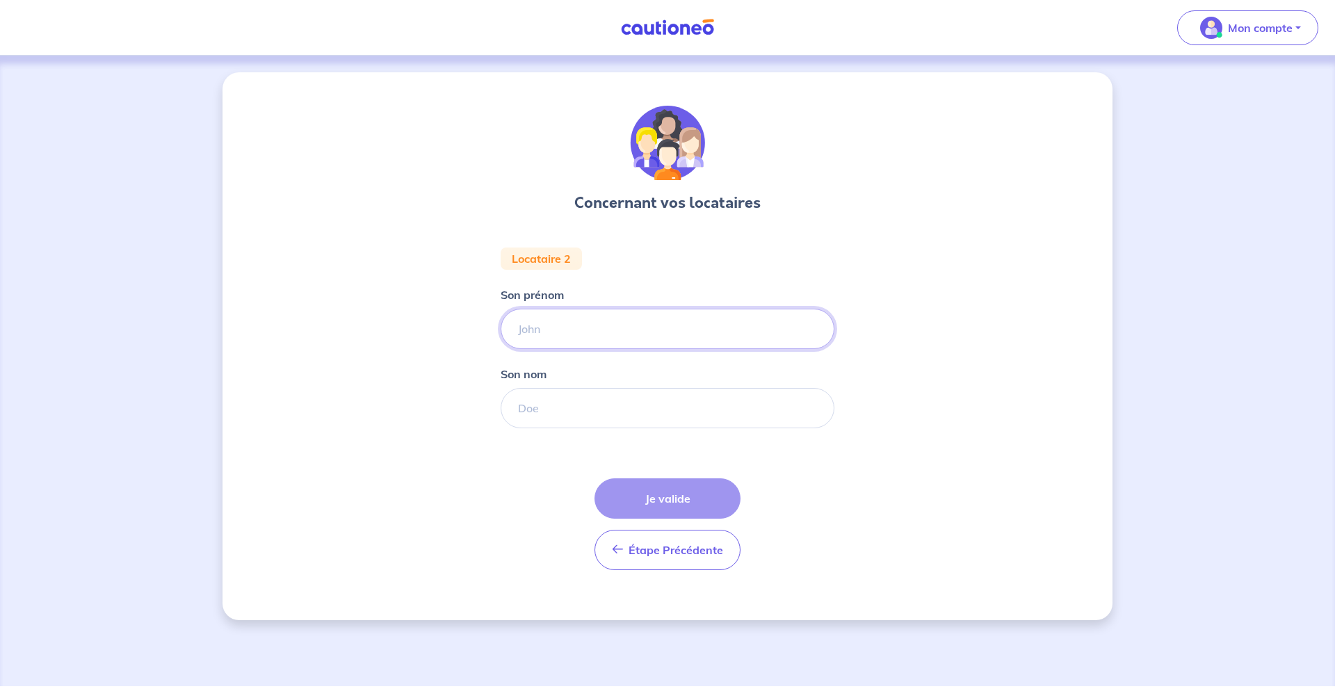
click at [631, 319] on input "Son prénom" at bounding box center [668, 329] width 334 height 40
type input "[PERSON_NAME]"
click at [574, 400] on input "Son nom" at bounding box center [668, 408] width 334 height 40
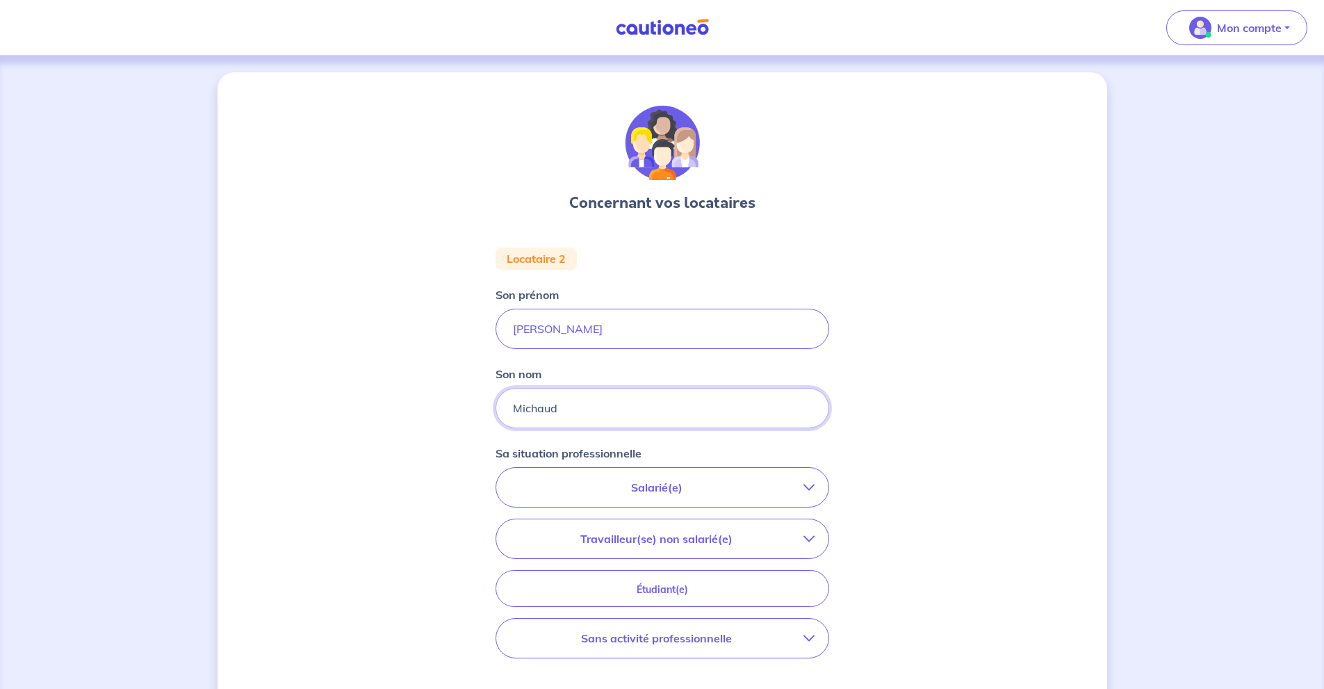
type input "Michaud"
click at [1005, 428] on div "Concernant vos locataires Locataire 2 Son prénom [PERSON_NAME] nom [PERSON_NAME…" at bounding box center [663, 466] width 890 height 789
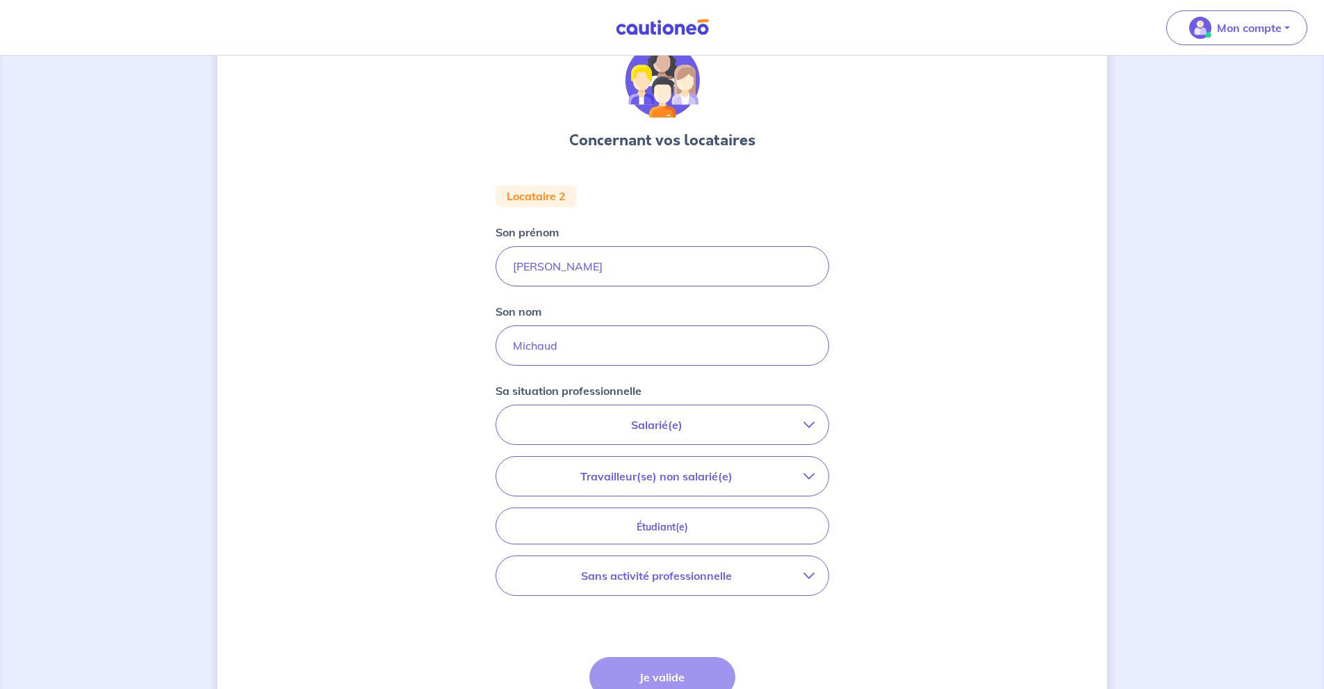
scroll to position [186, 0]
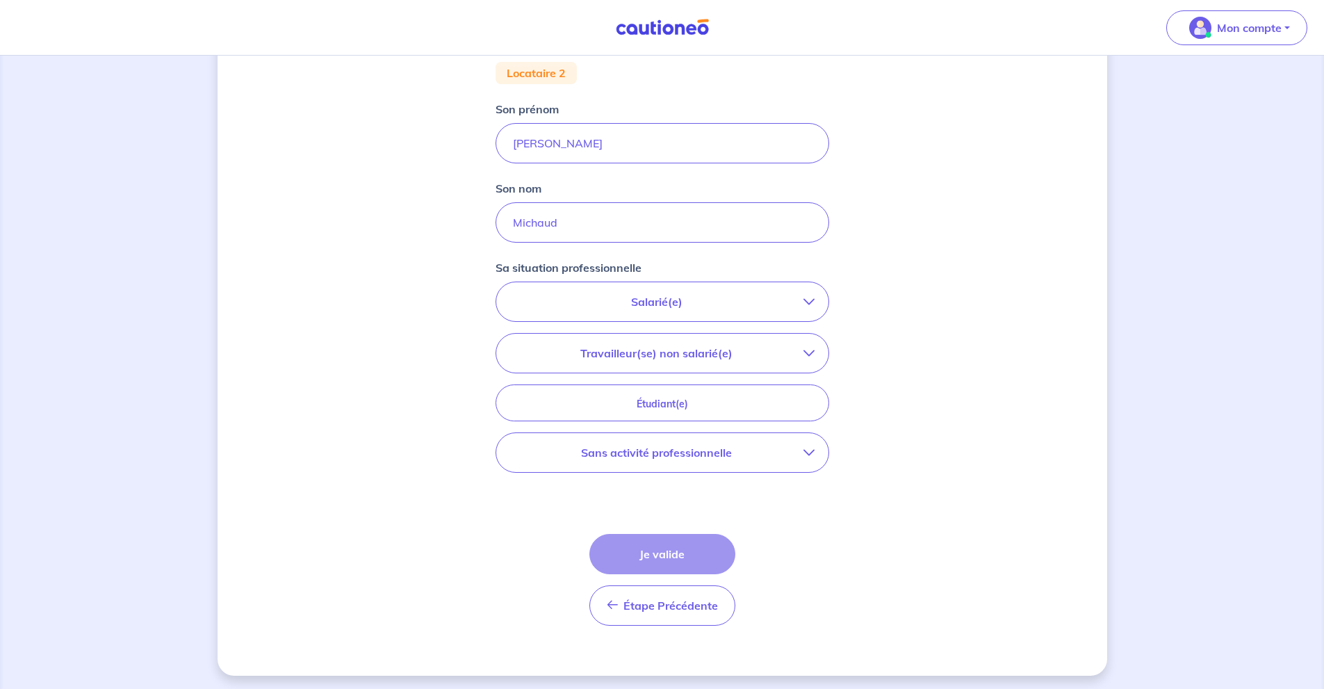
click at [809, 446] on button "Sans activité professionnelle" at bounding box center [662, 452] width 332 height 39
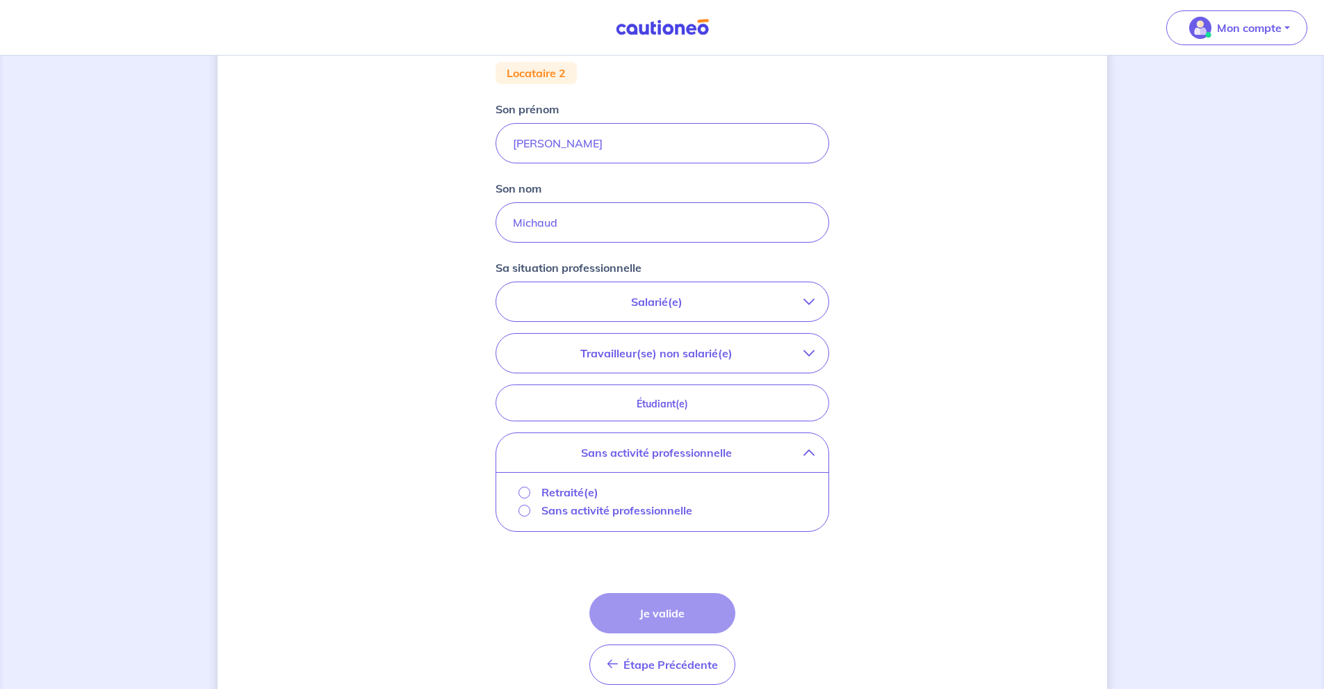
click at [554, 493] on p "Retraité(e)" at bounding box center [570, 492] width 57 height 17
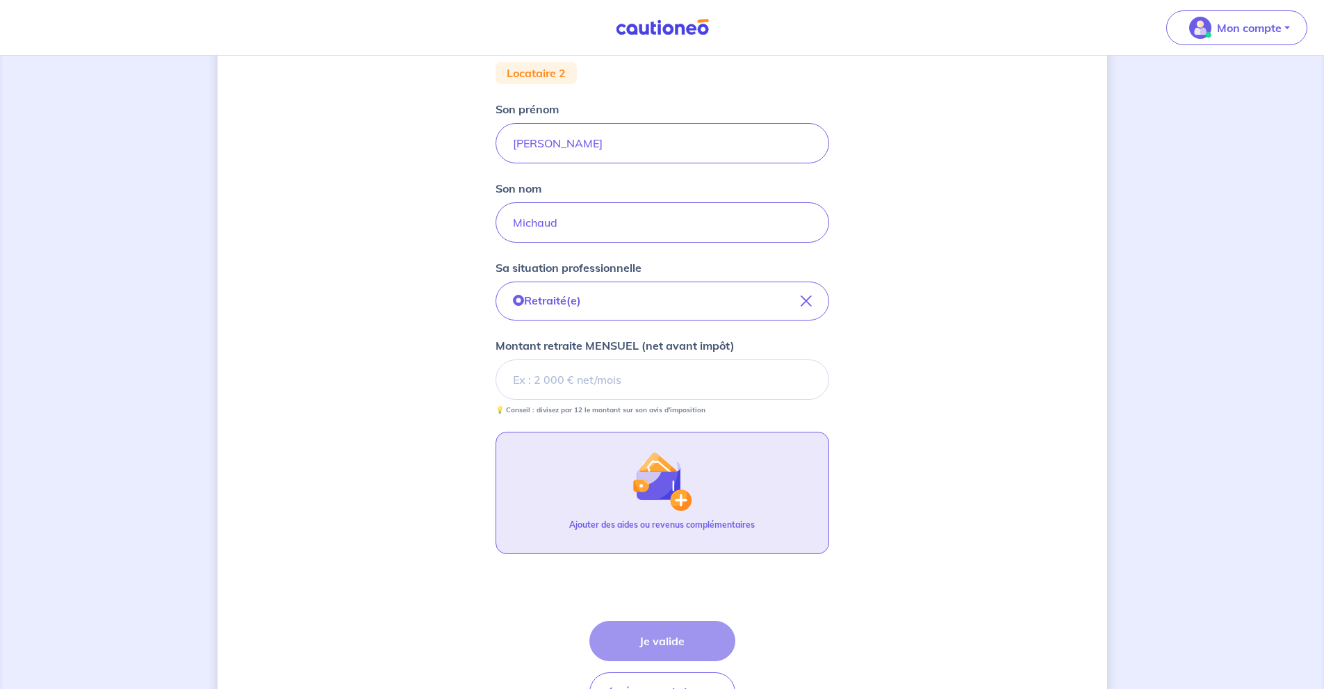
scroll to position [276, 0]
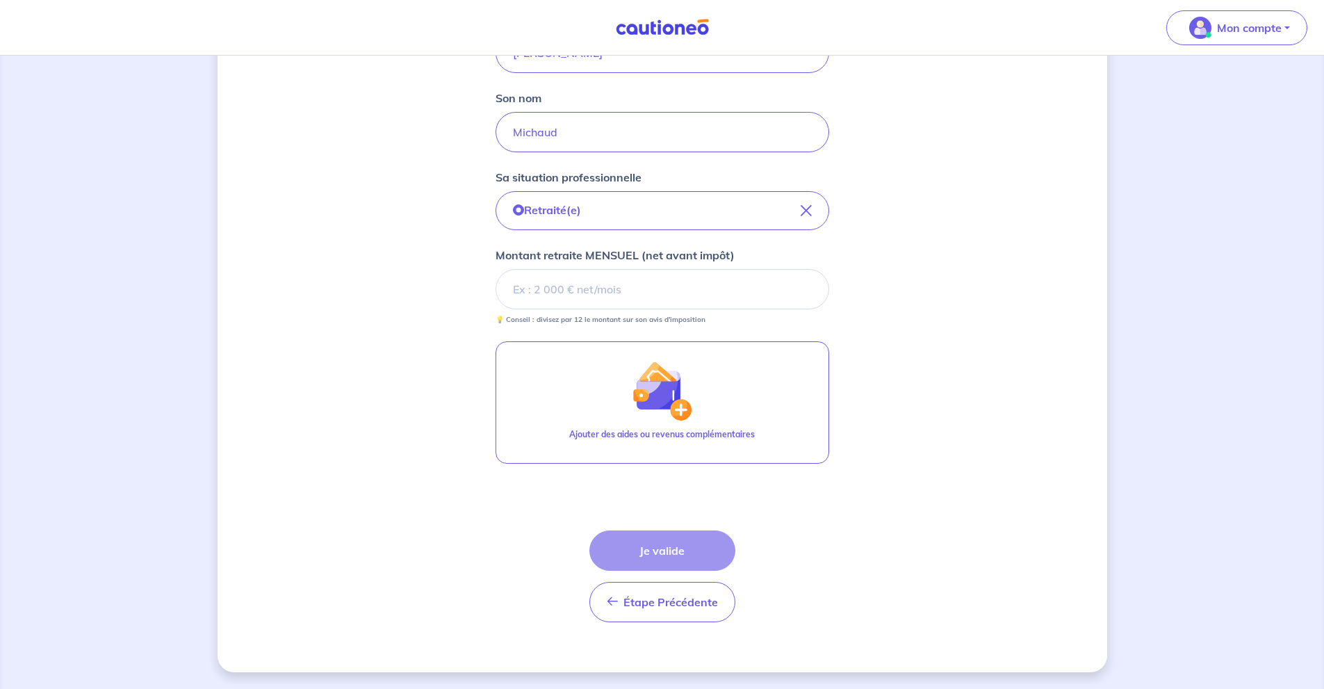
click at [980, 414] on div "Concernant vos locataires Locataire 2 Son prénom [PERSON_NAME] nom [PERSON_NAME…" at bounding box center [663, 234] width 890 height 876
click at [685, 286] on input "Montant retraite MENSUEL (net avant impôt)" at bounding box center [663, 289] width 334 height 40
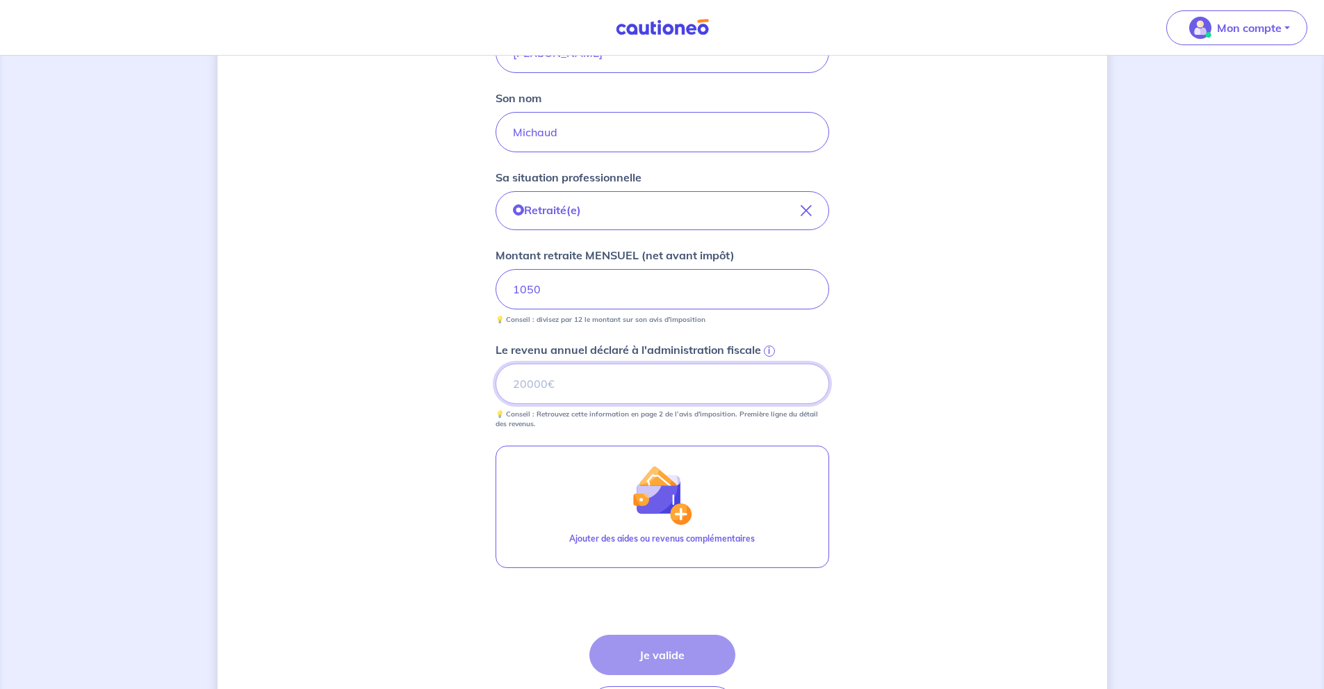
click at [685, 391] on input "Le revenu annuel déclaré à l'administration fiscale i" at bounding box center [663, 384] width 334 height 40
type input "17764"
click at [702, 647] on button "Je valide" at bounding box center [663, 655] width 146 height 40
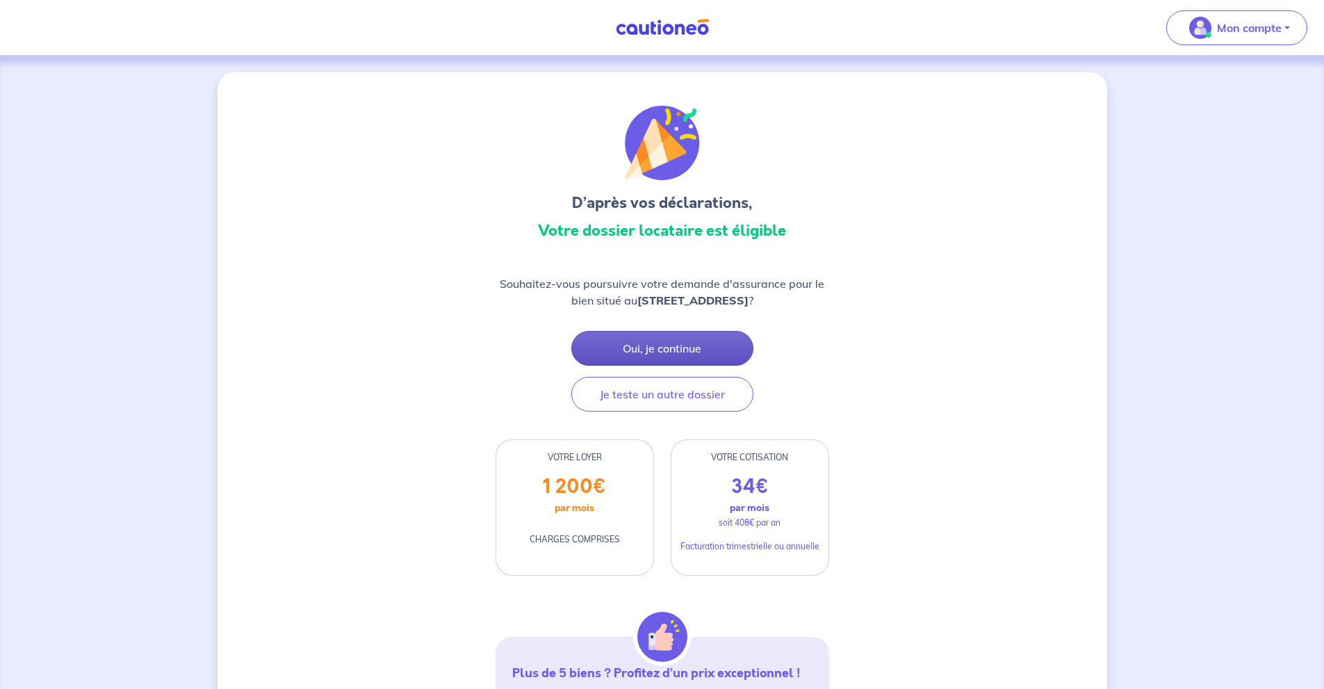
click at [718, 366] on button "Oui, je continue" at bounding box center [662, 348] width 182 height 35
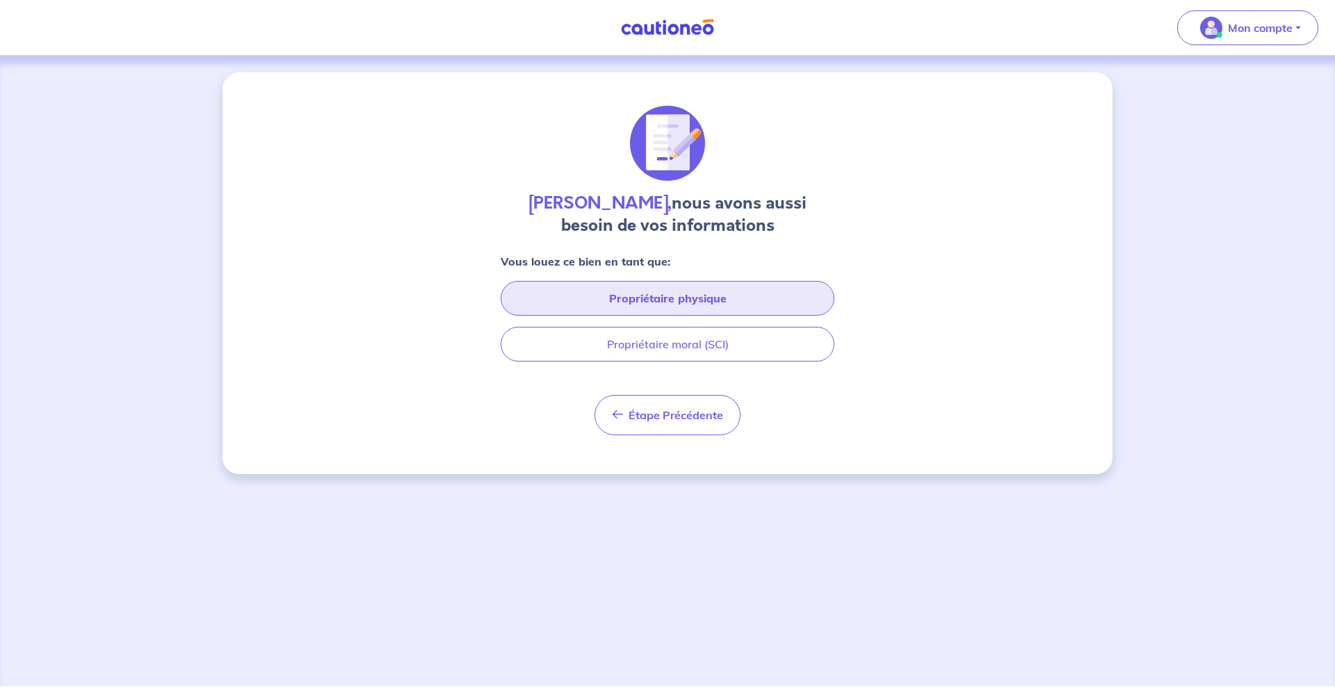
click at [730, 309] on button "Propriétaire physique" at bounding box center [668, 298] width 334 height 35
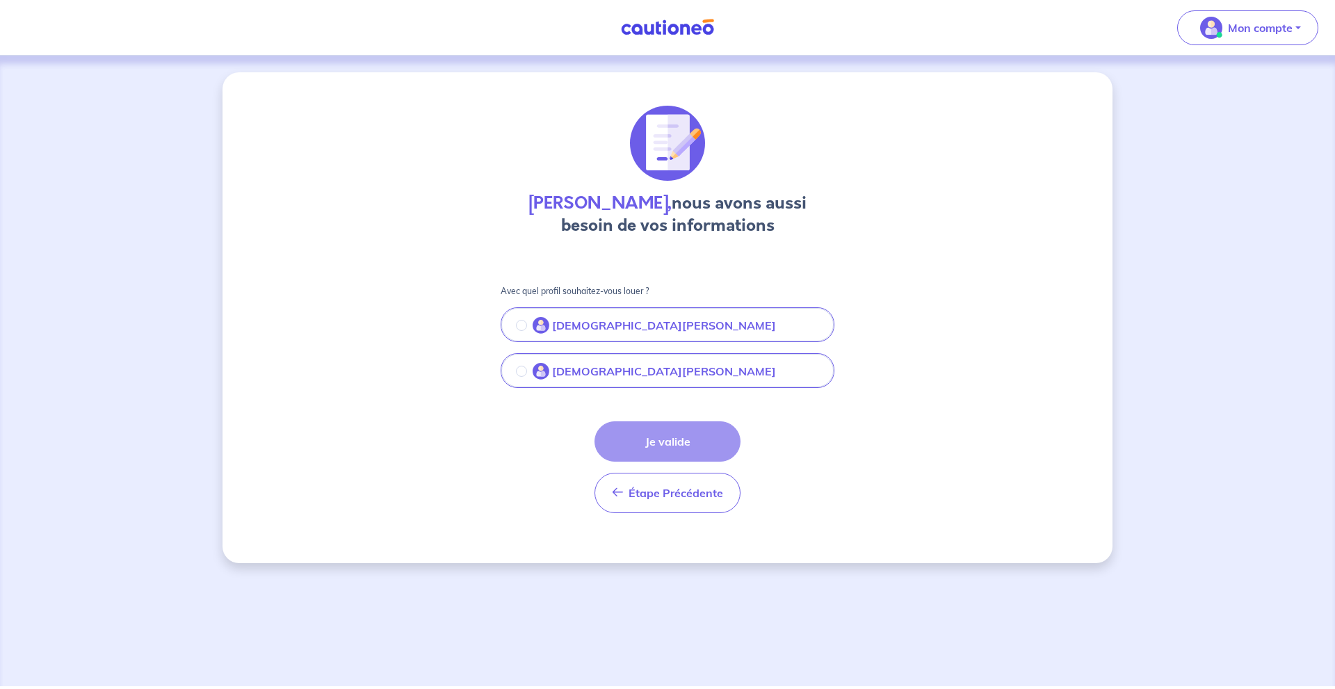
click at [727, 326] on button "[DEMOGRAPHIC_DATA][PERSON_NAME]" at bounding box center [667, 325] width 331 height 29
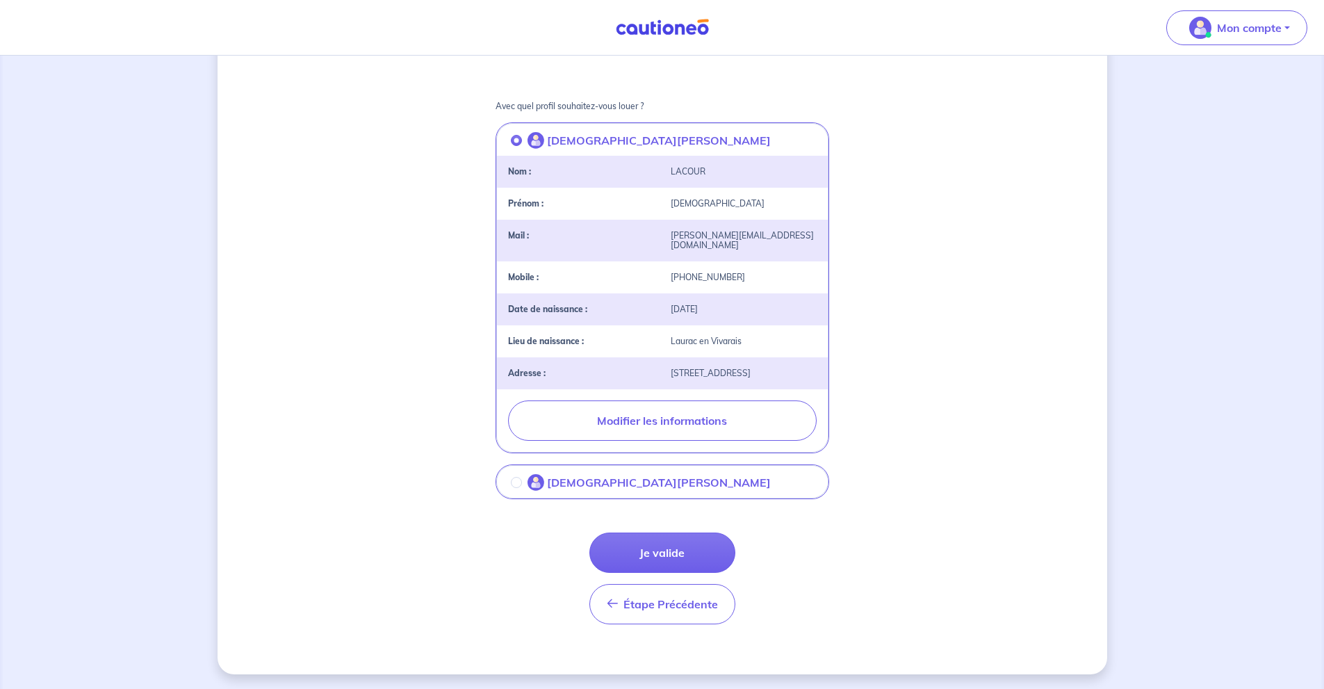
scroll to position [187, 0]
click at [695, 551] on button "Je valide" at bounding box center [663, 550] width 146 height 40
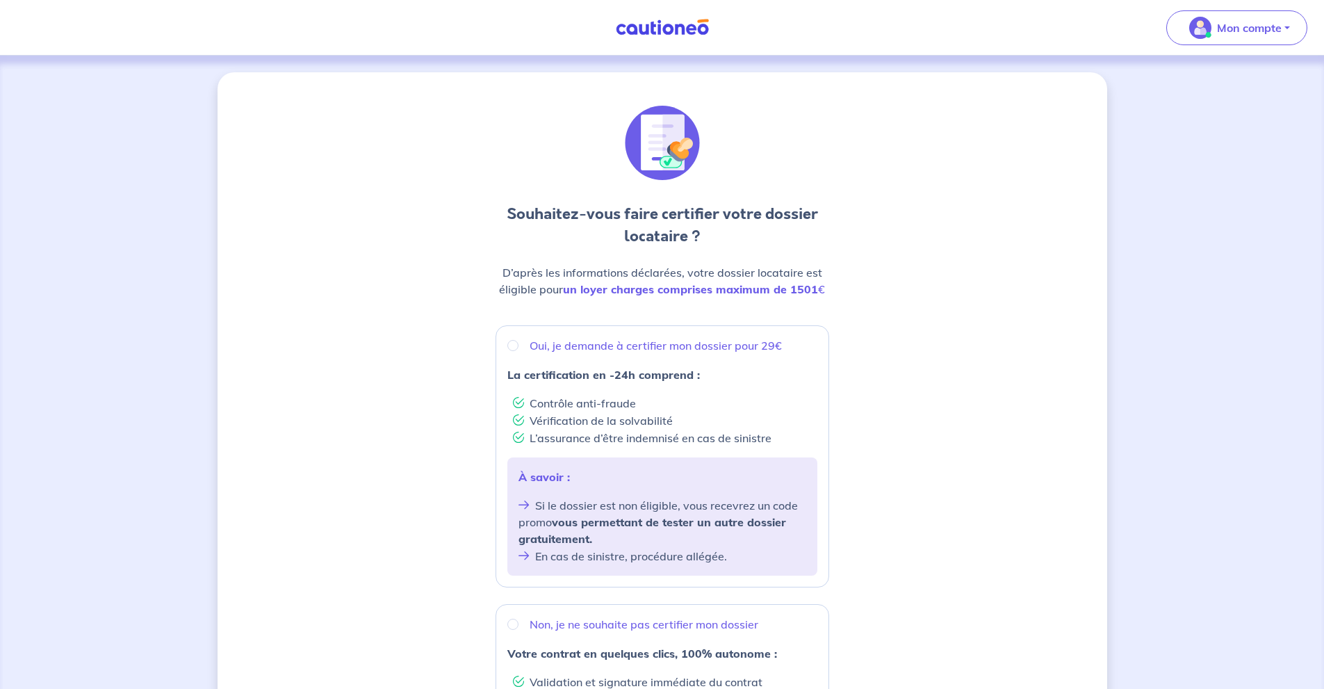
click at [668, 341] on p "Oui, je demande à certifier mon dossier pour 29€" at bounding box center [656, 345] width 252 height 17
click at [519, 341] on input "Oui, je demande à certifier mon dossier pour 29€" at bounding box center [513, 345] width 11 height 11
radio input "true"
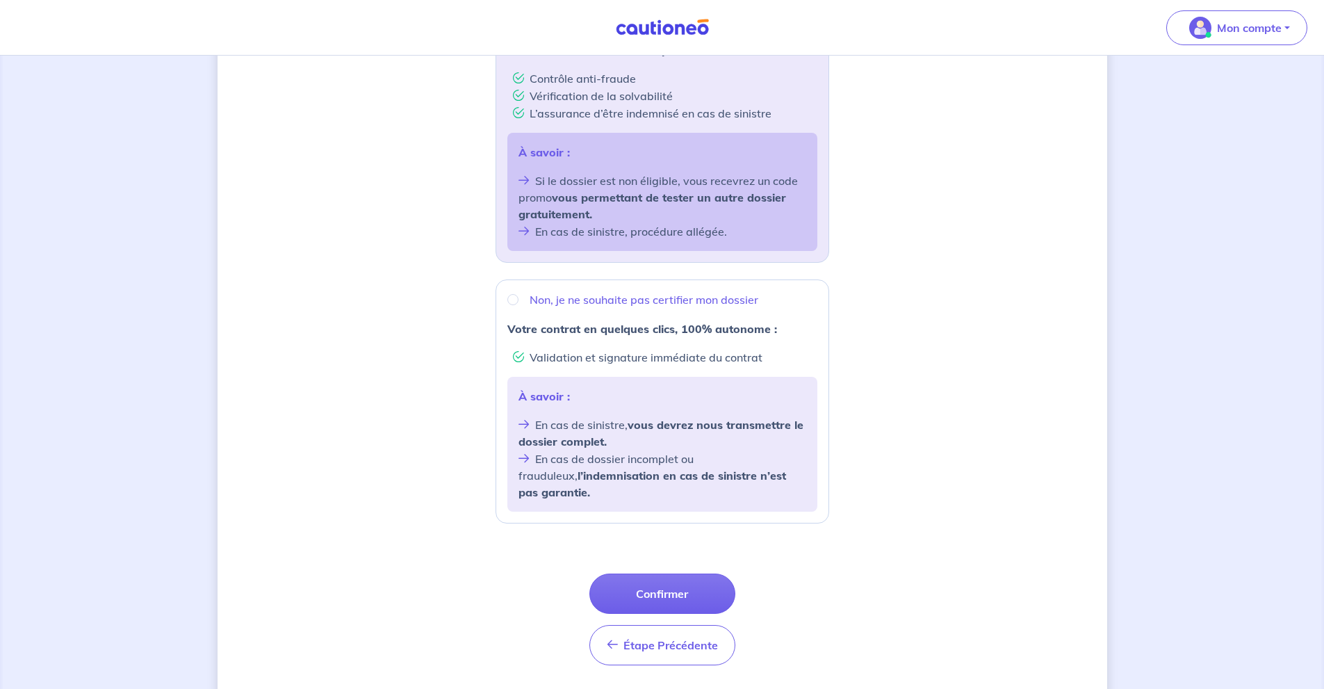
scroll to position [351, 0]
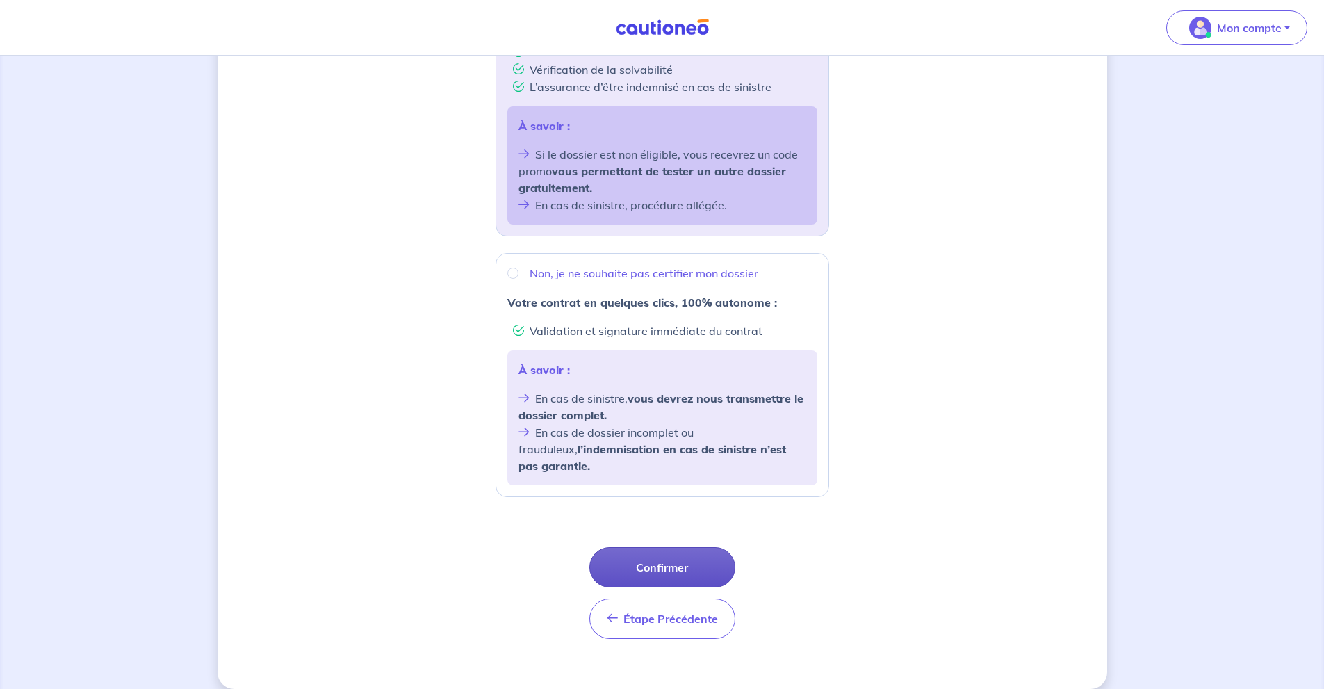
click at [686, 547] on button "Confirmer" at bounding box center [663, 567] width 146 height 40
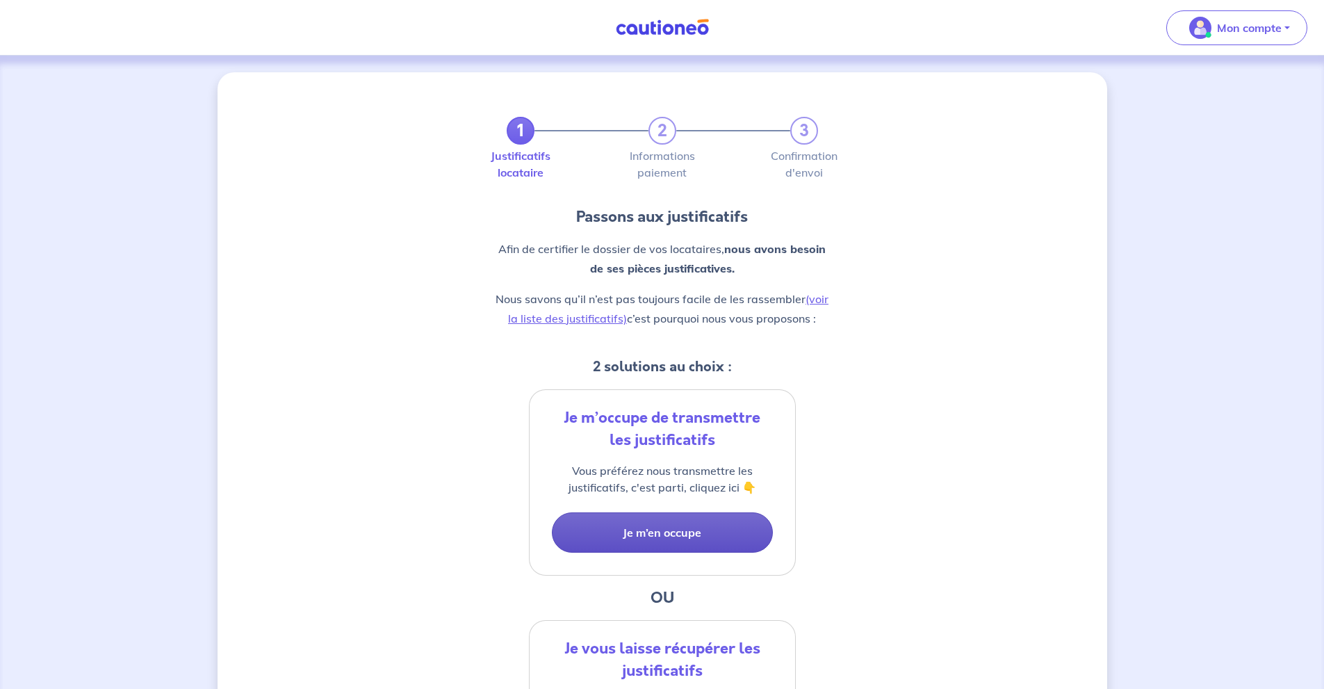
click at [709, 532] on button "Je m’en occupe" at bounding box center [662, 532] width 221 height 40
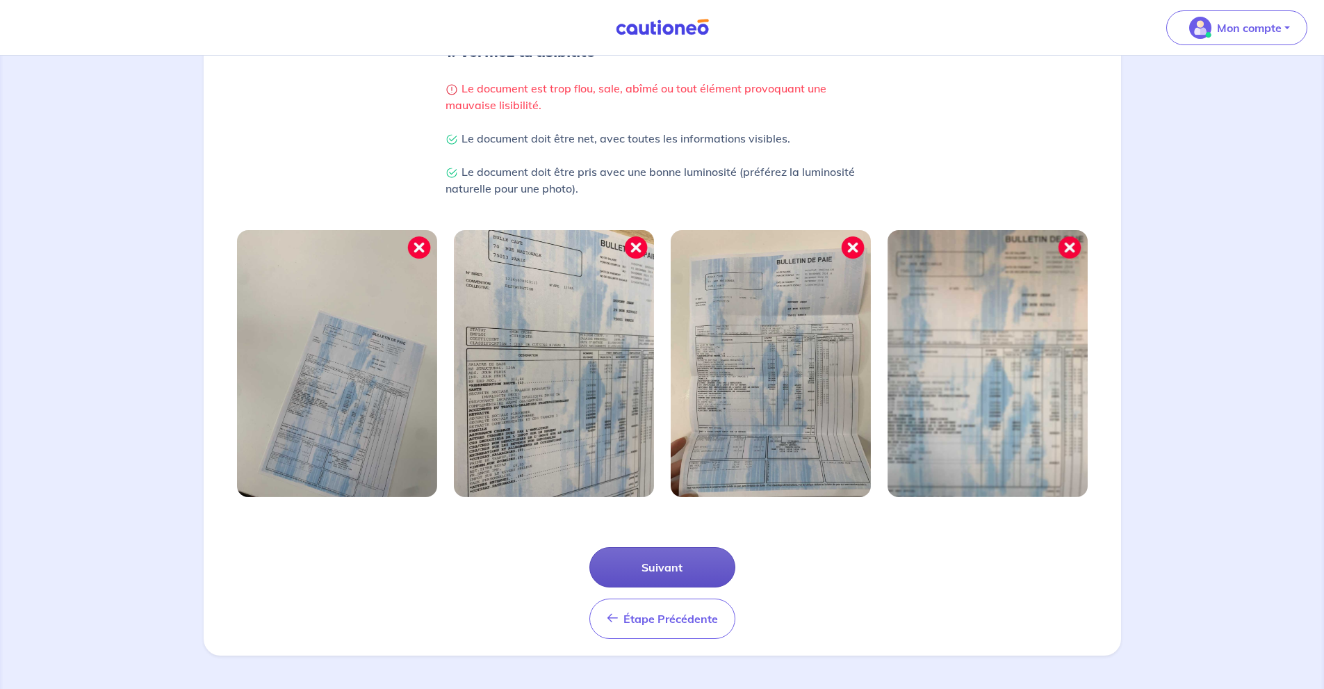
click at [697, 569] on button "Suivant" at bounding box center [663, 567] width 146 height 40
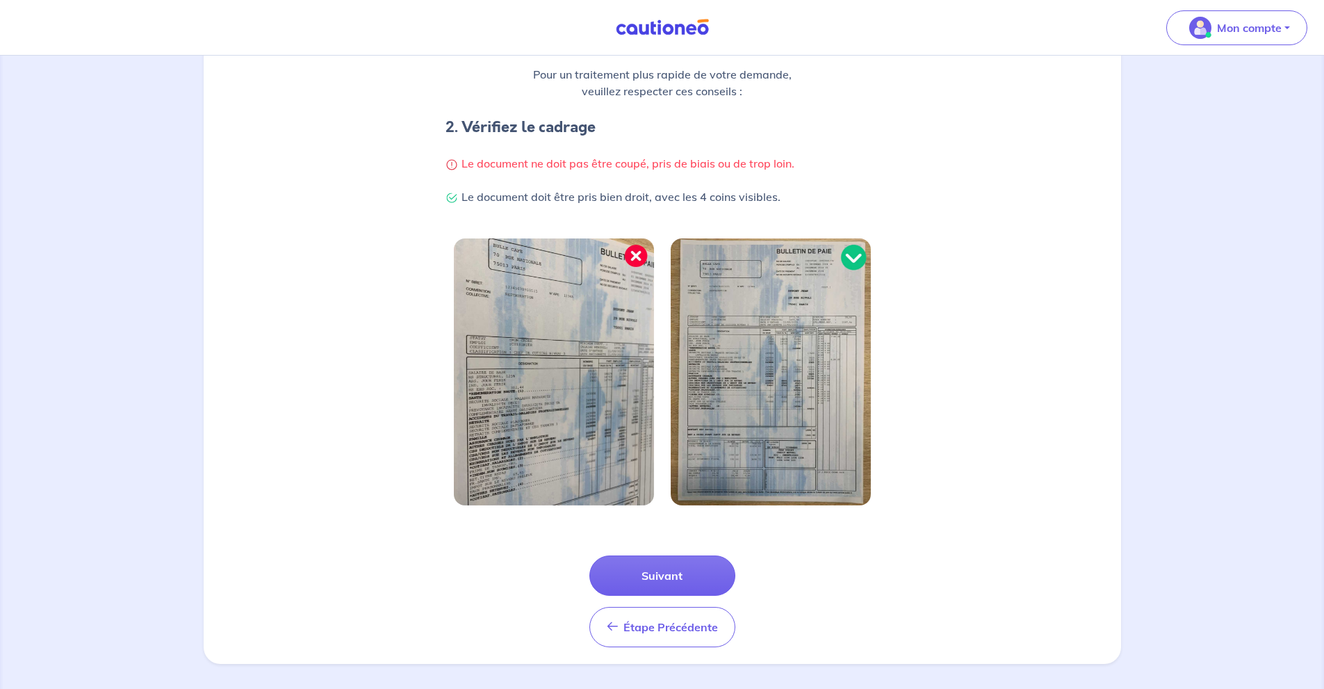
scroll to position [240, 0]
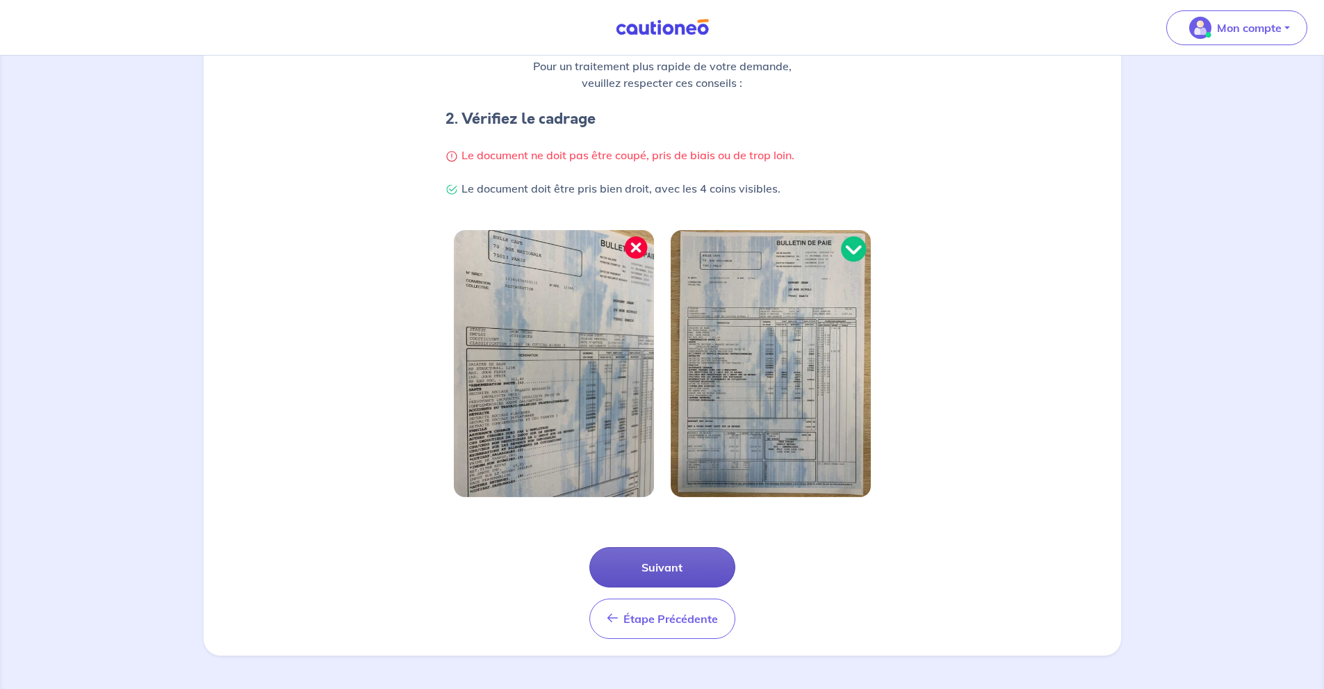
click at [693, 572] on button "Suivant" at bounding box center [663, 567] width 146 height 40
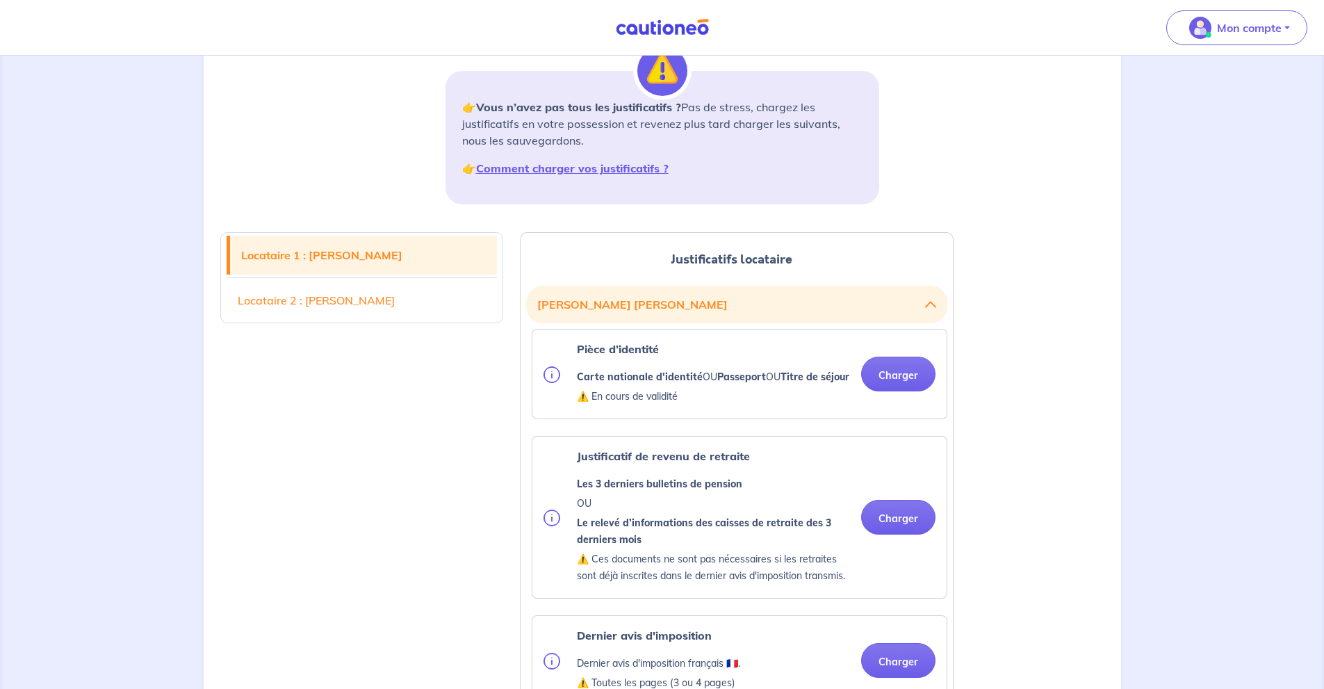
scroll to position [186, 0]
click at [898, 391] on button "Charger" at bounding box center [898, 373] width 74 height 35
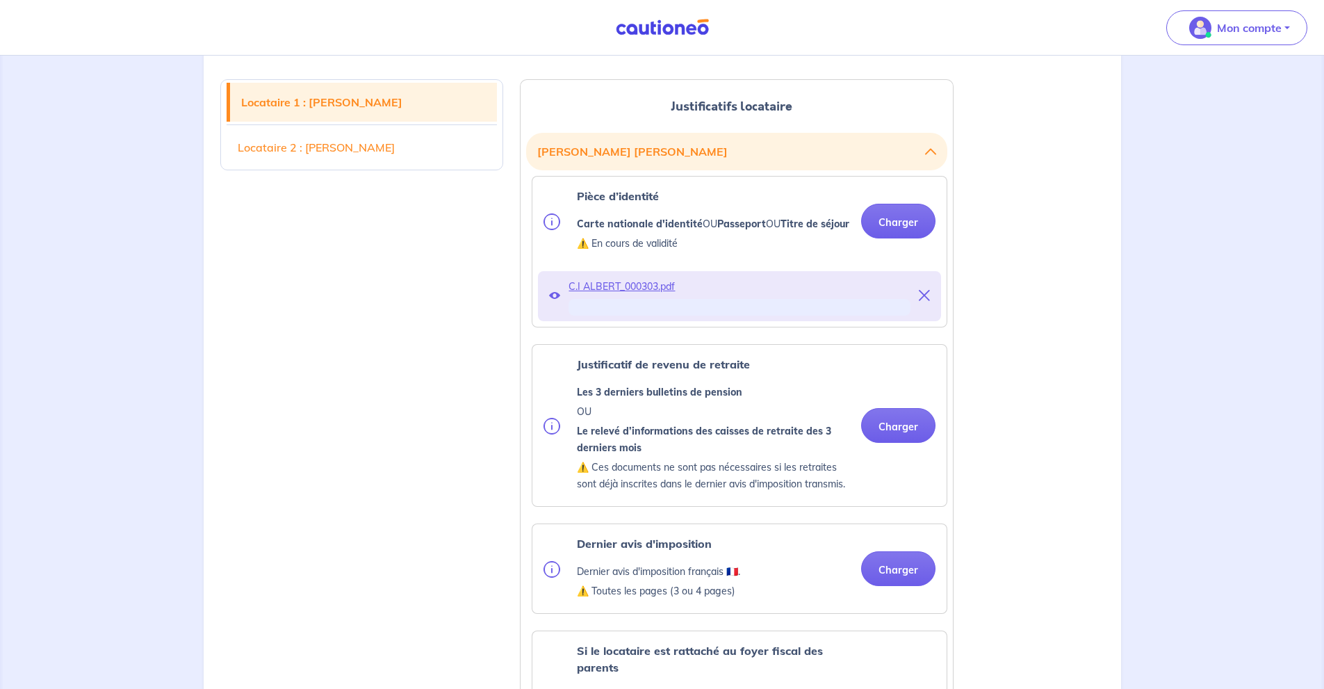
scroll to position [371, 0]
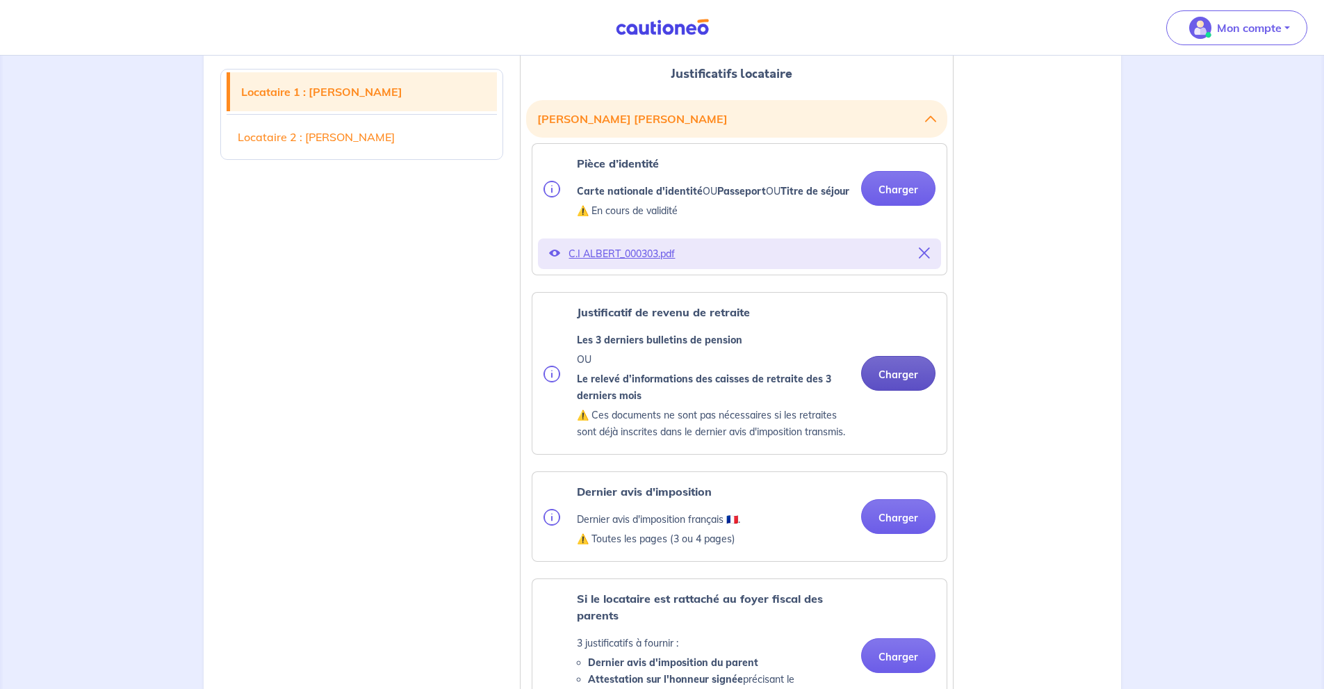
click at [884, 391] on button "Charger" at bounding box center [898, 373] width 74 height 35
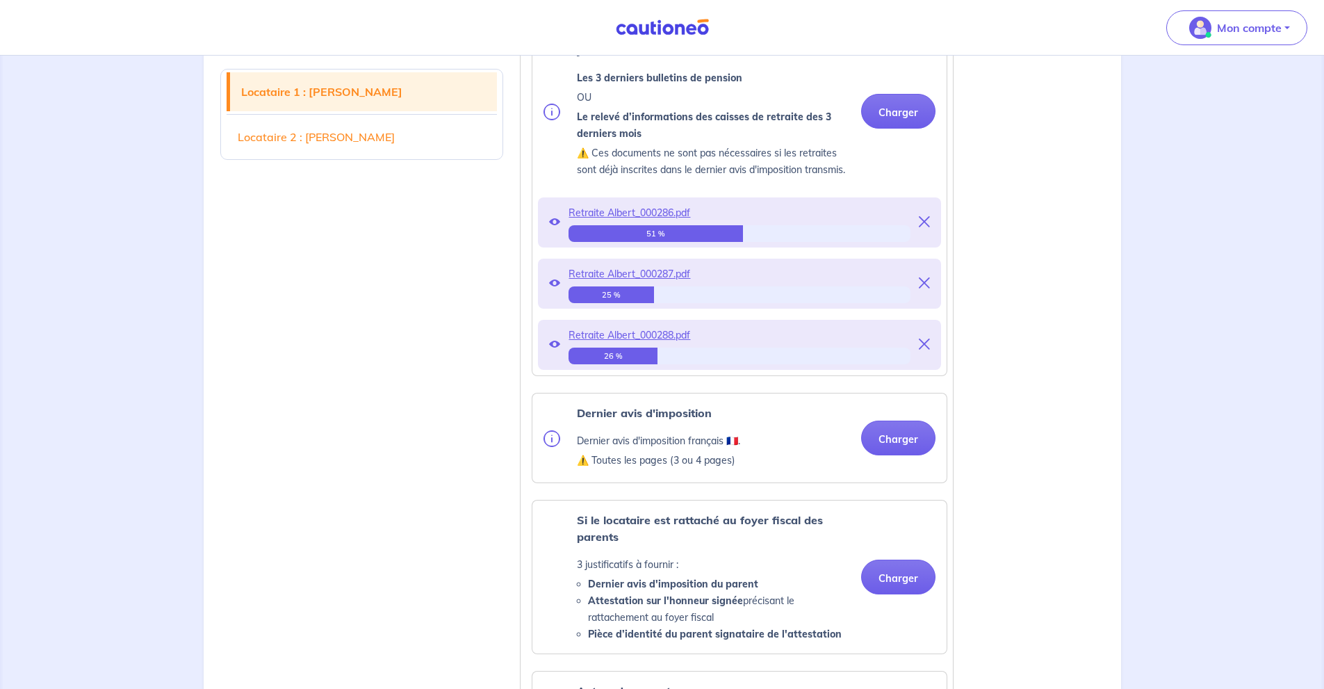
scroll to position [742, 0]
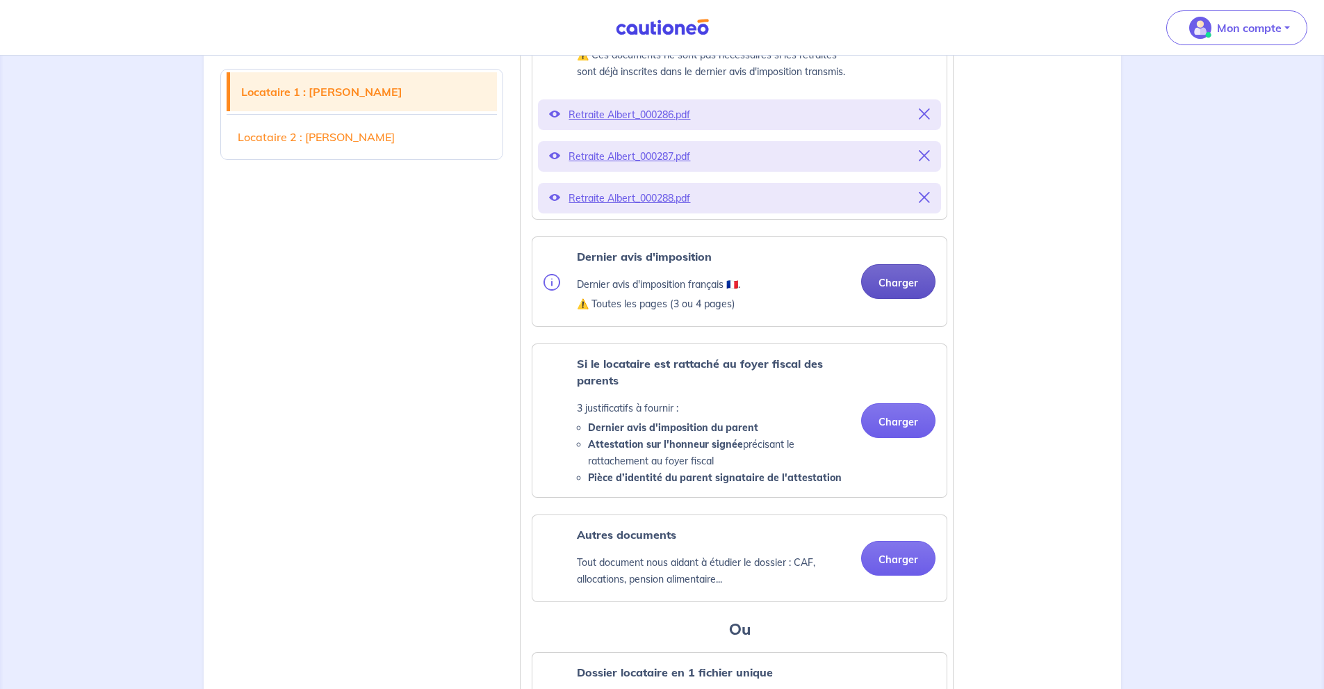
click at [899, 299] on button "Charger" at bounding box center [898, 281] width 74 height 35
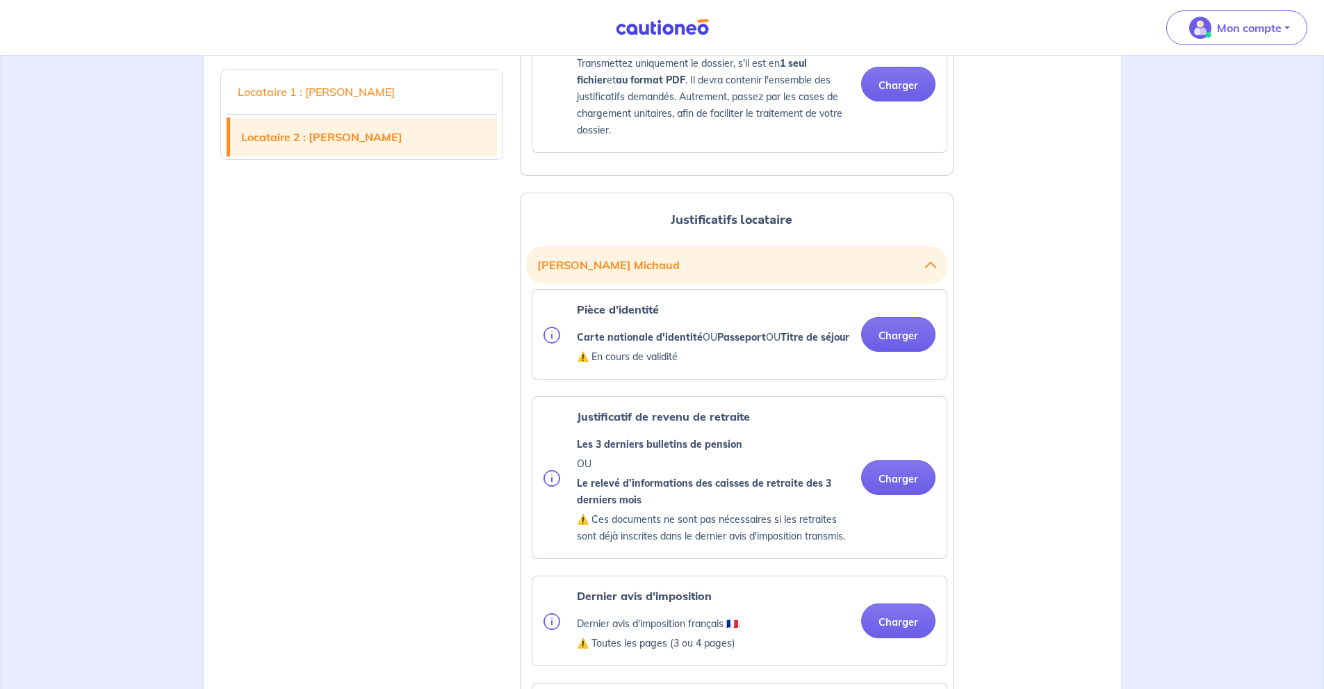
scroll to position [1669, 0]
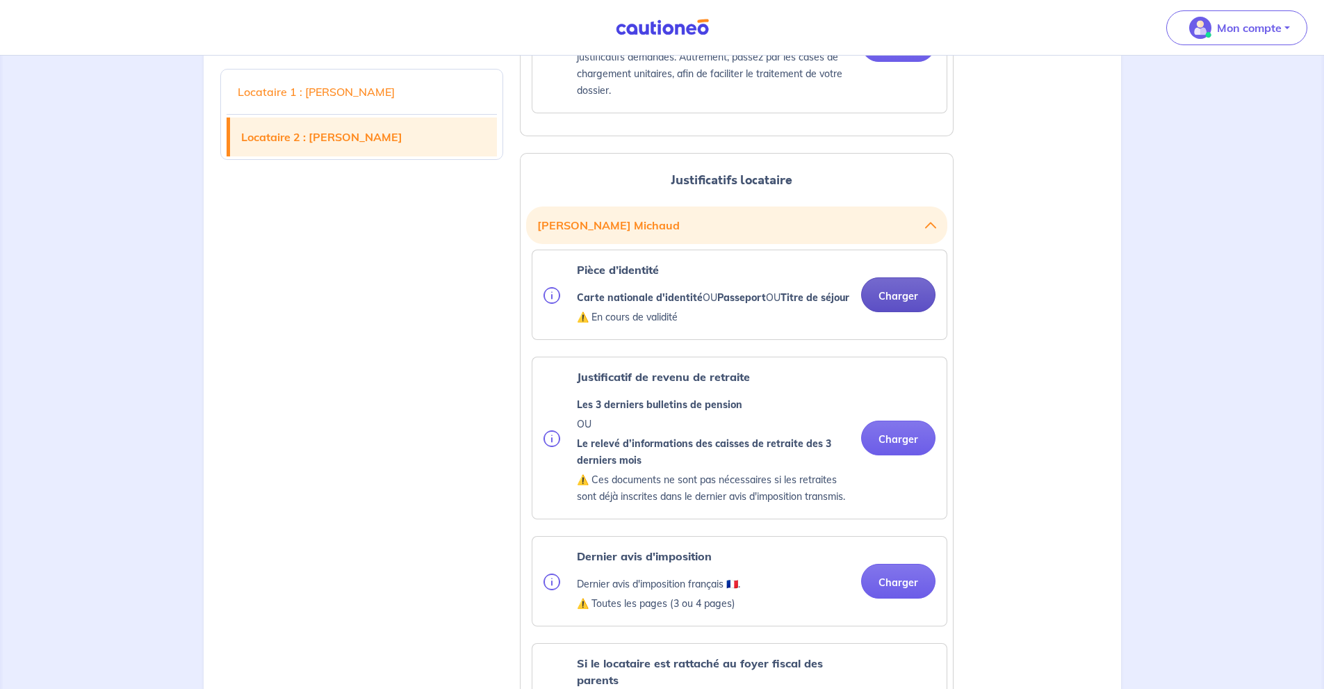
click at [891, 330] on div "Pièce d’identité Carte nationale d'identité OU Passeport OU Titre de séjour ⚠️ …" at bounding box center [740, 294] width 414 height 89
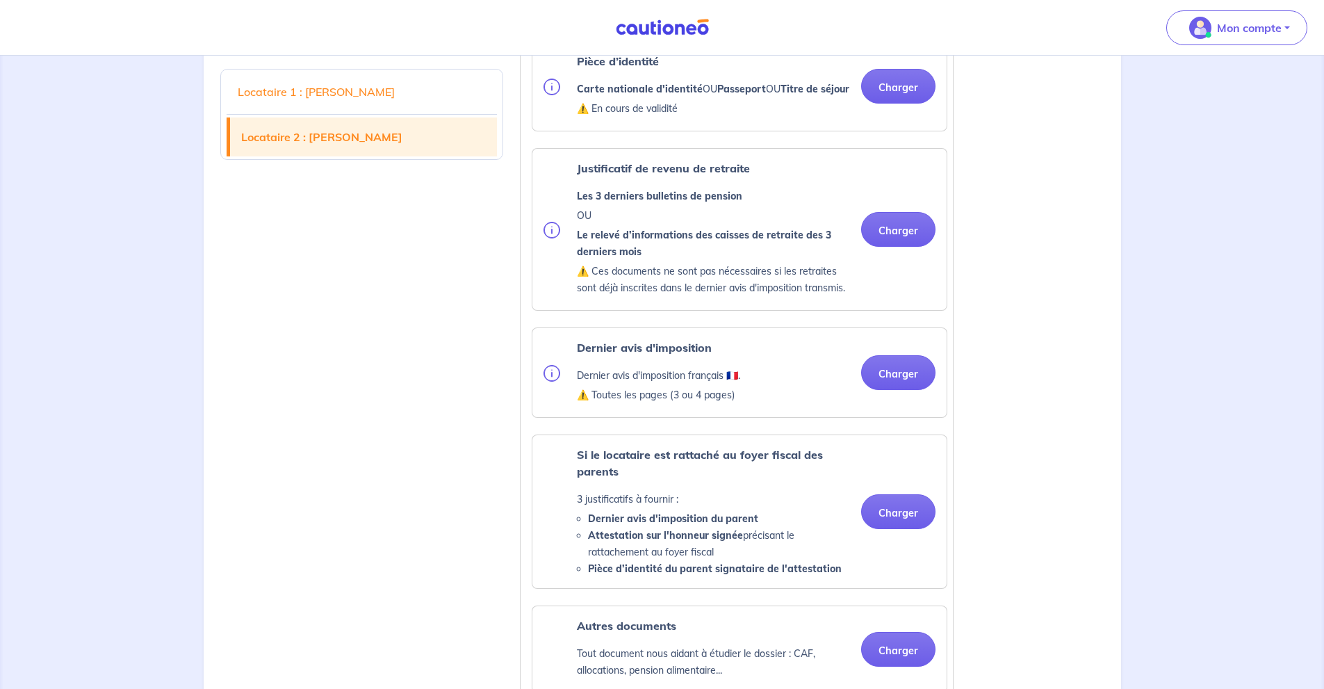
scroll to position [1483, 0]
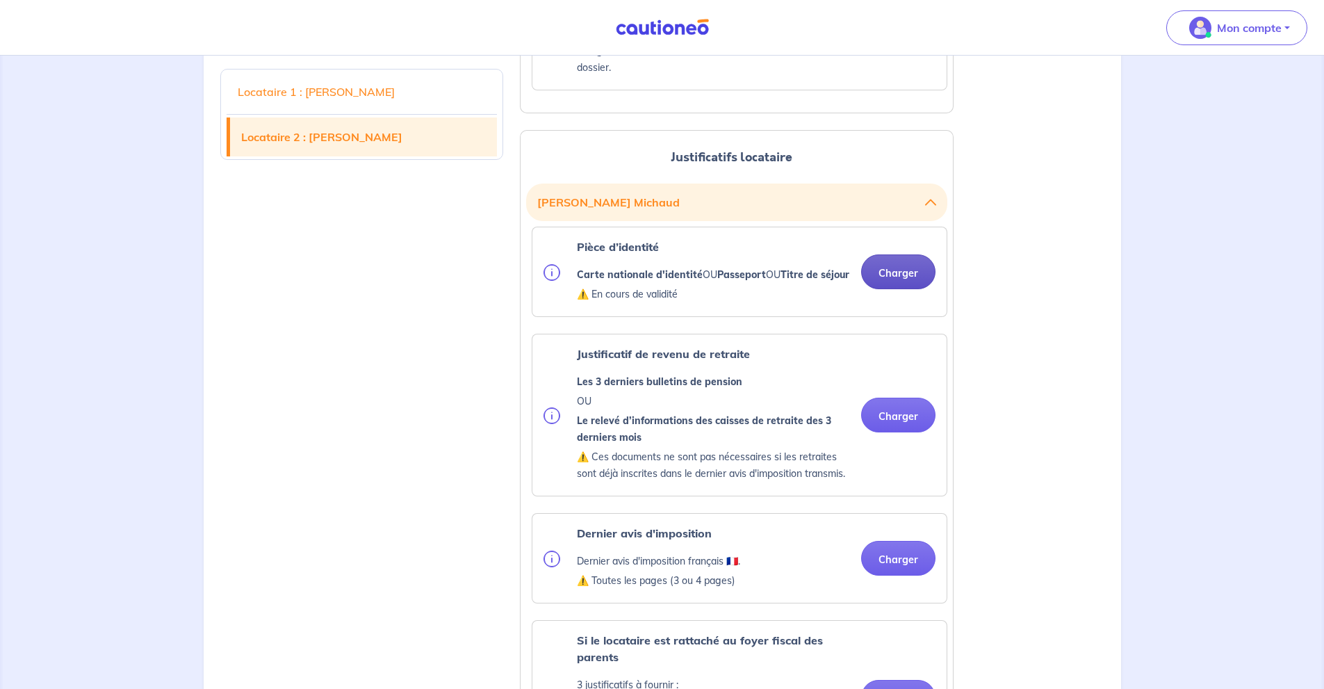
click at [900, 289] on button "Charger" at bounding box center [898, 271] width 74 height 35
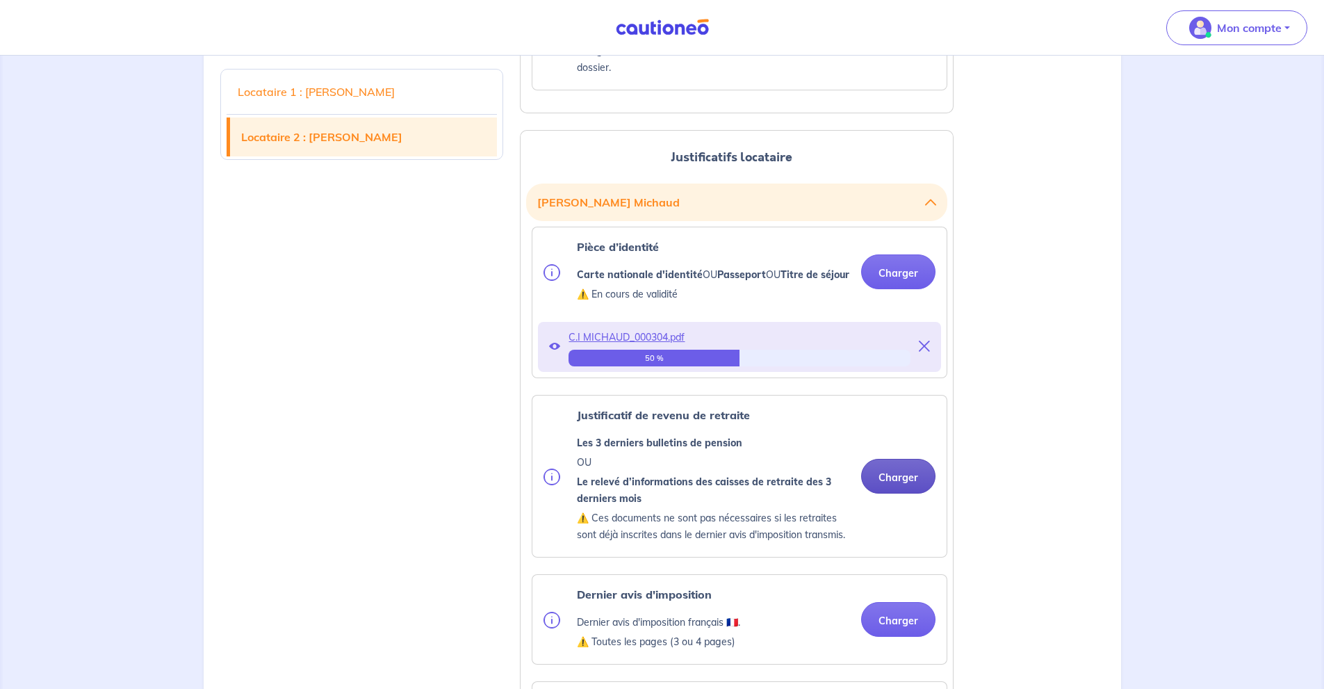
click at [884, 494] on button "Charger" at bounding box center [898, 476] width 74 height 35
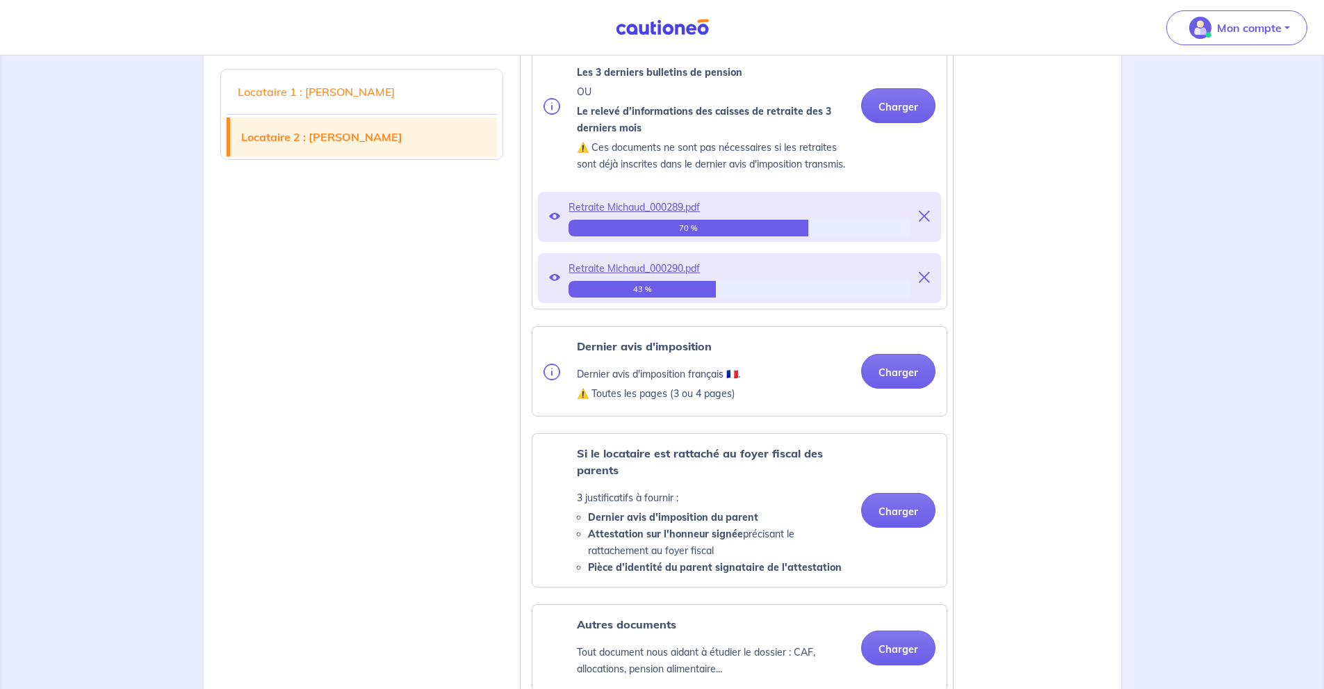
scroll to position [1854, 0]
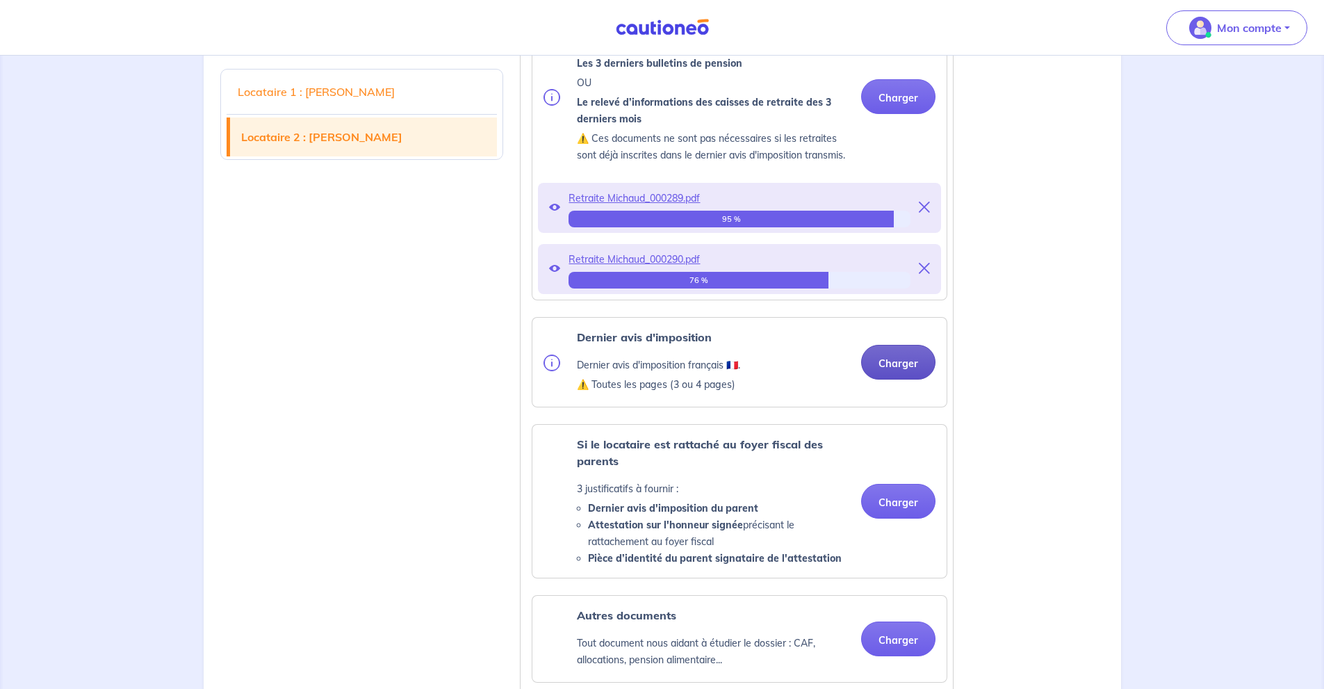
click at [886, 380] on button "Charger" at bounding box center [898, 362] width 74 height 35
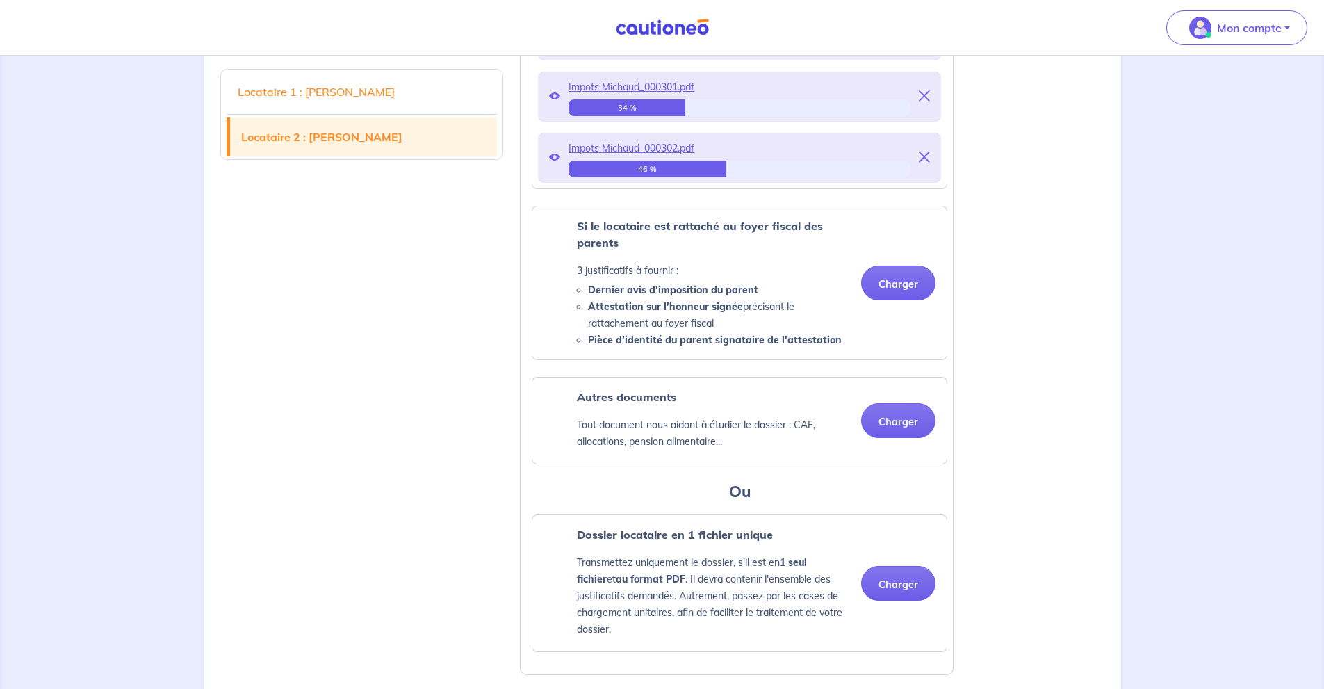
scroll to position [2410, 0]
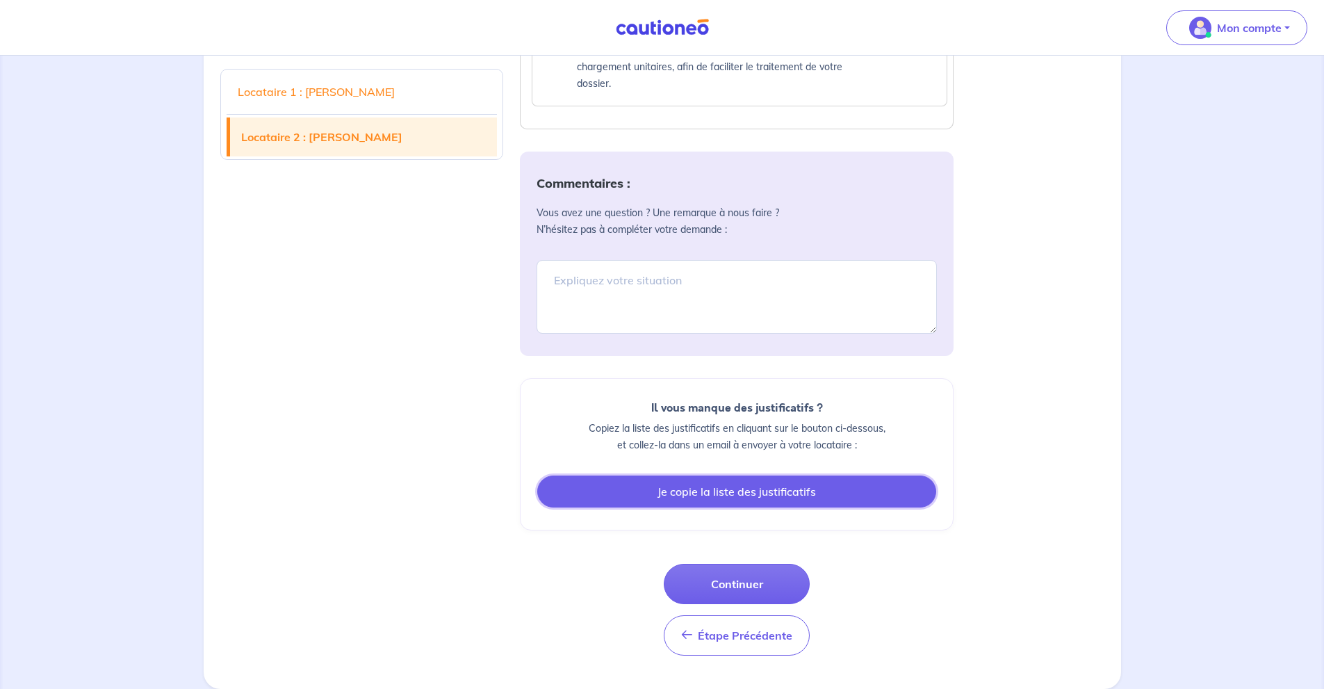
click at [784, 492] on button "Je copie la liste des justificatifs" at bounding box center [736, 492] width 399 height 32
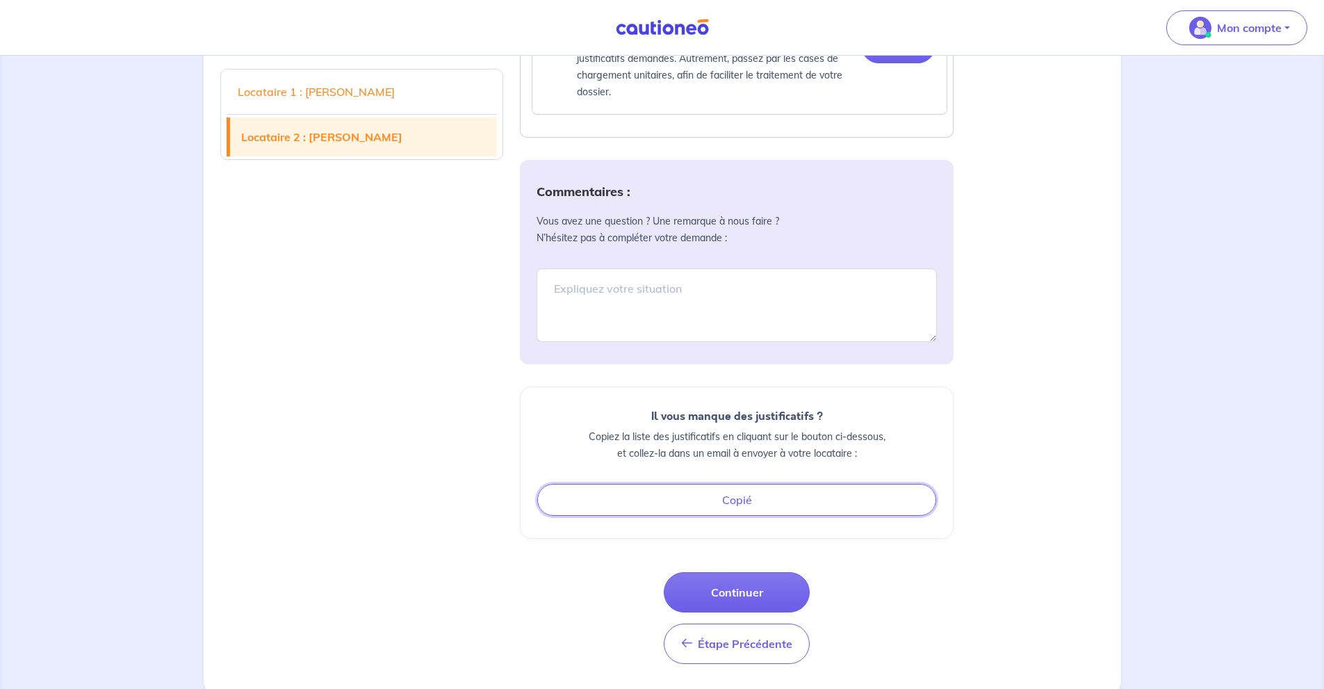
scroll to position [2660, 0]
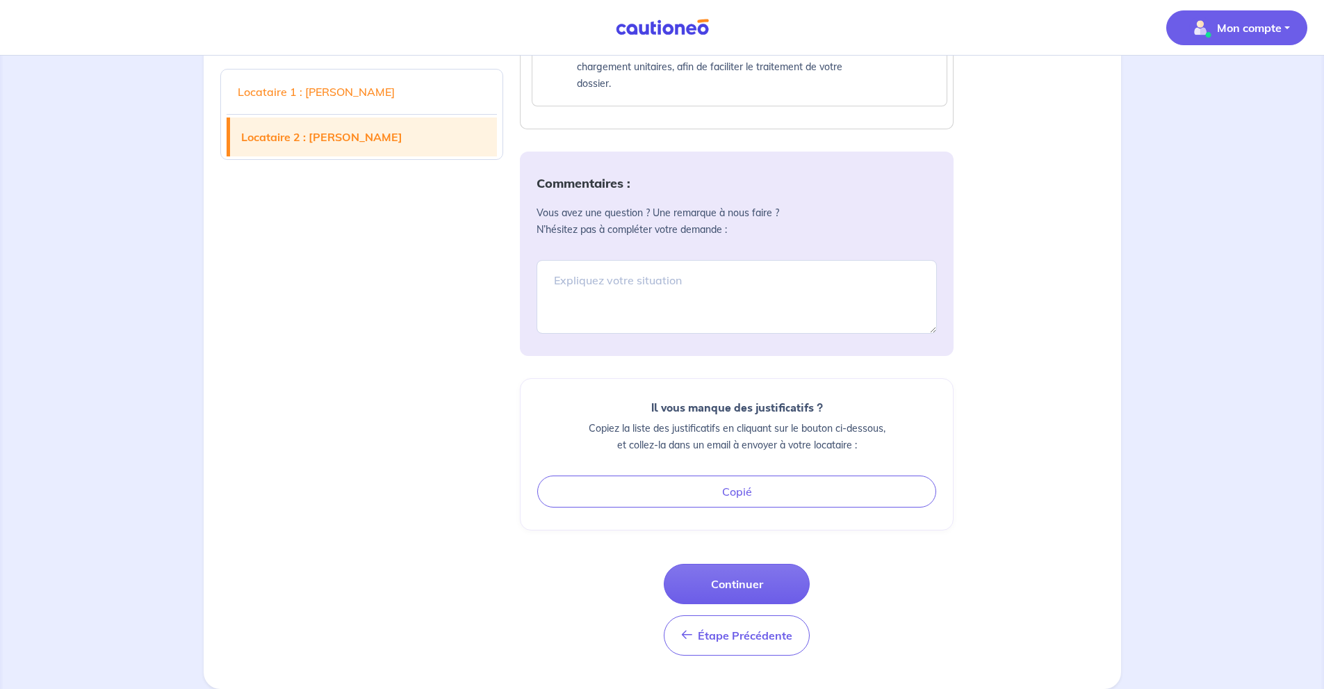
click at [1277, 29] on p "Mon compte" at bounding box center [1249, 27] width 65 height 17
click at [1228, 83] on link "Mes informations" at bounding box center [1223, 86] width 112 height 22
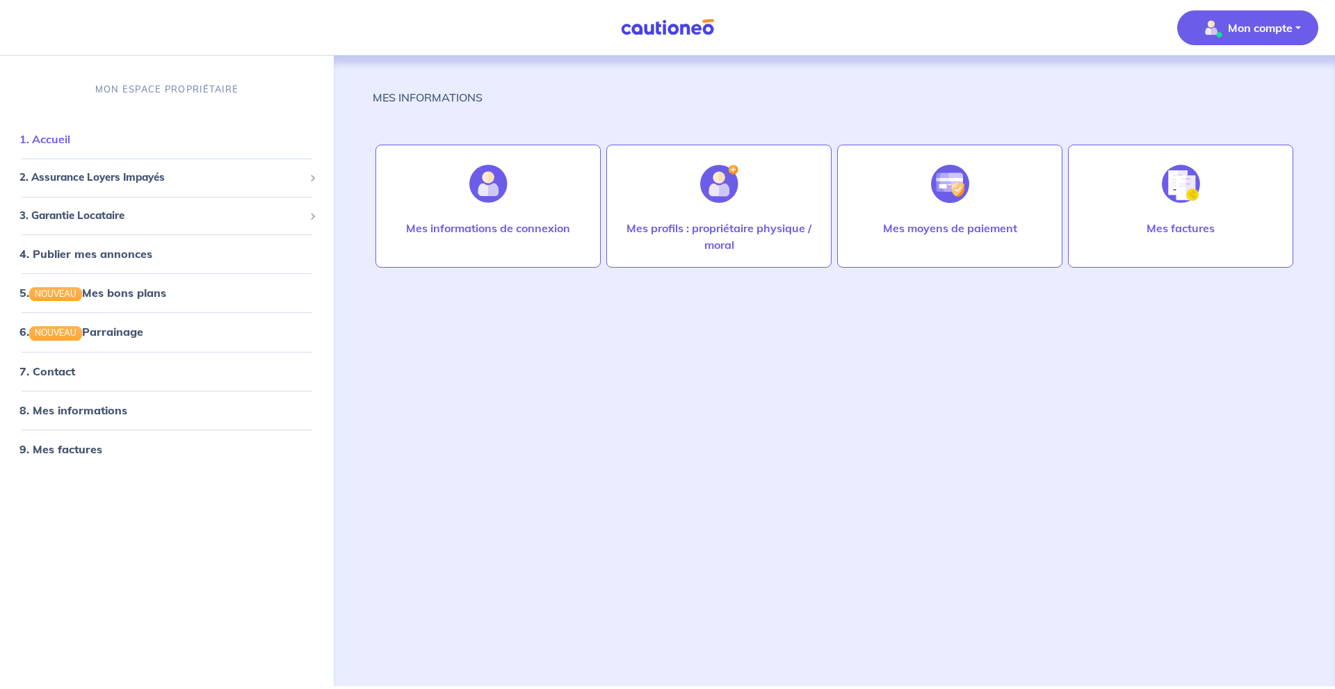
click at [51, 141] on link "1. Accueil" at bounding box center [44, 139] width 51 height 14
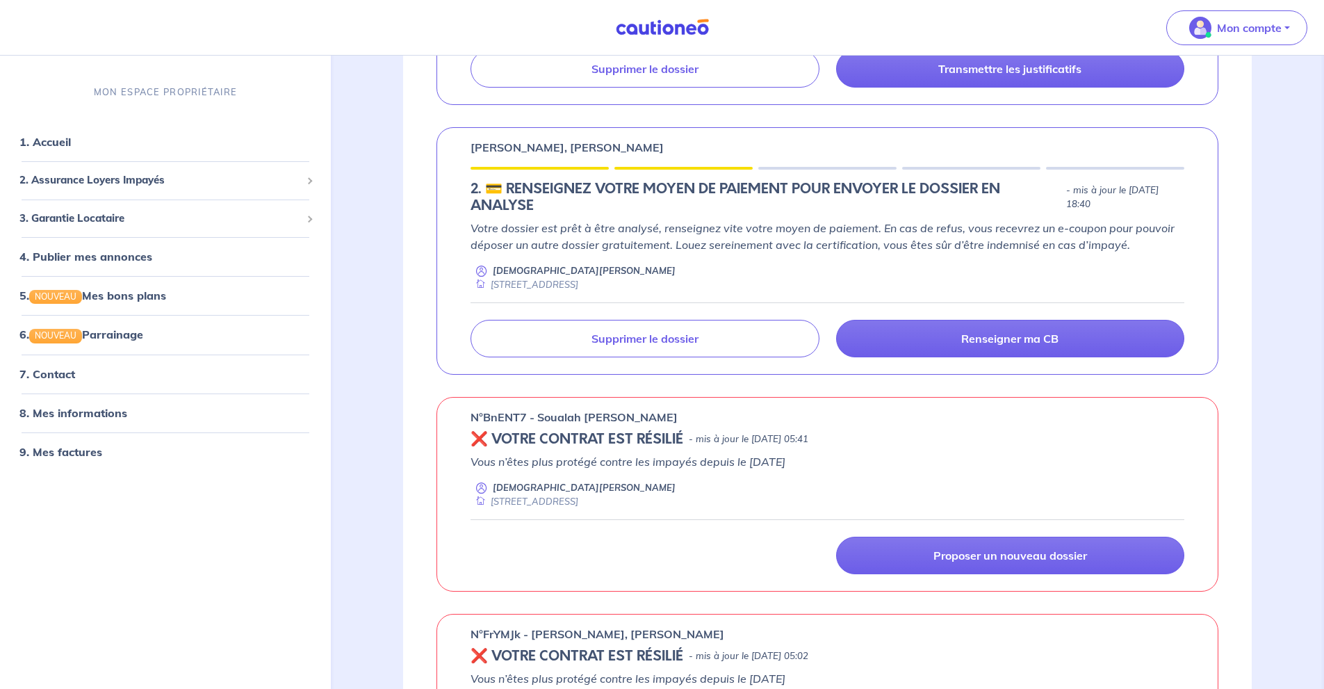
scroll to position [464, 0]
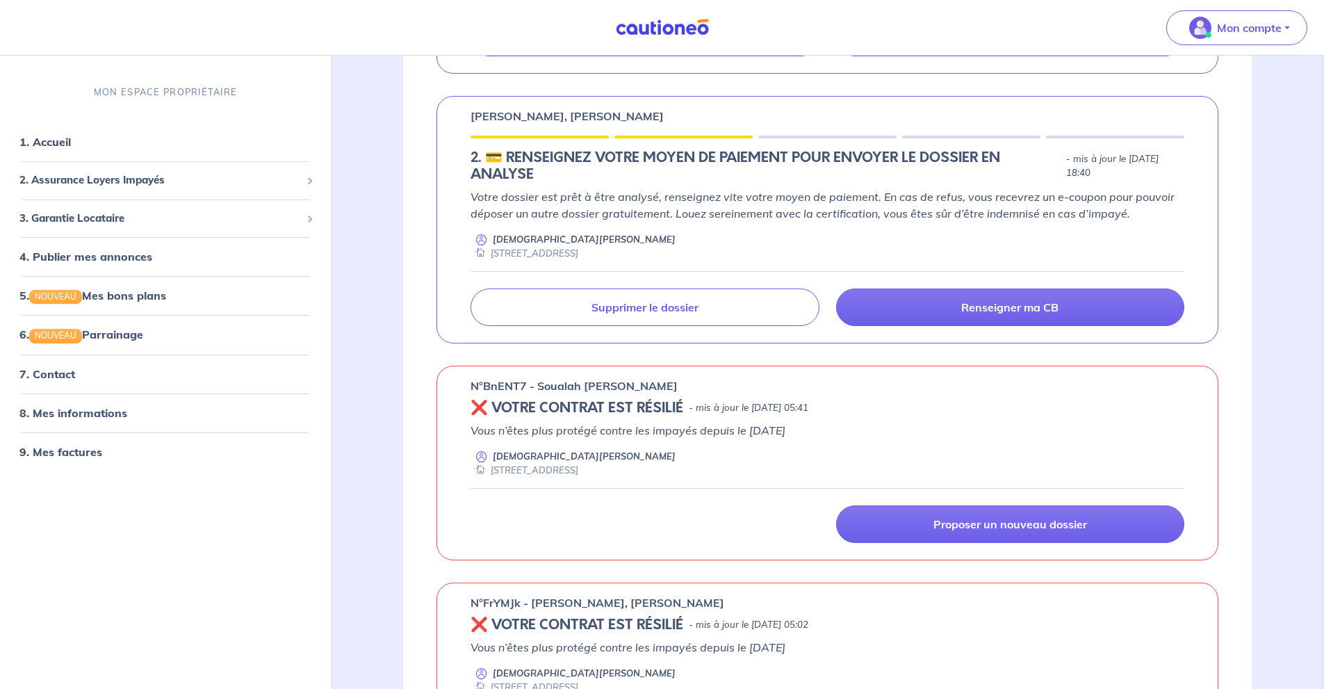
click at [868, 11] on nav "Mon compte MON ESPACE PROPRIÉTAIRE 1. Accueil 2. Assurance Loyers Impayés Sousc…" at bounding box center [662, 28] width 1324 height 56
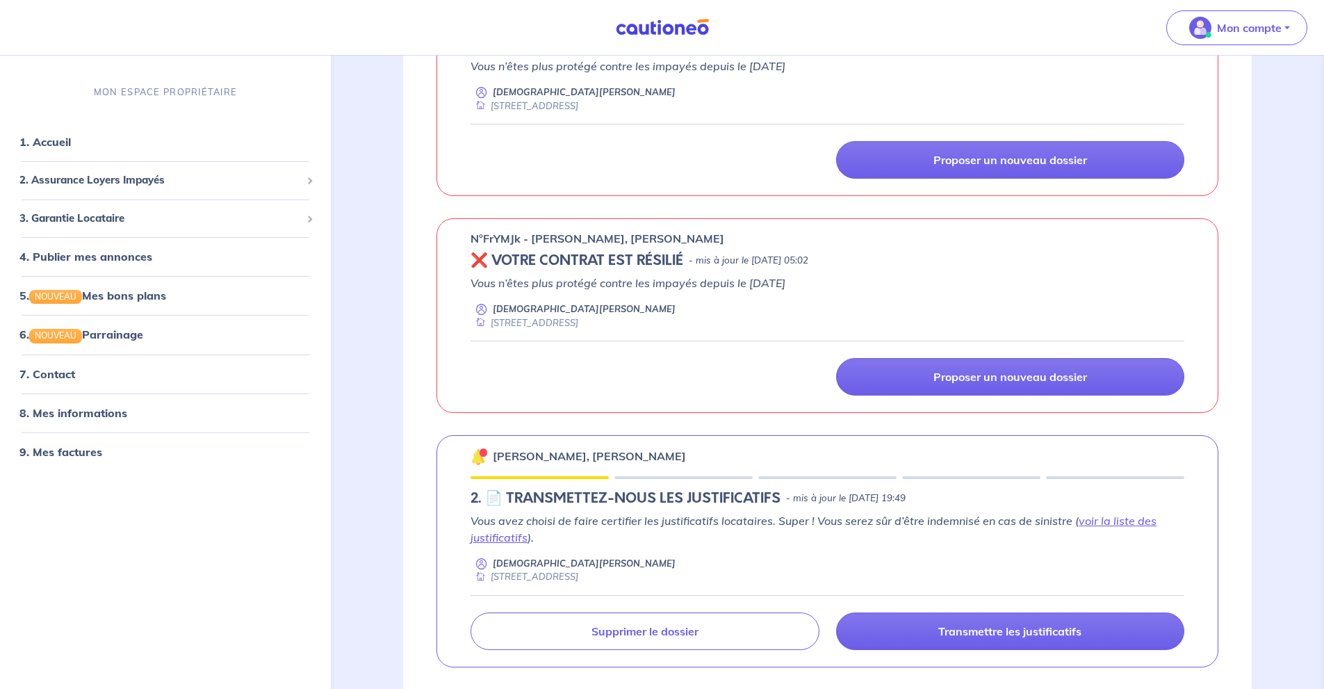
scroll to position [834, 0]
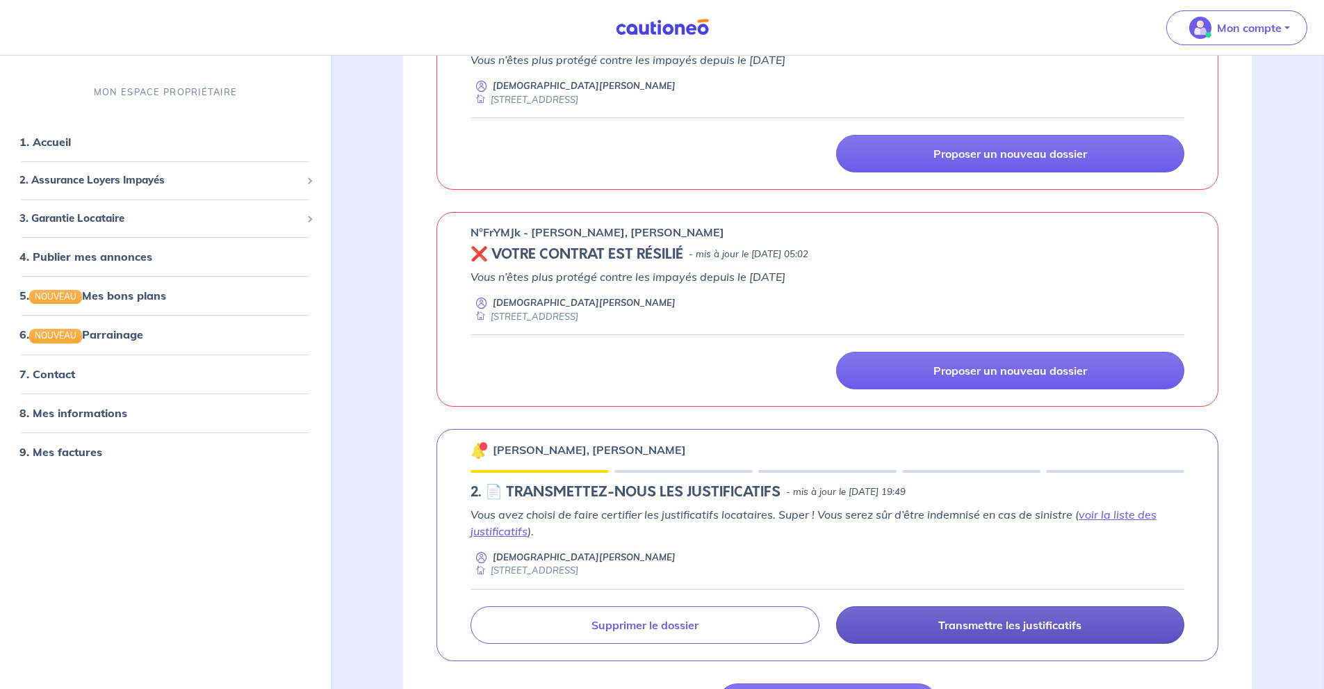
click at [1008, 624] on p "Transmettre les justificatifs" at bounding box center [1010, 625] width 143 height 14
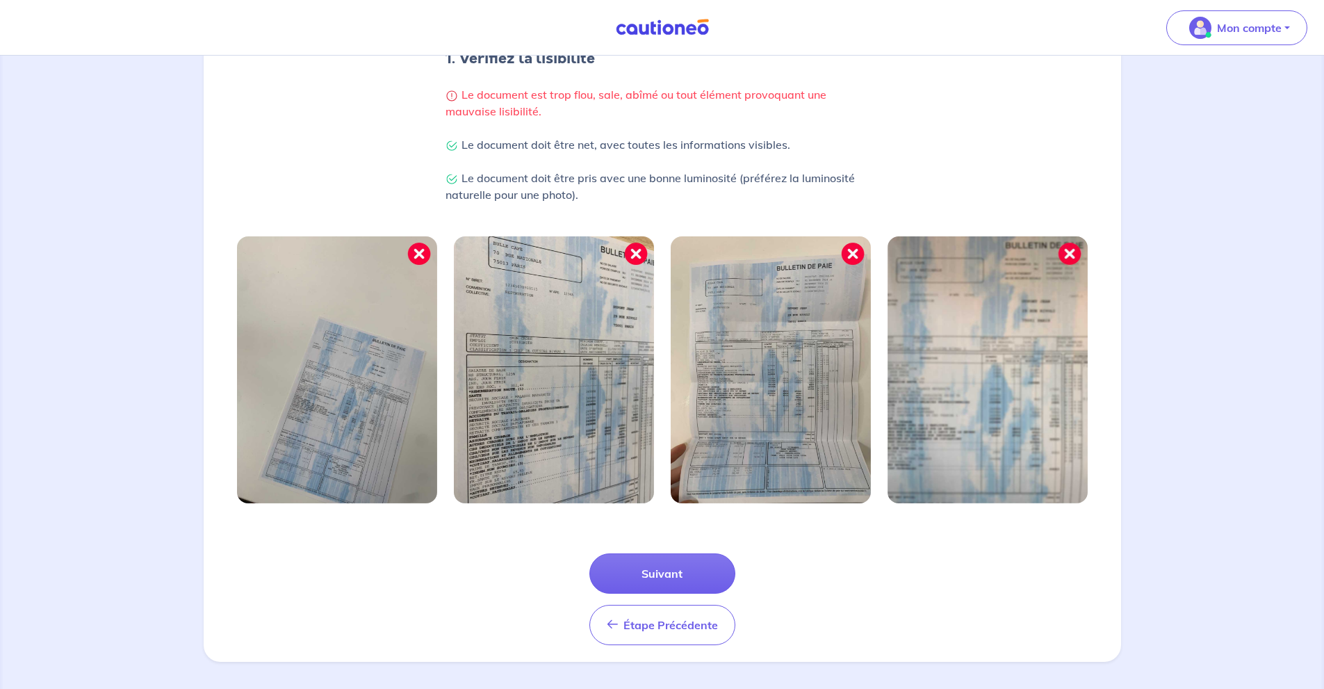
scroll to position [307, 0]
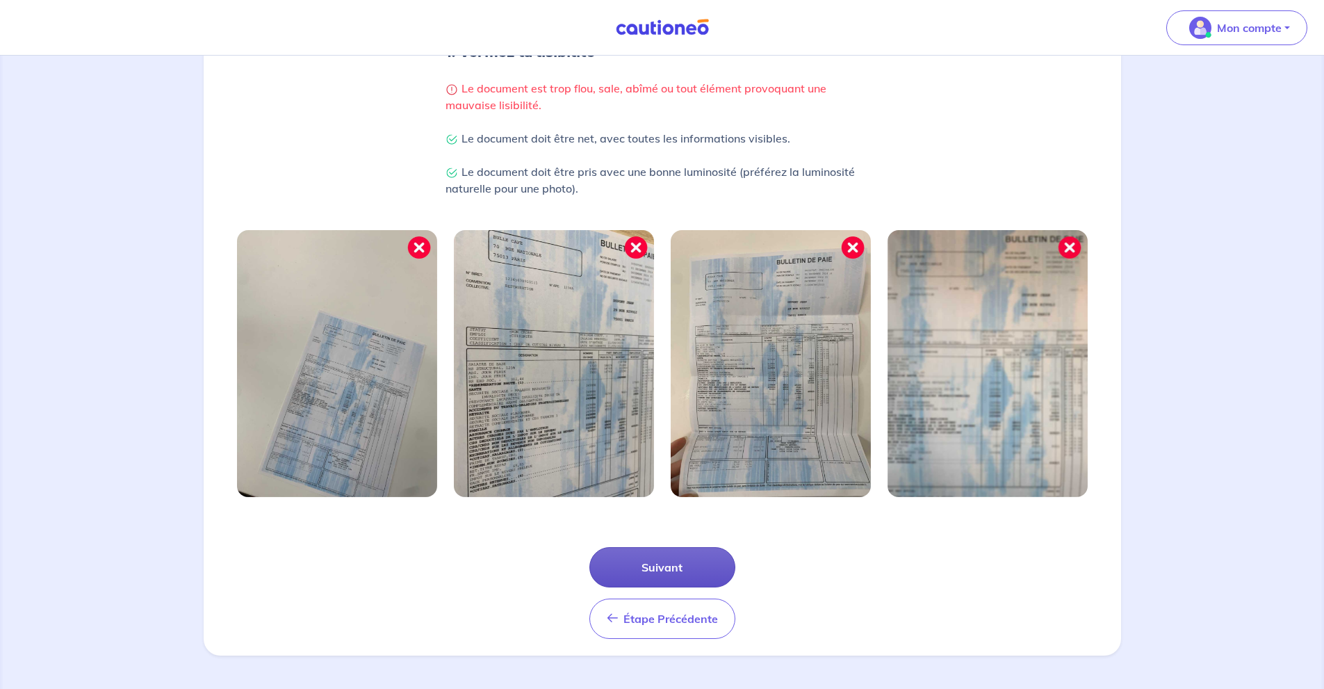
click at [719, 560] on button "Suivant" at bounding box center [663, 567] width 146 height 40
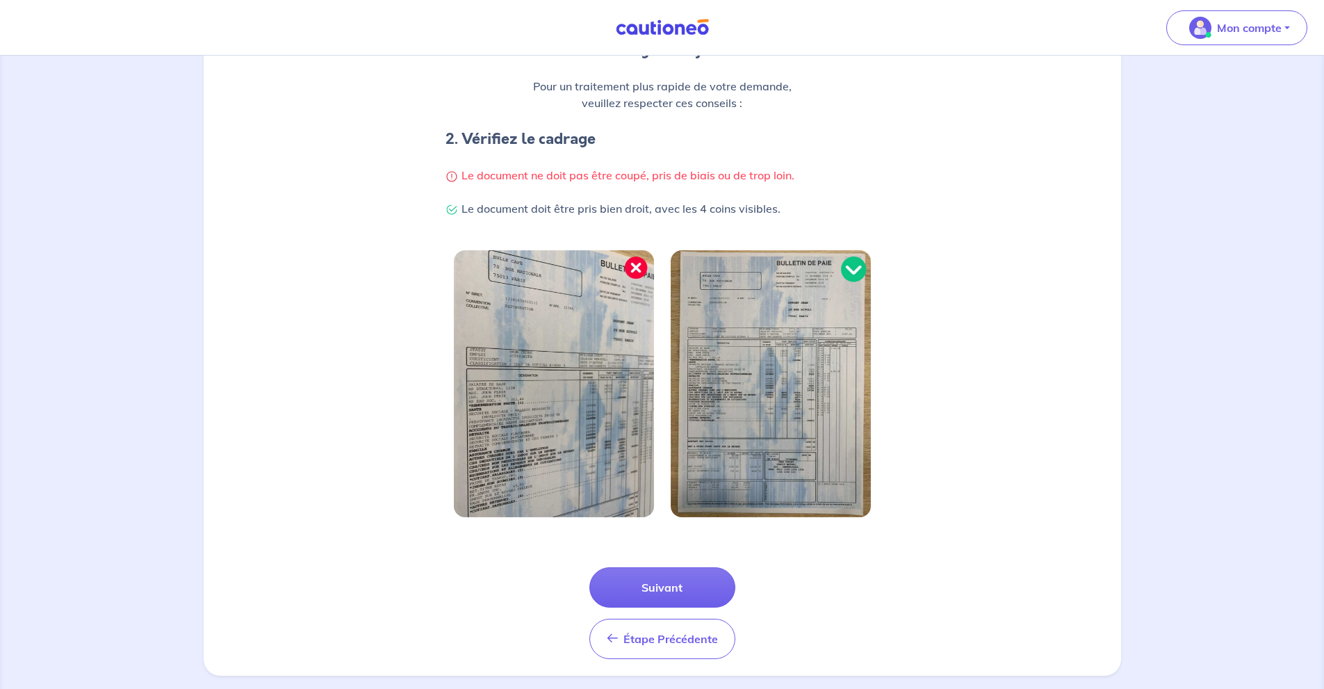
scroll to position [240, 0]
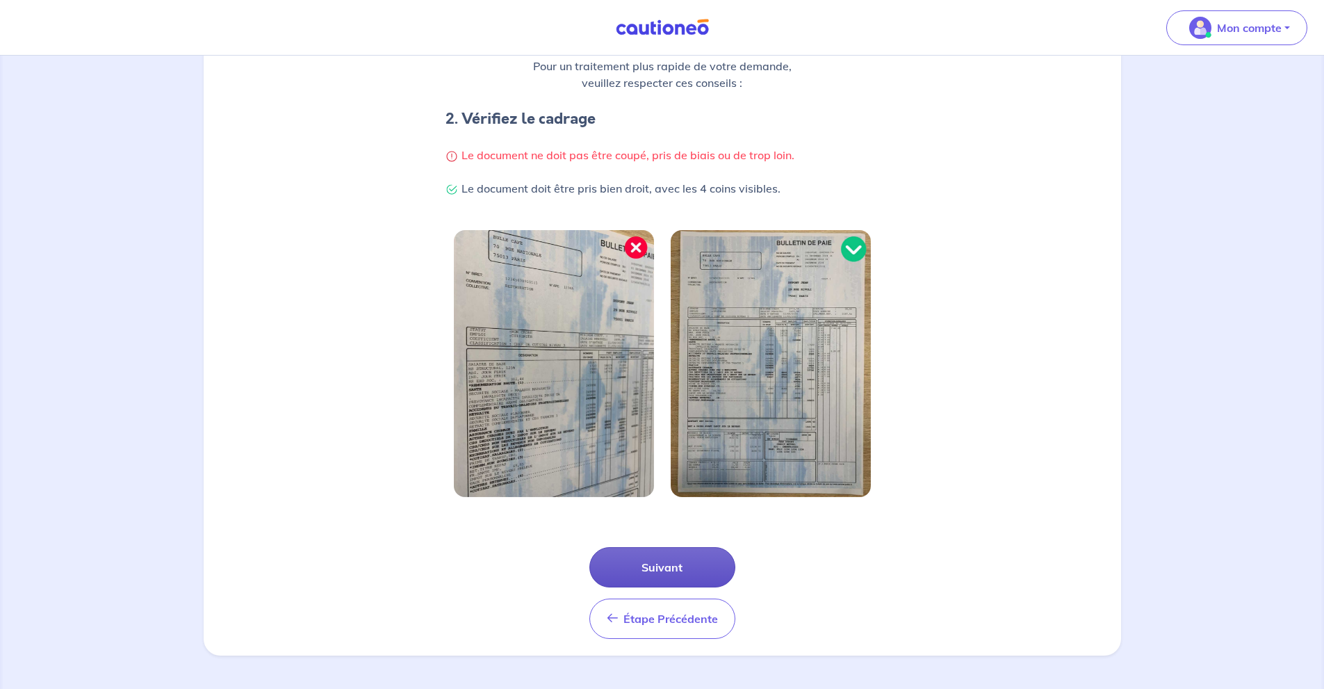
click at [699, 573] on button "Suivant" at bounding box center [663, 567] width 146 height 40
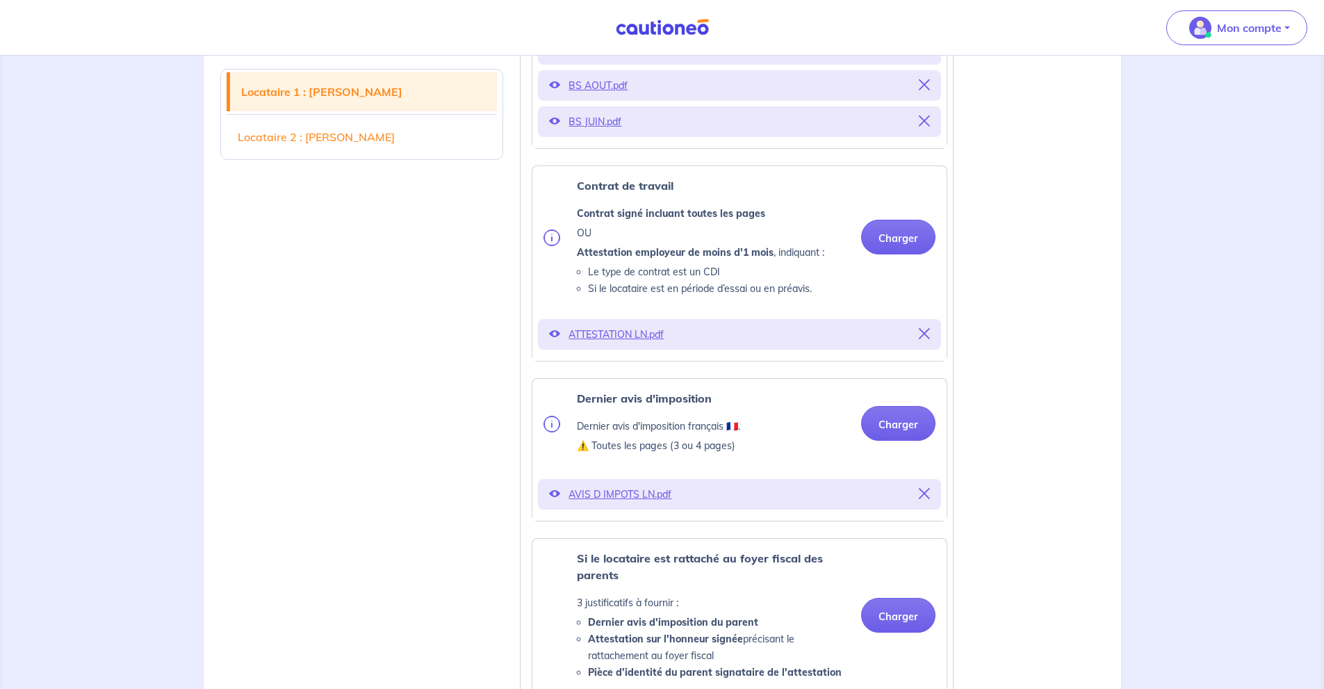
scroll to position [742, 0]
click at [917, 250] on button "Charger" at bounding box center [898, 235] width 74 height 35
click at [920, 338] on icon at bounding box center [924, 332] width 11 height 11
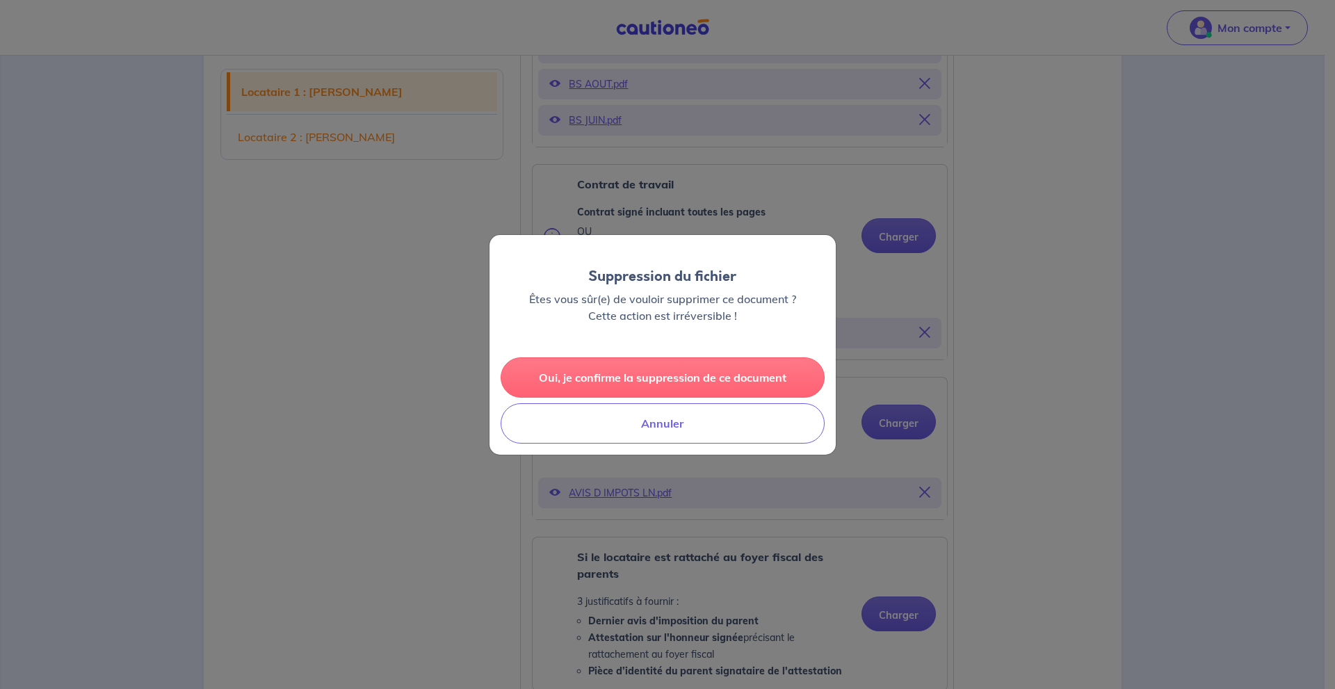
click at [766, 379] on button "Oui, je confirme la suppression de ce document" at bounding box center [663, 377] width 324 height 40
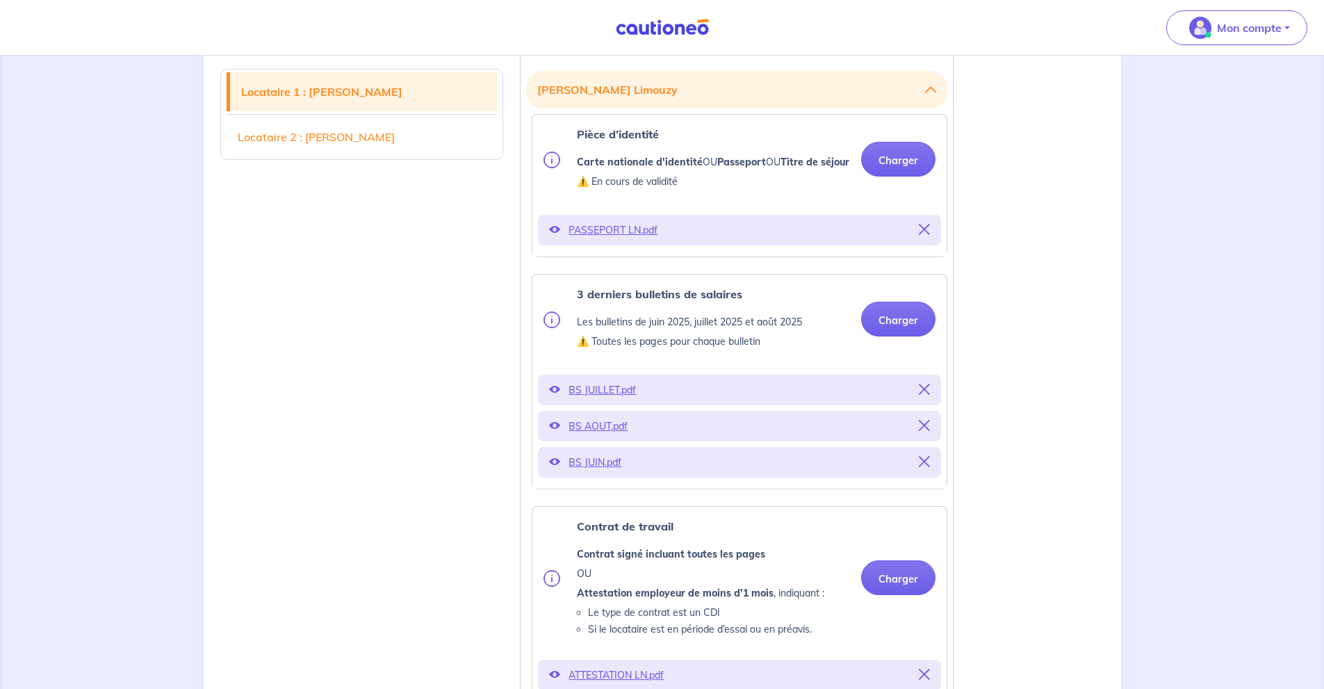
scroll to position [371, 0]
